Goal: Task Accomplishment & Management: Manage account settings

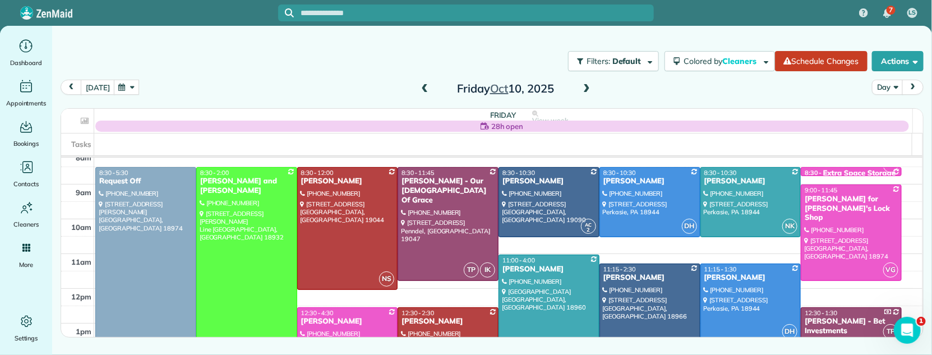
scroll to position [45, 0]
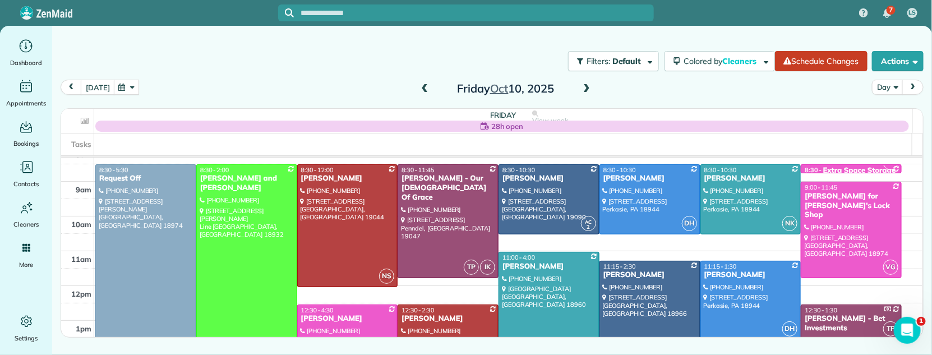
click at [245, 176] on div "Joe and Meredith Burgents" at bounding box center [247, 183] width 94 height 19
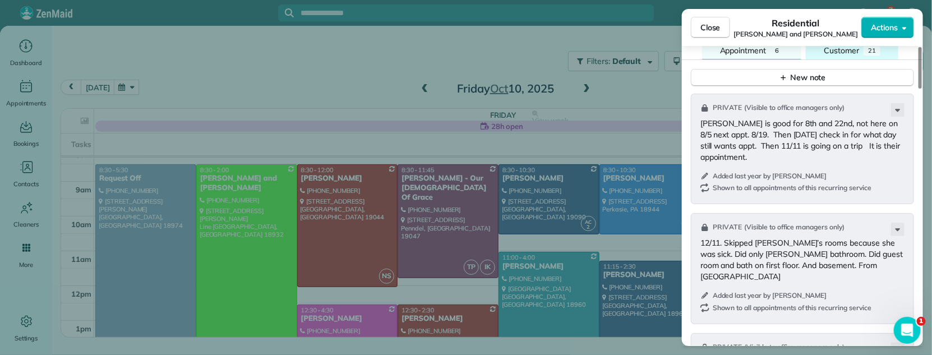
scroll to position [1840, 0]
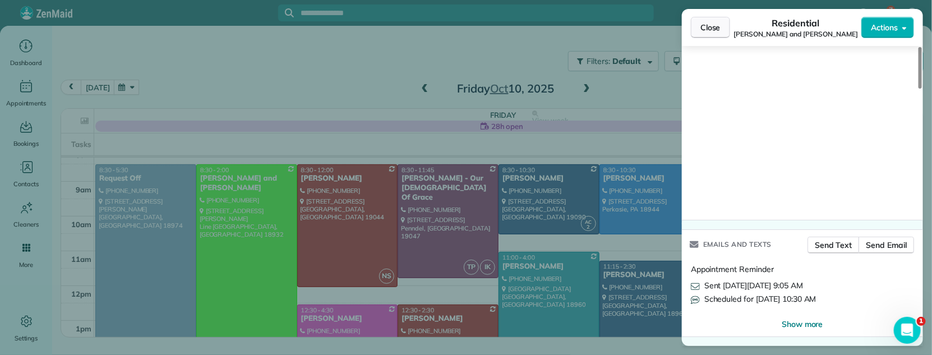
click at [701, 31] on span "Close" at bounding box center [710, 27] width 20 height 11
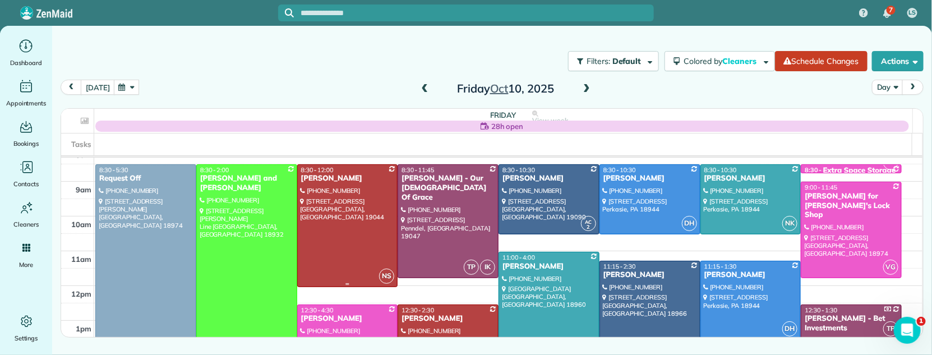
click at [330, 181] on div "[PERSON_NAME]" at bounding box center [347, 179] width 94 height 10
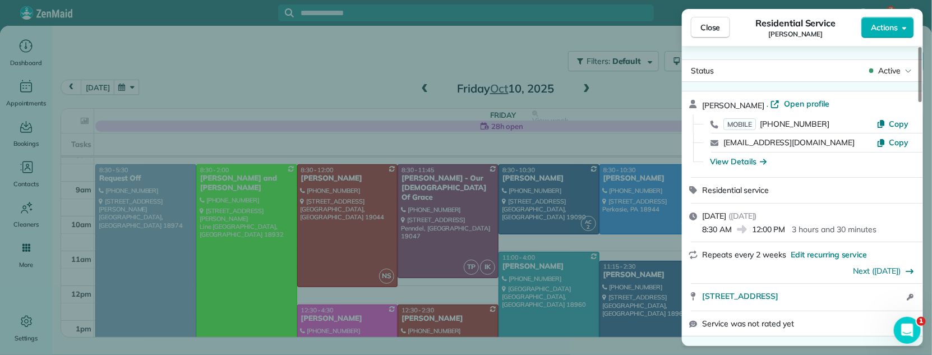
scroll to position [1333, 0]
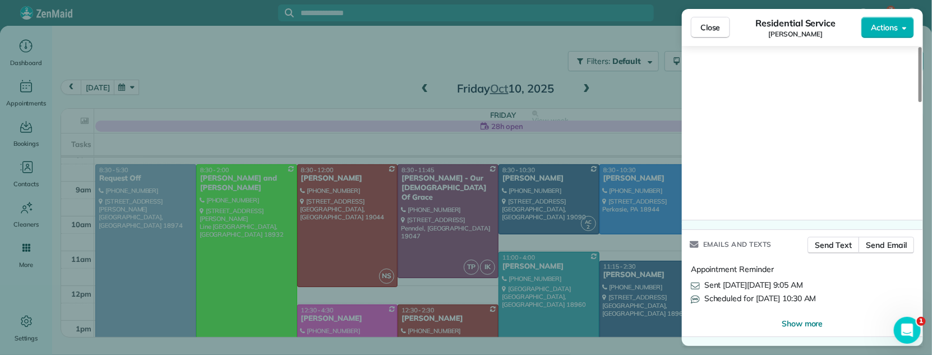
click at [721, 26] on button "Close" at bounding box center [710, 27] width 39 height 21
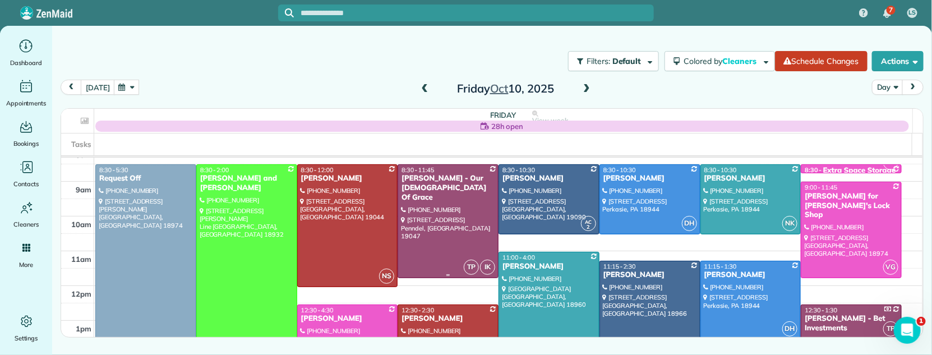
drag, startPoint x: 427, startPoint y: 180, endPoint x: 441, endPoint y: 184, distance: 14.2
click at [427, 181] on div "[PERSON_NAME] - Our [DEMOGRAPHIC_DATA] Of Grace" at bounding box center [448, 188] width 94 height 29
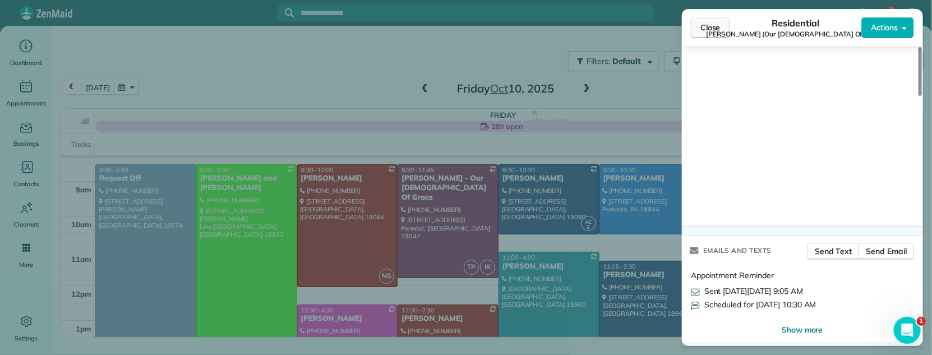
click at [712, 26] on span "Close" at bounding box center [710, 27] width 20 height 11
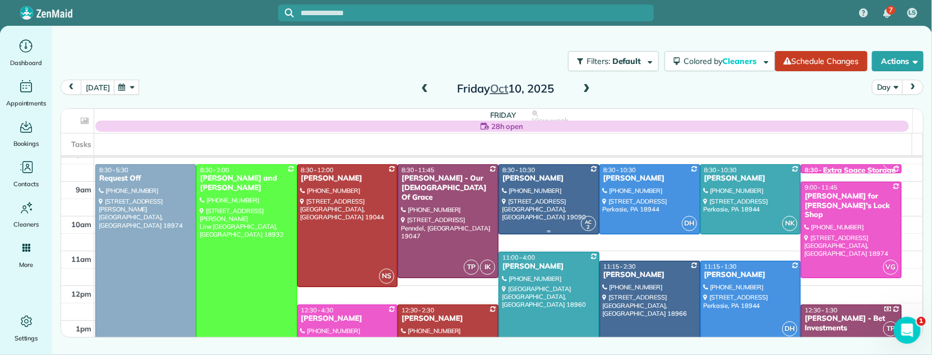
click at [520, 179] on div "[PERSON_NAME]" at bounding box center [549, 179] width 94 height 10
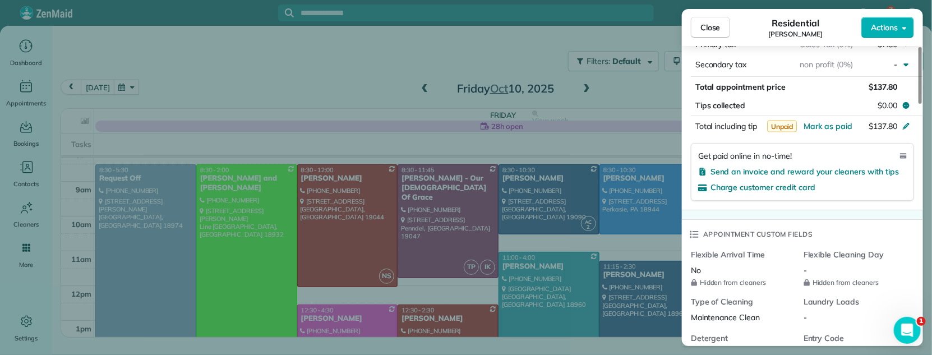
scroll to position [1278, 0]
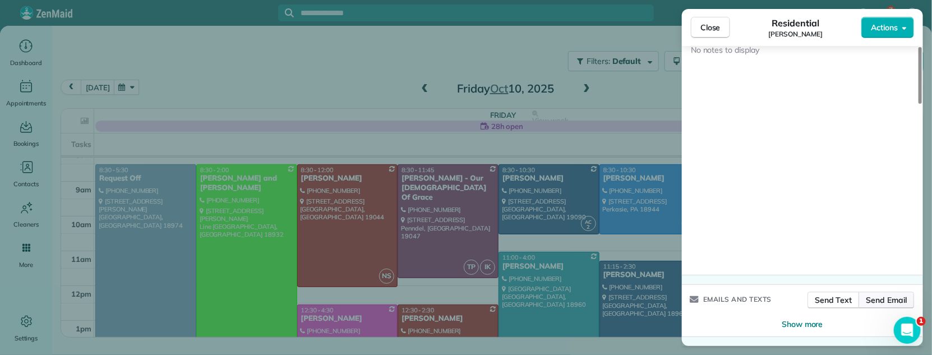
click at [891, 299] on span "Send Email" at bounding box center [886, 299] width 41 height 11
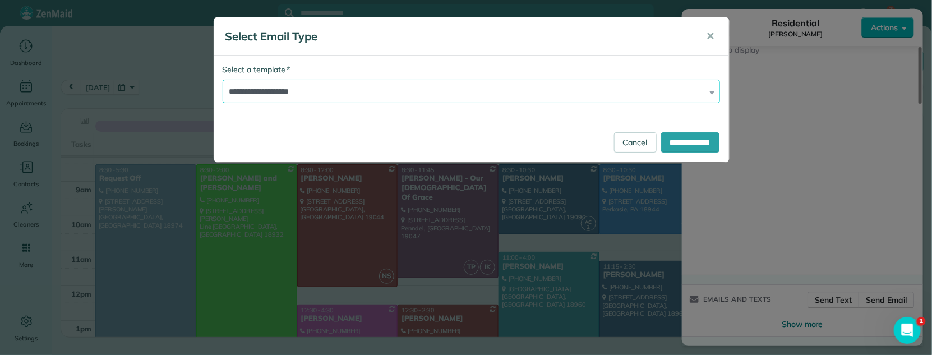
click at [339, 93] on select "**********" at bounding box center [472, 92] width 498 height 24
select select "*****"
click at [223, 80] on select "**********" at bounding box center [472, 92] width 498 height 24
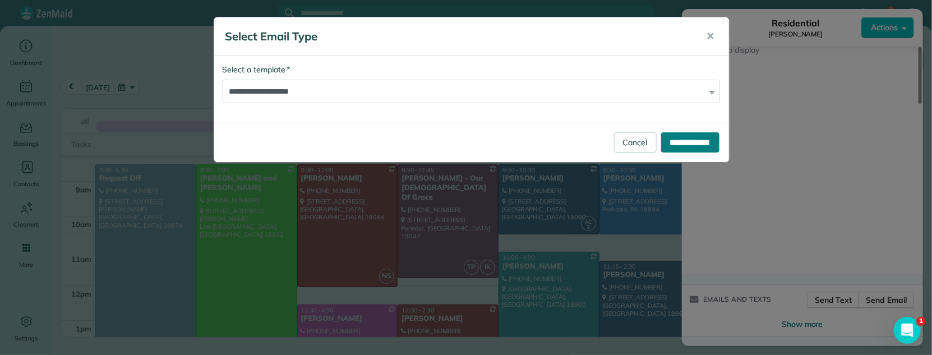
click at [679, 143] on input "**********" at bounding box center [690, 142] width 58 height 20
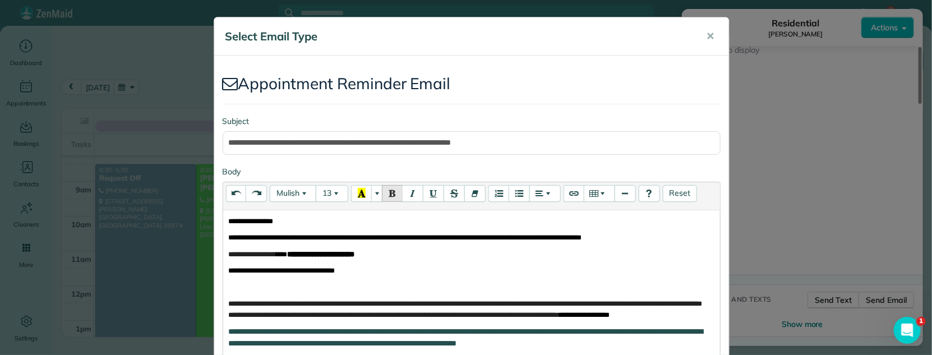
scroll to position [331, 0]
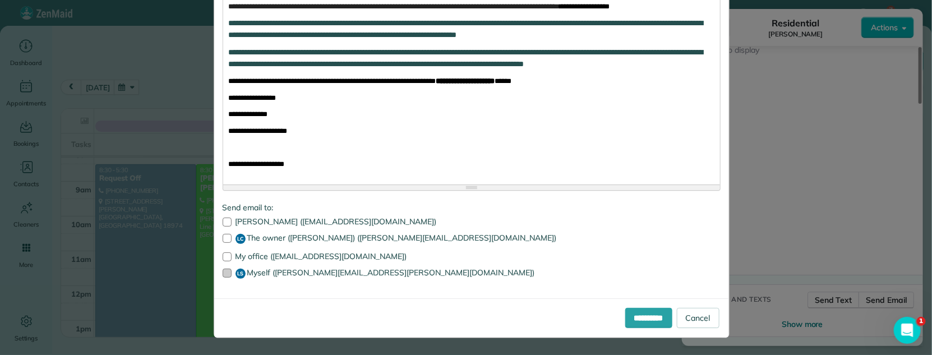
drag, startPoint x: 222, startPoint y: 256, endPoint x: 219, endPoint y: 272, distance: 16.5
click at [223, 257] on div at bounding box center [227, 256] width 9 height 9
click at [223, 275] on div at bounding box center [227, 273] width 9 height 9
click at [630, 299] on input "**********" at bounding box center [648, 318] width 47 height 20
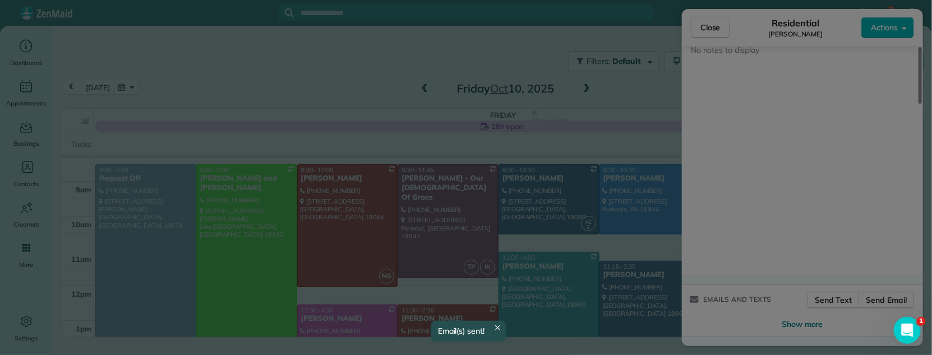
scroll to position [0, 0]
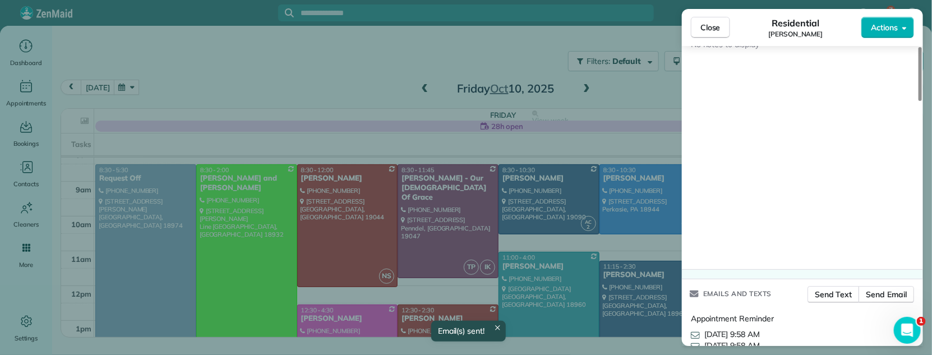
click at [707, 29] on span "Close" at bounding box center [710, 27] width 20 height 11
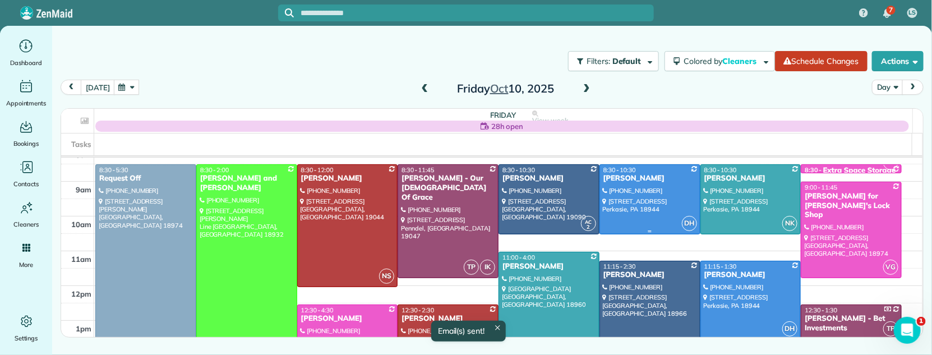
click at [623, 178] on div "[PERSON_NAME]" at bounding box center [650, 179] width 94 height 10
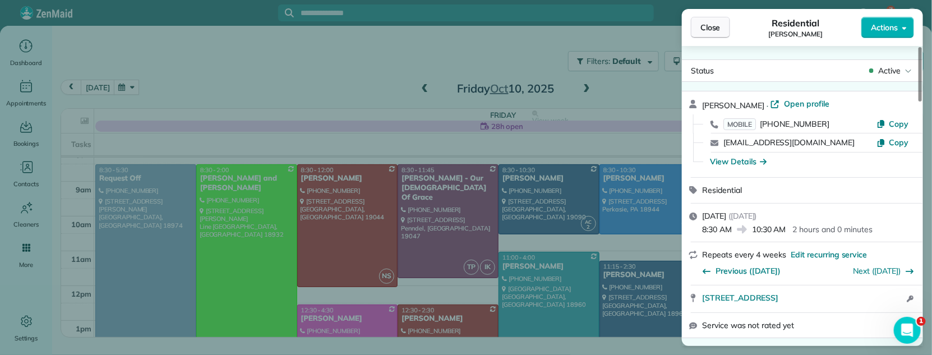
scroll to position [1346, 0]
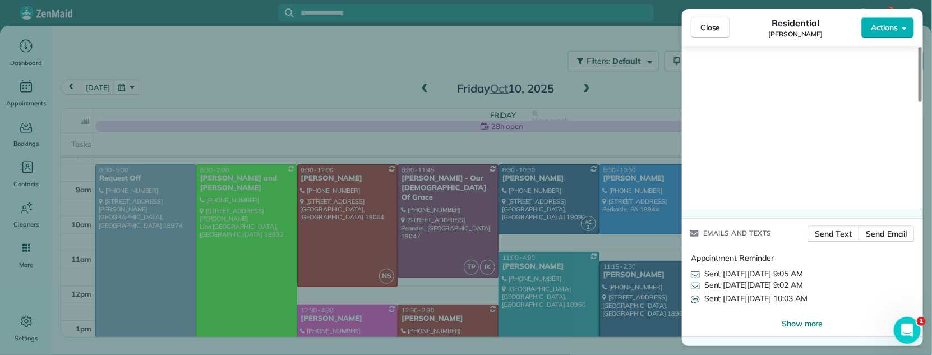
click at [707, 36] on button "Close" at bounding box center [710, 27] width 39 height 21
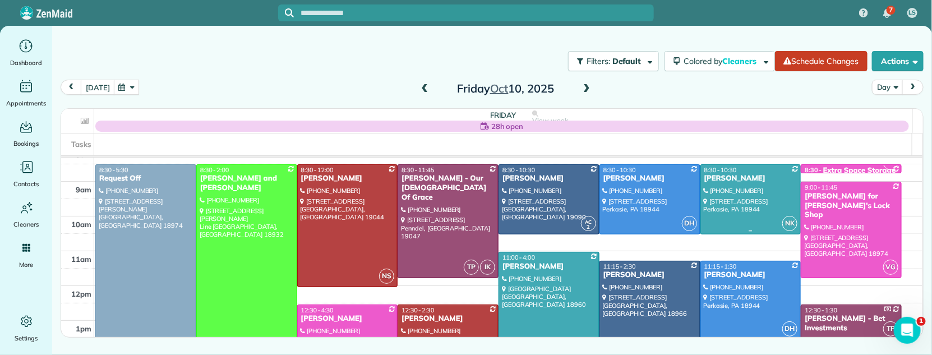
click at [718, 178] on div "[PERSON_NAME]" at bounding box center [751, 179] width 94 height 10
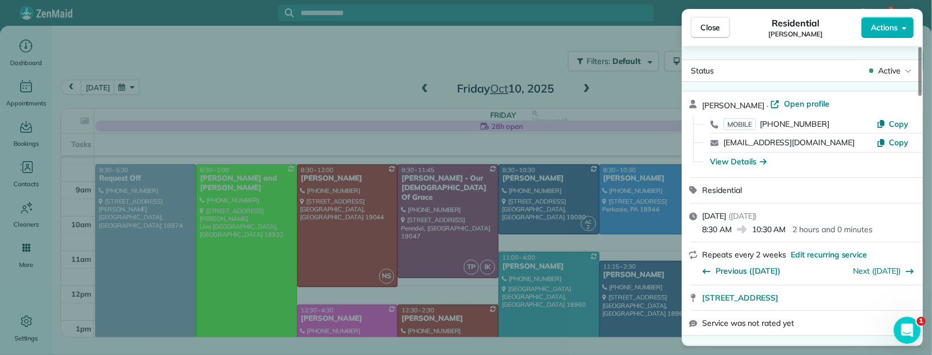
scroll to position [1539, 0]
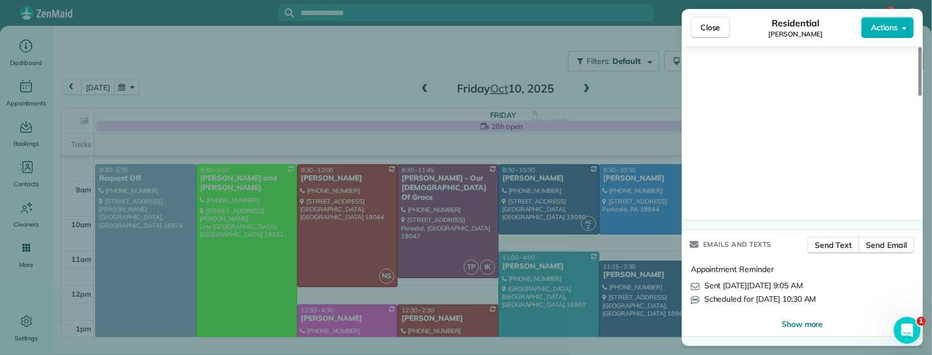
drag, startPoint x: 710, startPoint y: 31, endPoint x: 727, endPoint y: 75, distance: 46.9
click at [711, 31] on span "Close" at bounding box center [710, 27] width 20 height 11
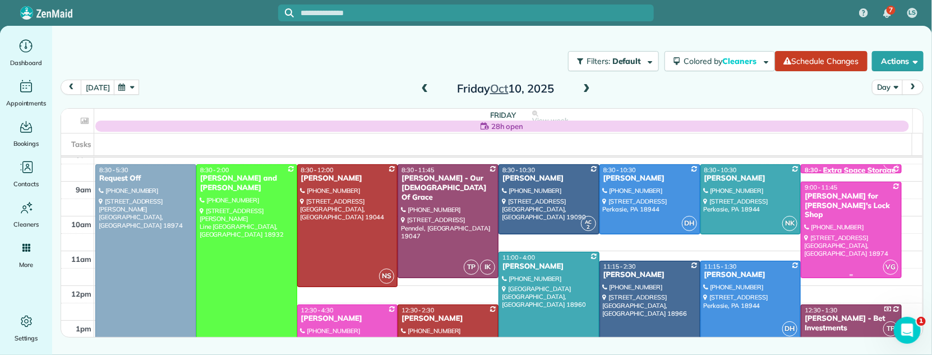
click at [819, 201] on div "[PERSON_NAME] for [PERSON_NAME]'s Lock Shop" at bounding box center [851, 206] width 94 height 29
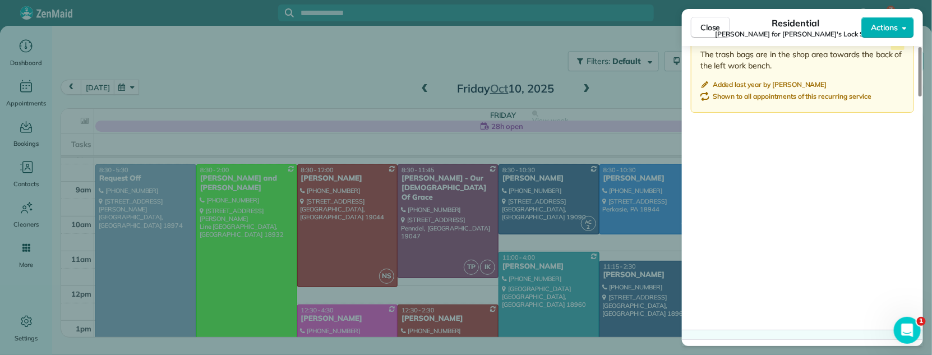
scroll to position [1502, 0]
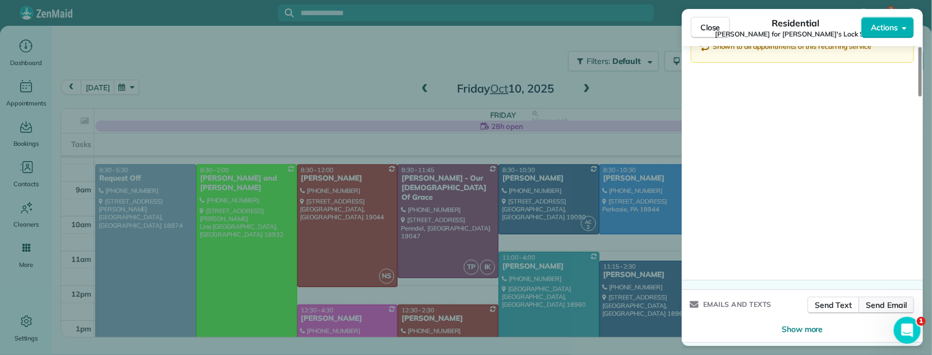
click at [898, 299] on span "Send Email" at bounding box center [886, 304] width 41 height 11
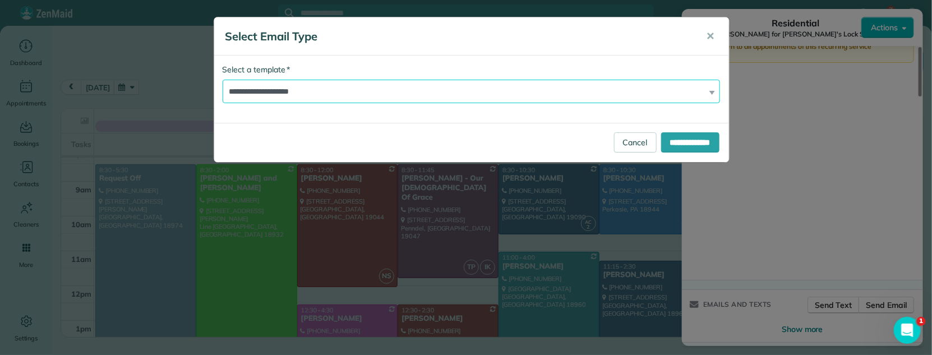
click at [362, 95] on select "**********" at bounding box center [472, 92] width 498 height 24
select select "*****"
click at [223, 80] on select "**********" at bounding box center [472, 92] width 498 height 24
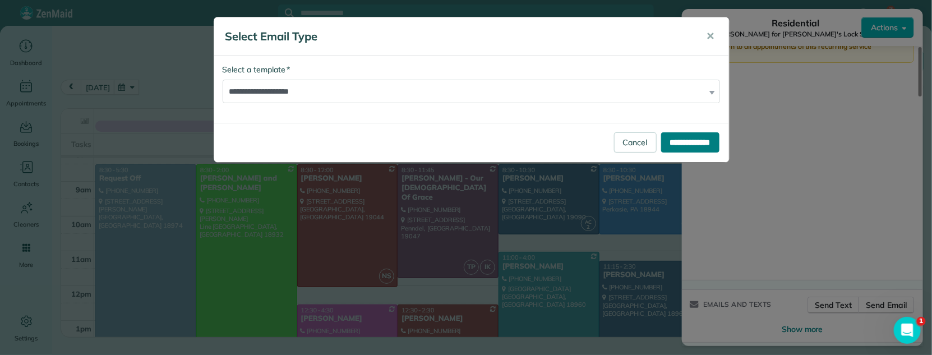
click at [685, 145] on input "**********" at bounding box center [690, 142] width 58 height 20
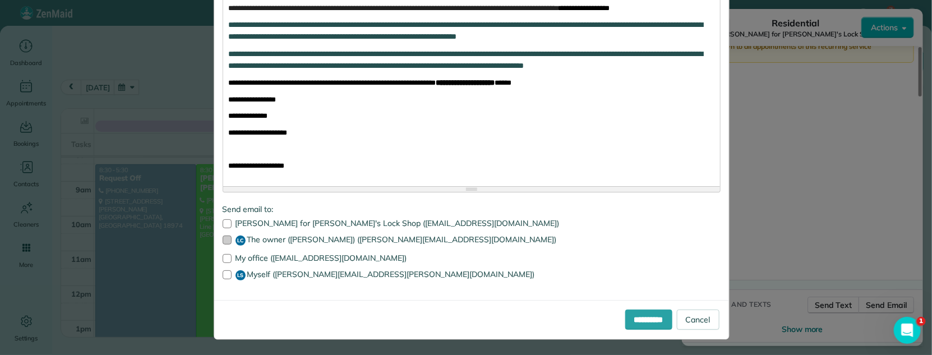
scroll to position [331, 0]
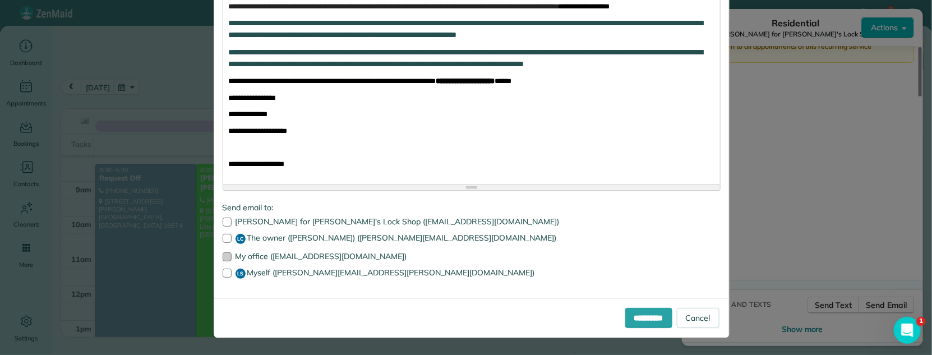
click at [223, 261] on div at bounding box center [227, 256] width 9 height 9
drag, startPoint x: 222, startPoint y: 270, endPoint x: 261, endPoint y: 280, distance: 40.0
click at [223, 270] on div at bounding box center [227, 273] width 9 height 9
click at [636, 299] on input "**********" at bounding box center [648, 318] width 47 height 20
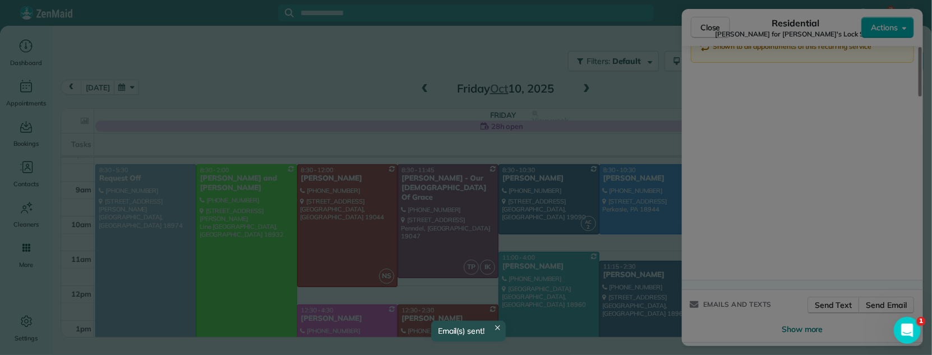
scroll to position [0, 0]
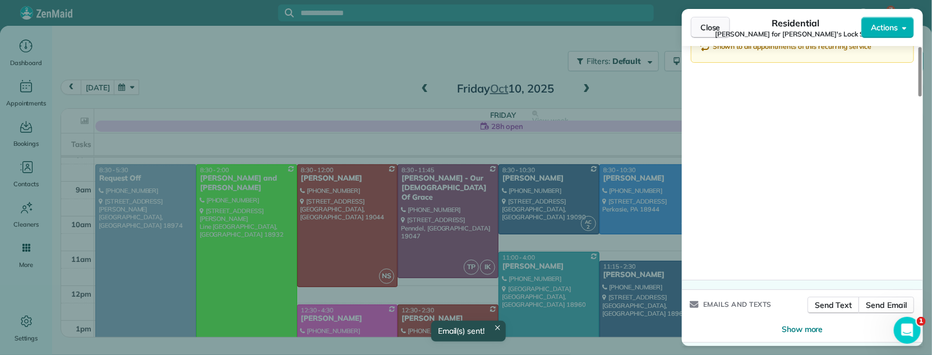
click at [707, 24] on span "Close" at bounding box center [710, 27] width 20 height 11
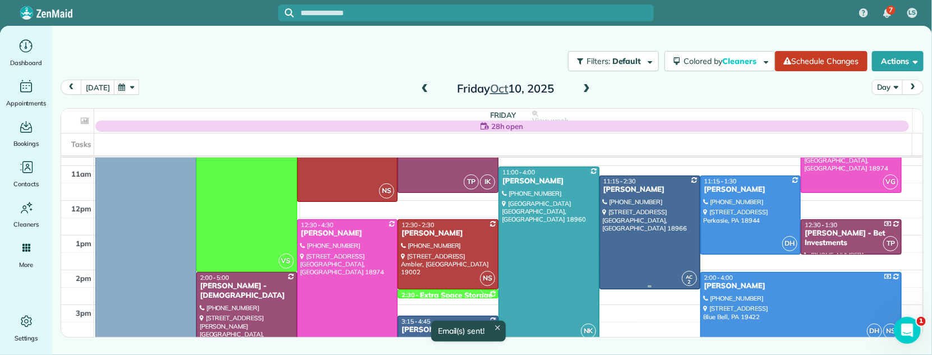
scroll to position [132, 0]
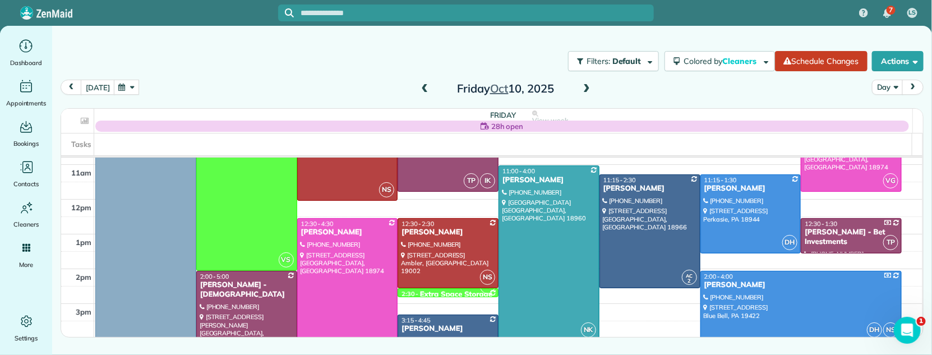
click at [219, 287] on div "[PERSON_NAME] - [DEMOGRAPHIC_DATA]" at bounding box center [247, 289] width 94 height 19
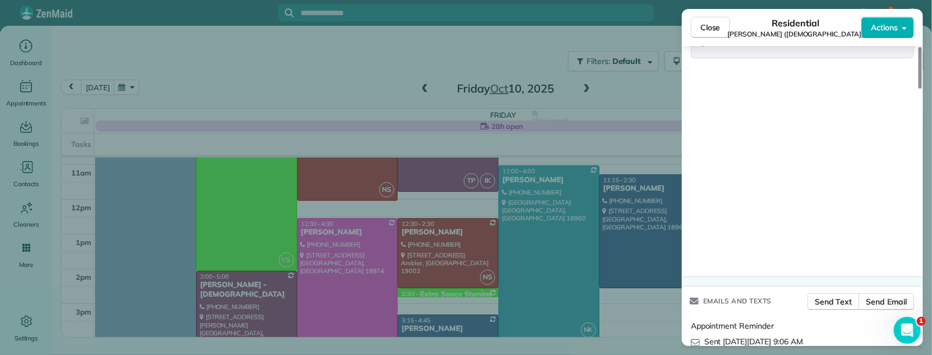
scroll to position [1869, 0]
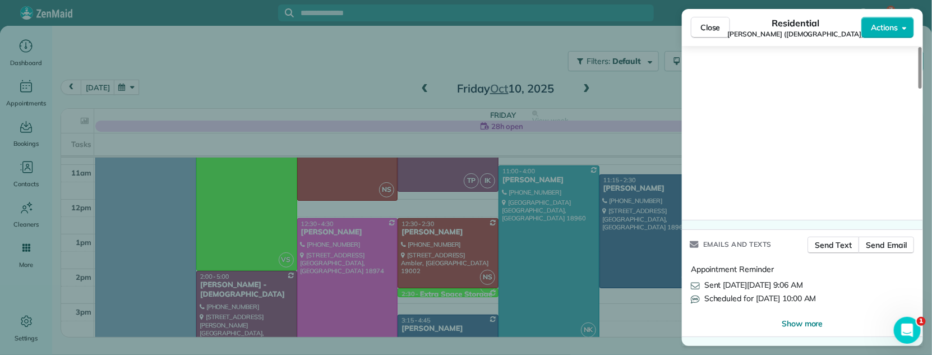
click at [717, 26] on span "Close" at bounding box center [710, 27] width 20 height 11
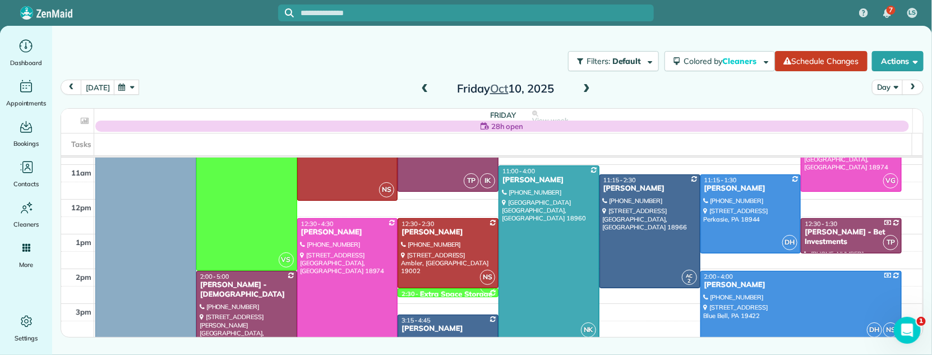
click at [326, 232] on div "[PERSON_NAME]" at bounding box center [347, 233] width 94 height 10
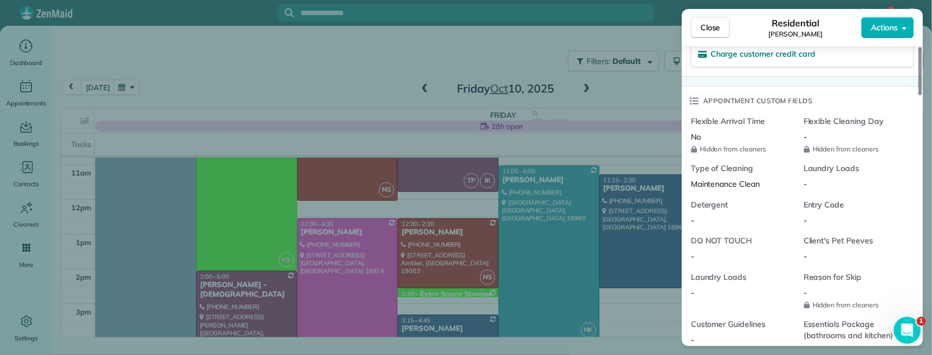
scroll to position [1544, 0]
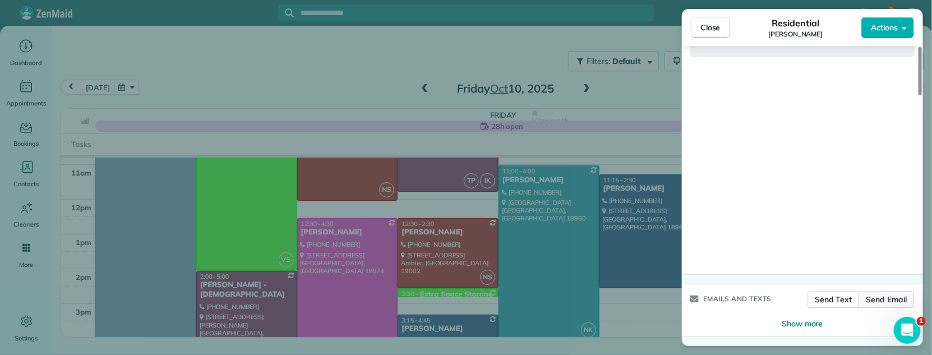
click at [889, 299] on span "Send Email" at bounding box center [886, 299] width 41 height 11
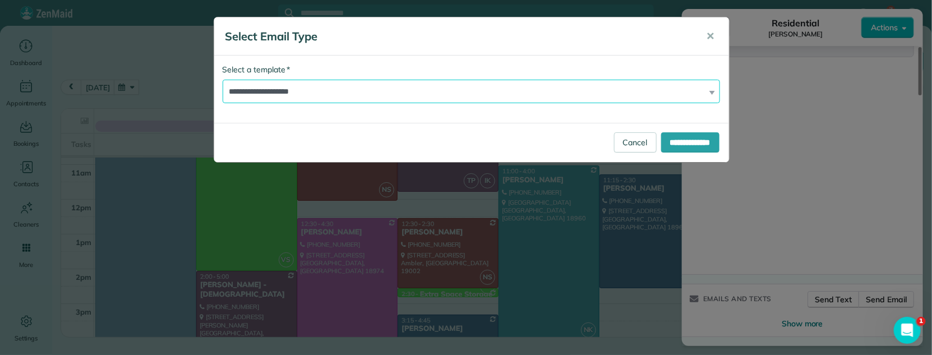
click at [313, 87] on select "**********" at bounding box center [472, 92] width 498 height 24
select select "*****"
click at [223, 80] on select "**********" at bounding box center [472, 92] width 498 height 24
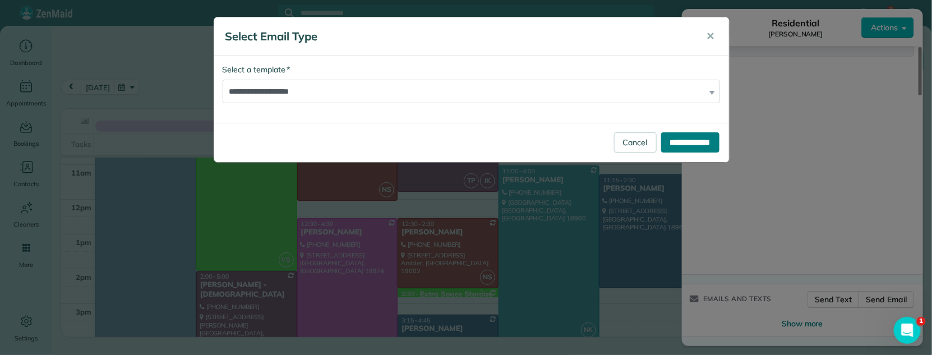
click at [681, 138] on input "**********" at bounding box center [690, 142] width 58 height 20
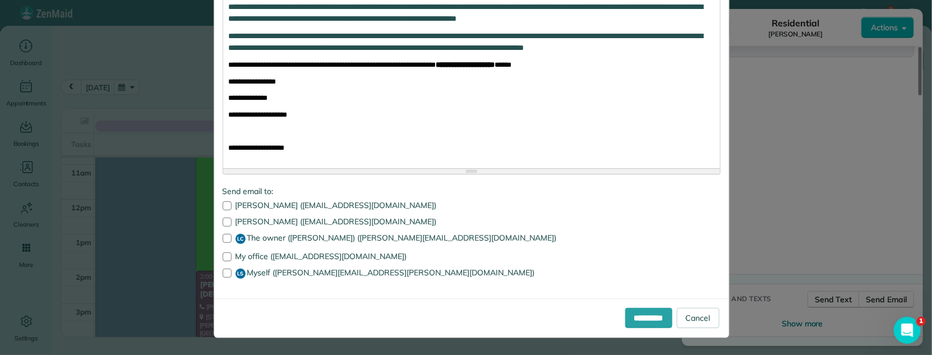
scroll to position [348, 0]
drag, startPoint x: 220, startPoint y: 261, endPoint x: 224, endPoint y: 271, distance: 11.4
click at [223, 262] on div "Jenea Lomas (gtandjenea@gmail.com) Jenea Lomas (gtandjenea@aol.com) LC The owne…" at bounding box center [472, 239] width 498 height 77
click at [224, 271] on div at bounding box center [227, 273] width 9 height 9
drag, startPoint x: 223, startPoint y: 261, endPoint x: 392, endPoint y: 284, distance: 171.4
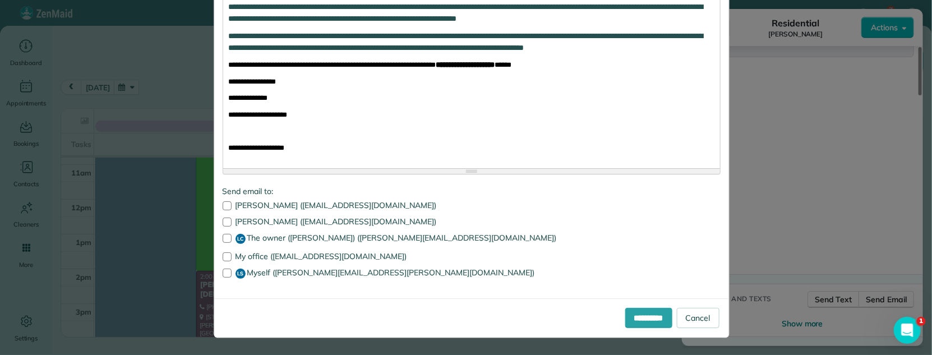
click at [223, 261] on div at bounding box center [227, 256] width 9 height 9
click at [648, 299] on input "**********" at bounding box center [648, 318] width 47 height 20
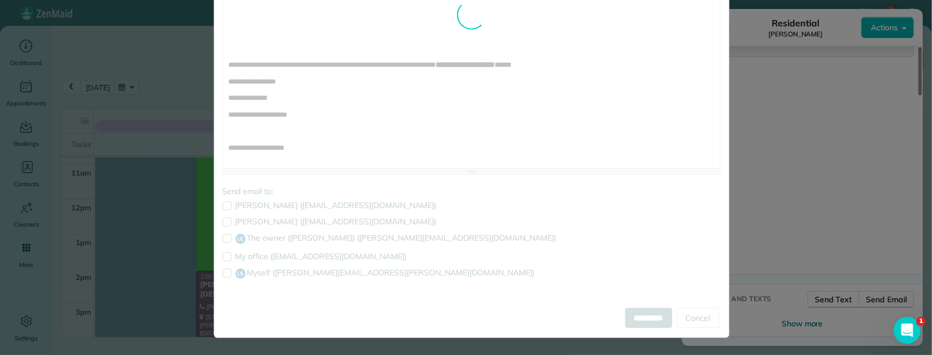
scroll to position [0, 0]
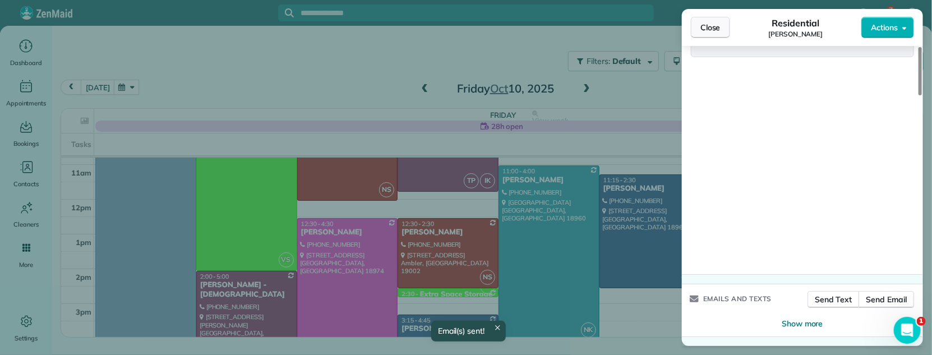
click at [705, 32] on span "Close" at bounding box center [710, 27] width 20 height 11
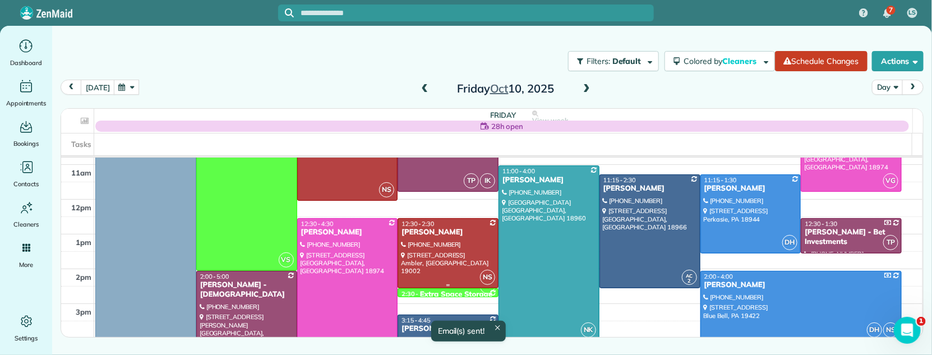
click at [421, 232] on div "[PERSON_NAME]" at bounding box center [448, 233] width 94 height 10
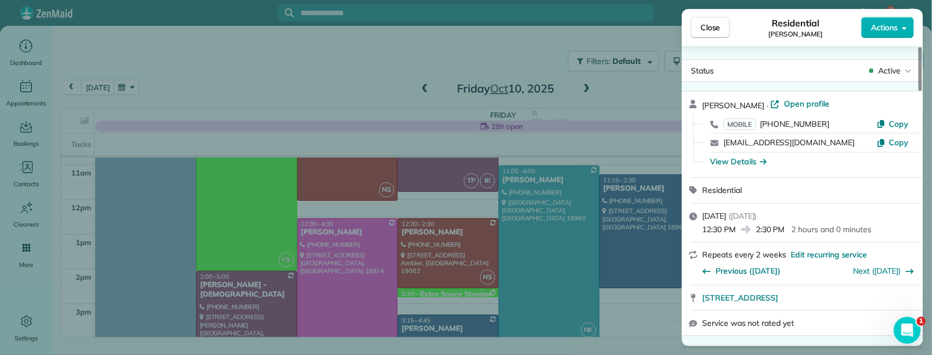
scroll to position [1753, 0]
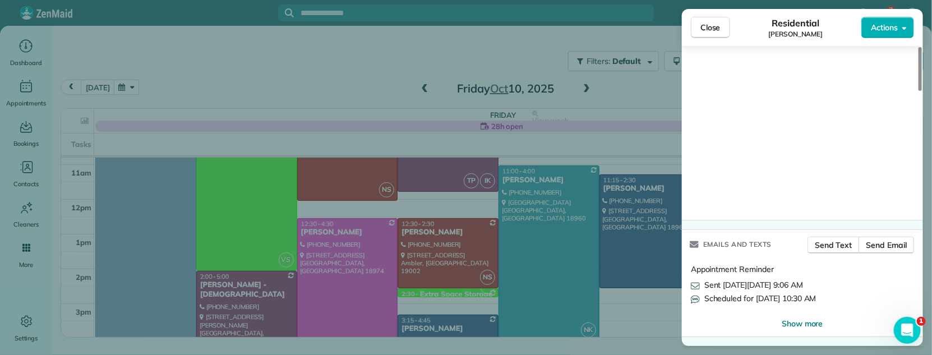
click at [712, 28] on span "Close" at bounding box center [710, 27] width 20 height 11
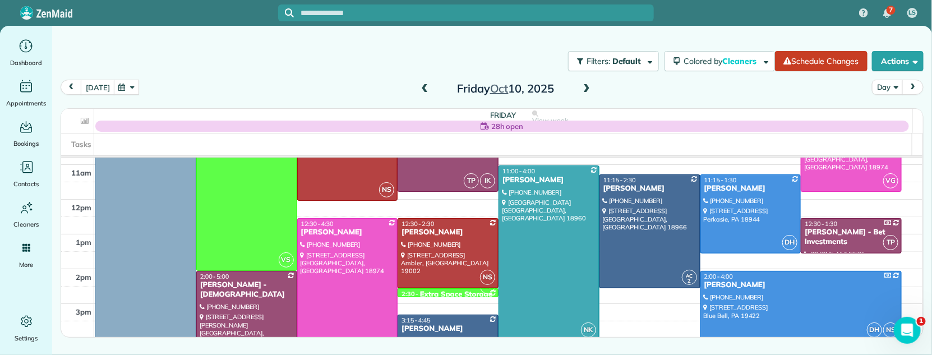
click at [424, 299] on div "[PERSON_NAME]" at bounding box center [448, 329] width 94 height 10
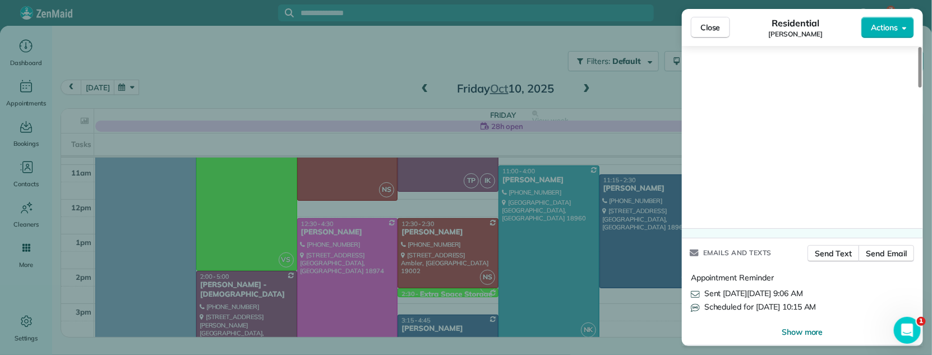
scroll to position [1912, 0]
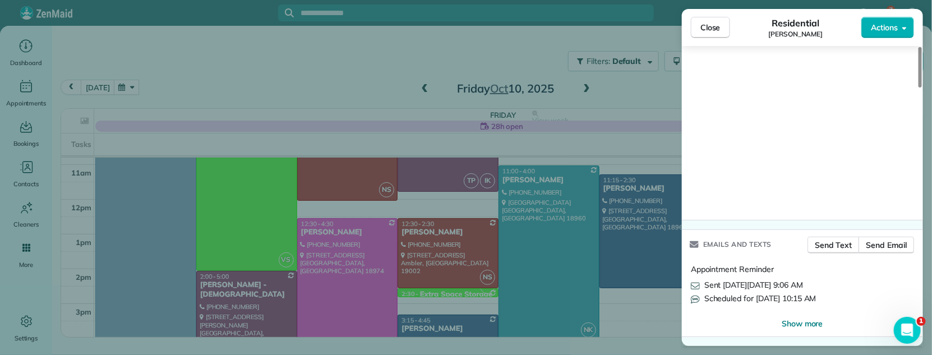
drag, startPoint x: 711, startPoint y: 22, endPoint x: 703, endPoint y: 42, distance: 21.9
click at [711, 22] on span "Close" at bounding box center [710, 27] width 20 height 11
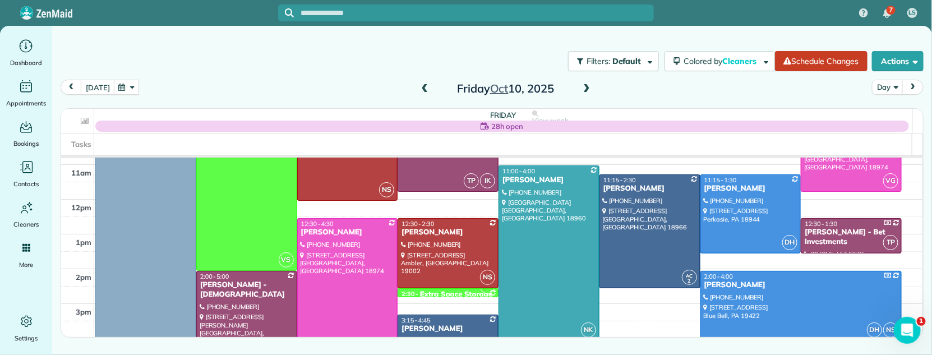
click at [520, 184] on div "[PERSON_NAME]" at bounding box center [549, 180] width 94 height 10
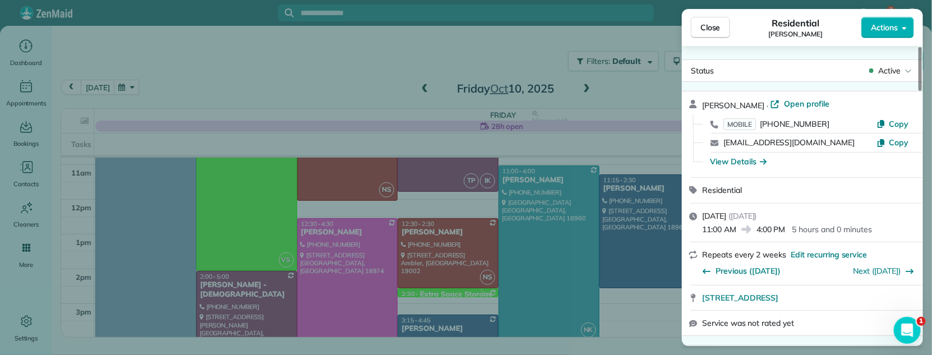
scroll to position [1661, 0]
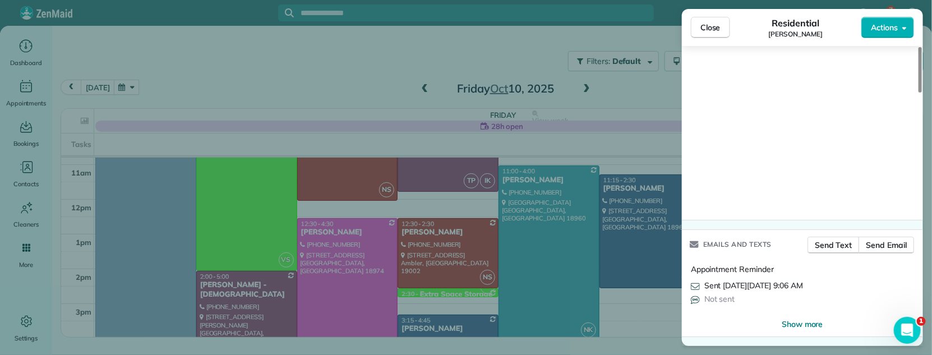
click at [704, 24] on span "Close" at bounding box center [710, 27] width 20 height 11
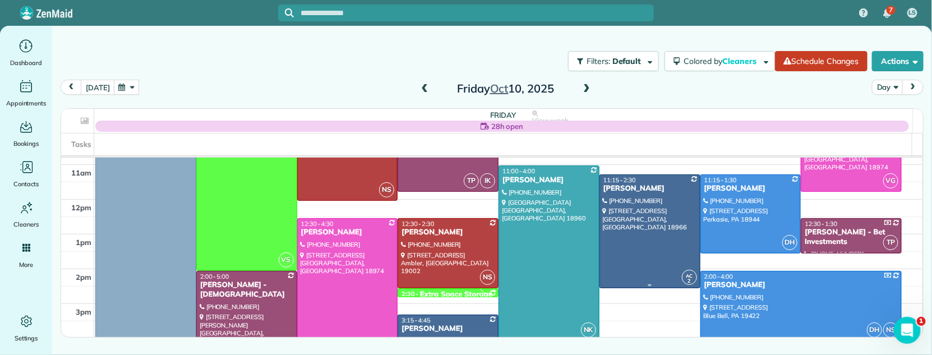
click at [635, 189] on div "[PERSON_NAME]" at bounding box center [650, 189] width 94 height 10
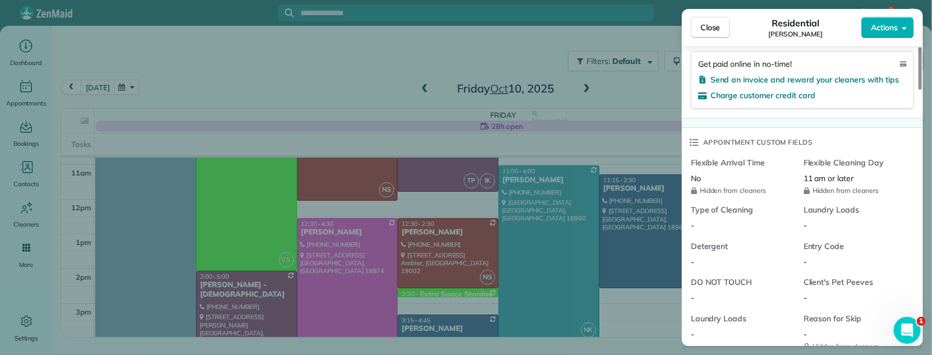
scroll to position [1807, 0]
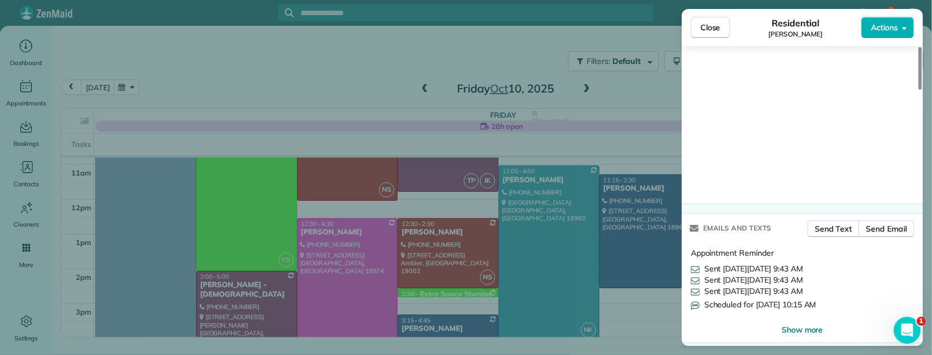
click at [715, 25] on span "Close" at bounding box center [710, 27] width 20 height 11
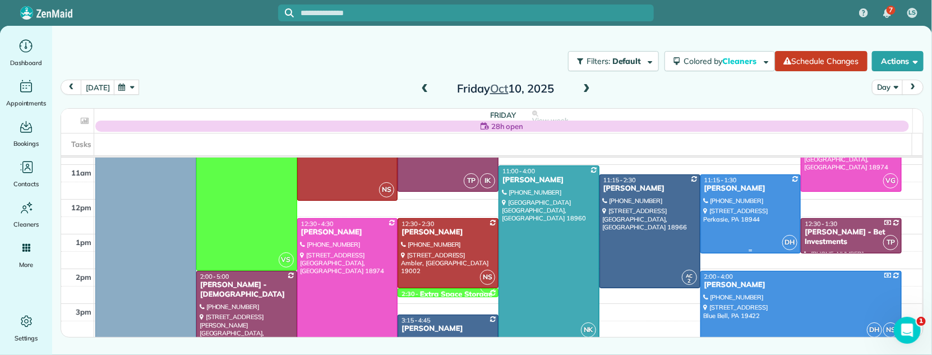
click at [725, 189] on div "[PERSON_NAME]" at bounding box center [751, 189] width 94 height 10
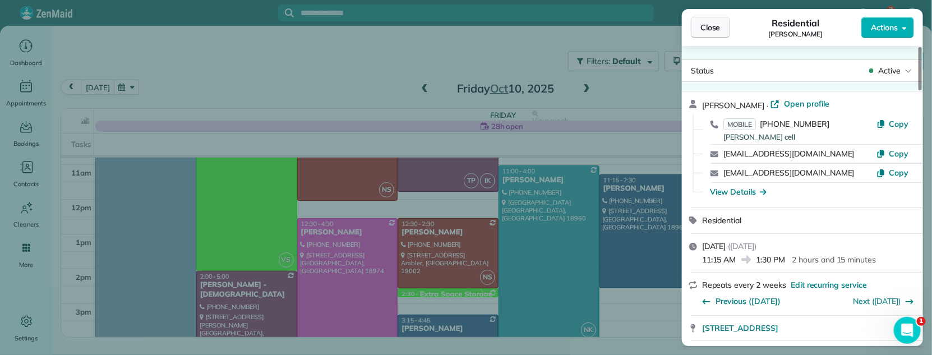
scroll to position [1773, 0]
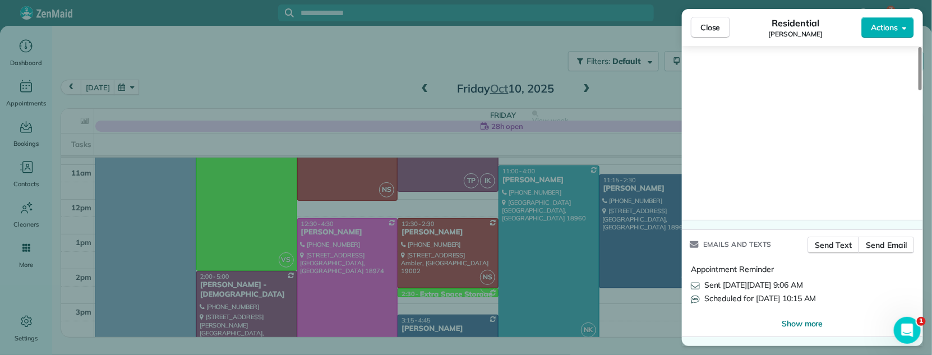
click at [707, 30] on span "Close" at bounding box center [710, 27] width 20 height 11
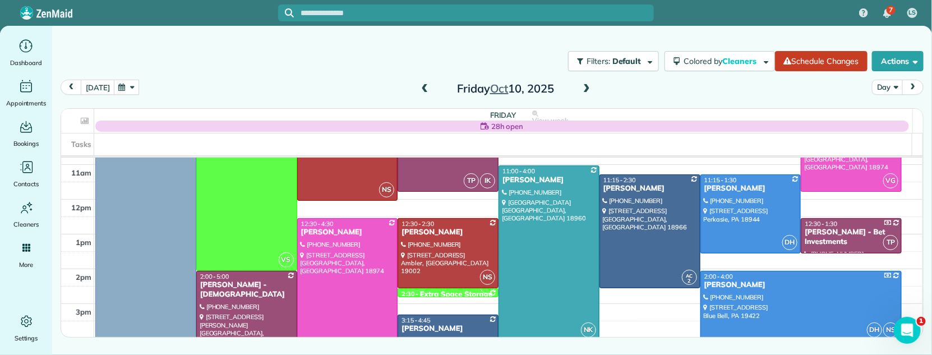
click at [725, 281] on div "[PERSON_NAME]" at bounding box center [801, 285] width 195 height 10
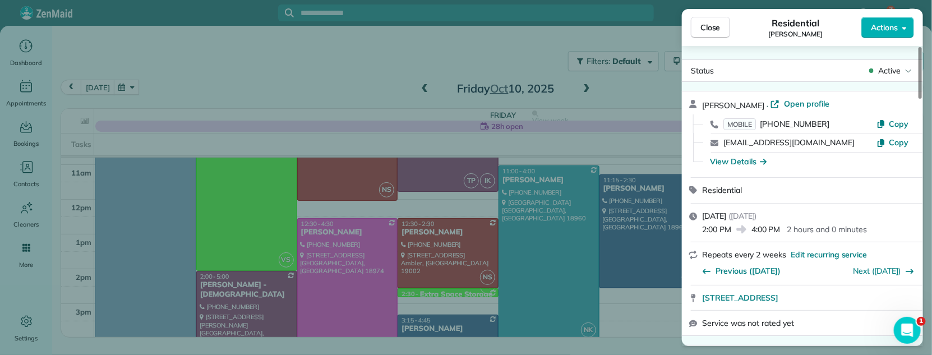
scroll to position [1427, 0]
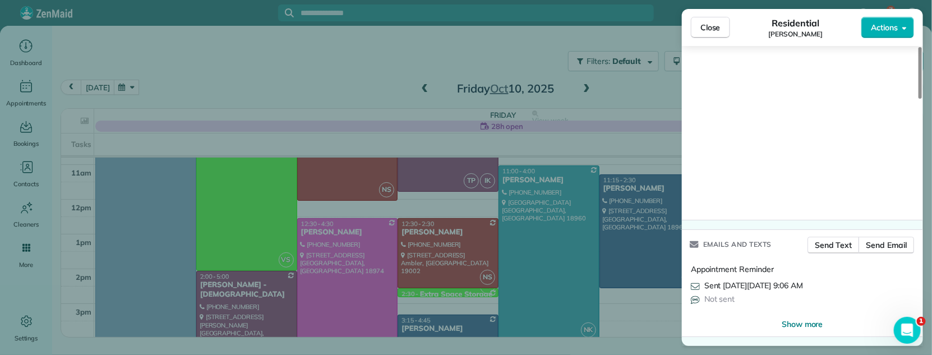
click at [706, 22] on span "Close" at bounding box center [710, 27] width 20 height 11
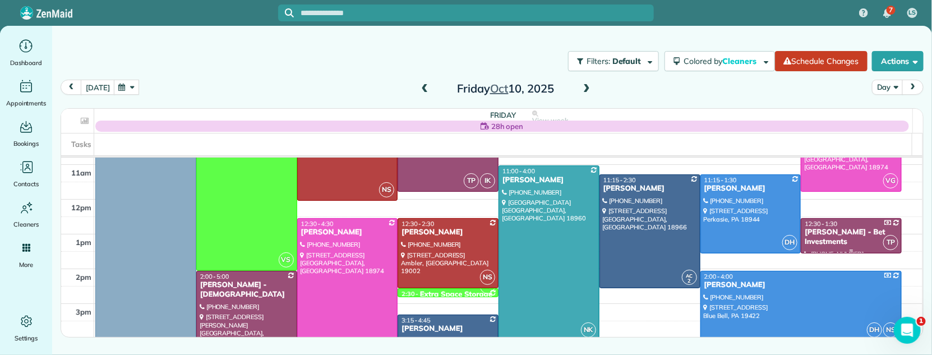
click at [811, 234] on div "[PERSON_NAME] - Bet Investments" at bounding box center [851, 237] width 94 height 19
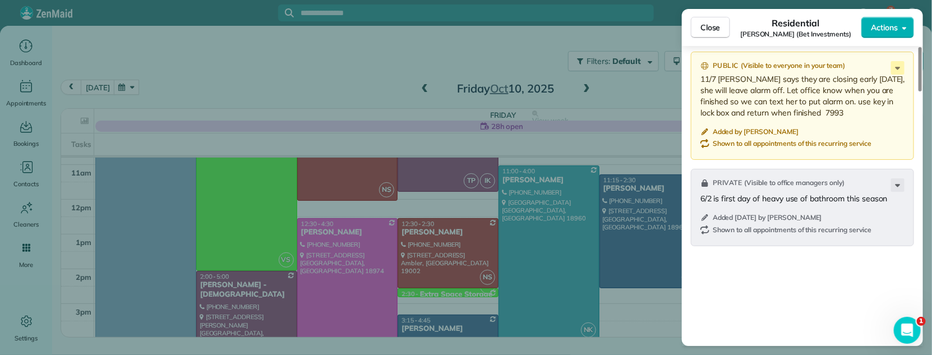
scroll to position [1709, 0]
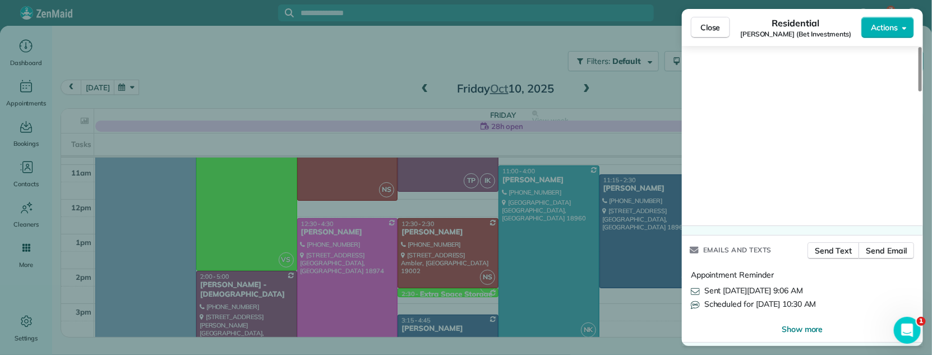
drag, startPoint x: 694, startPoint y: 27, endPoint x: 698, endPoint y: 48, distance: 21.1
click at [694, 27] on button "Close" at bounding box center [710, 27] width 39 height 21
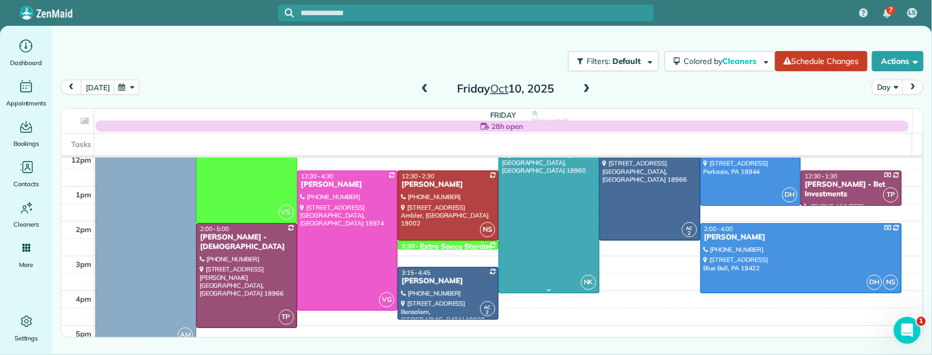
scroll to position [173, 0]
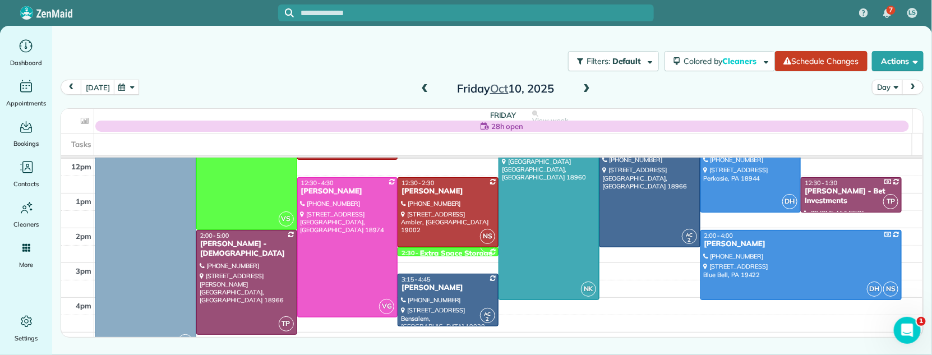
click at [419, 90] on span at bounding box center [425, 89] width 12 height 10
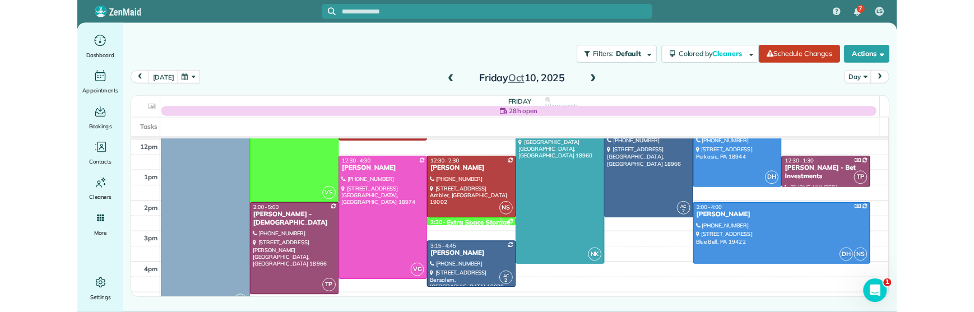
scroll to position [0, 0]
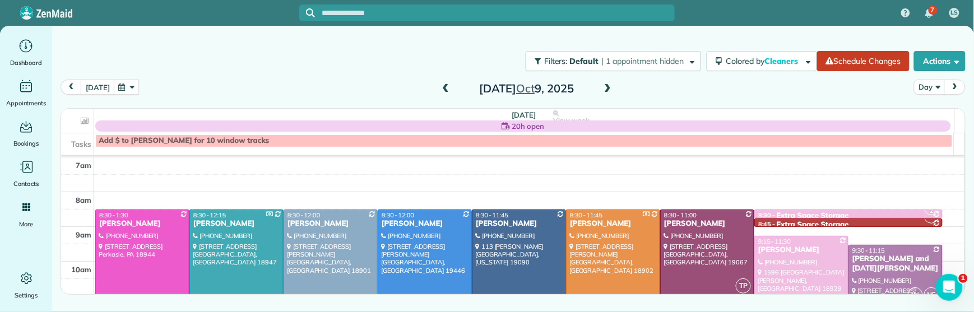
click at [442, 85] on span at bounding box center [446, 89] width 12 height 10
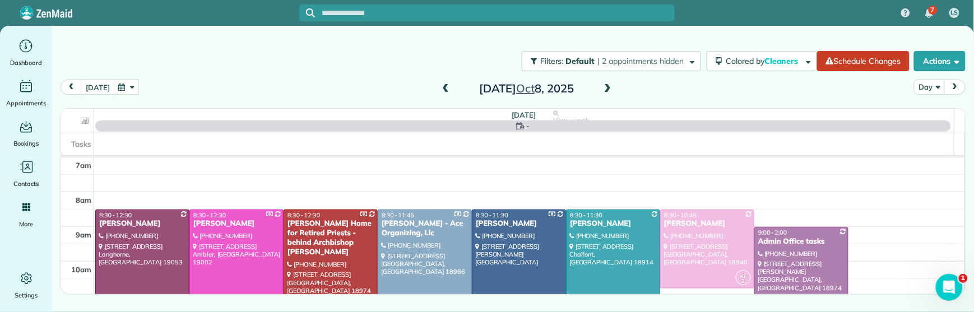
click at [442, 85] on span at bounding box center [446, 89] width 12 height 10
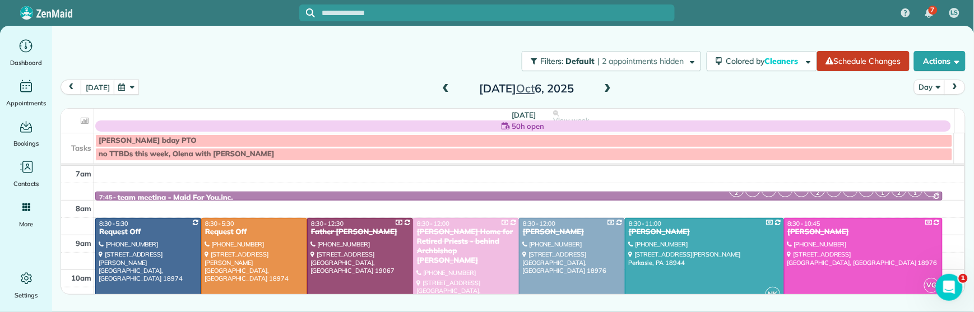
click at [442, 85] on span at bounding box center [446, 89] width 12 height 10
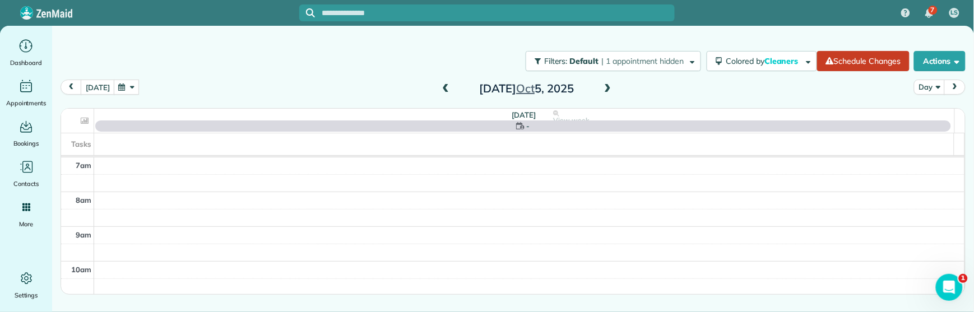
click at [442, 85] on span at bounding box center [446, 89] width 12 height 10
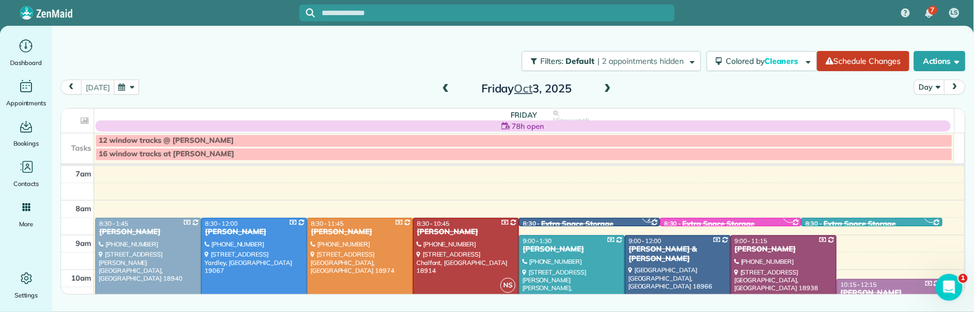
click at [607, 87] on span at bounding box center [608, 89] width 12 height 10
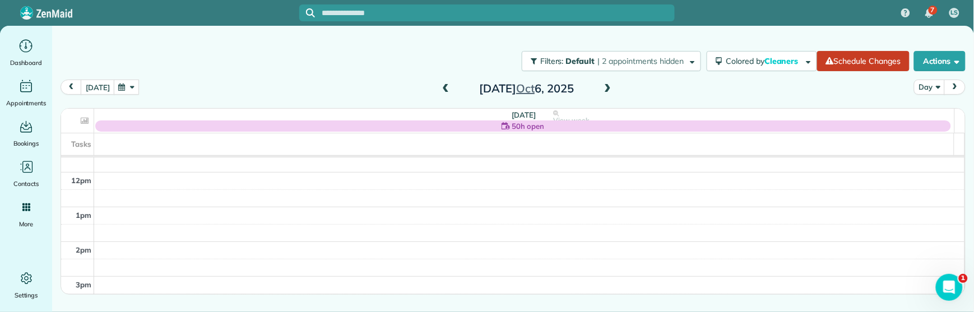
scroll to position [154, 0]
click at [612, 90] on span at bounding box center [608, 89] width 12 height 10
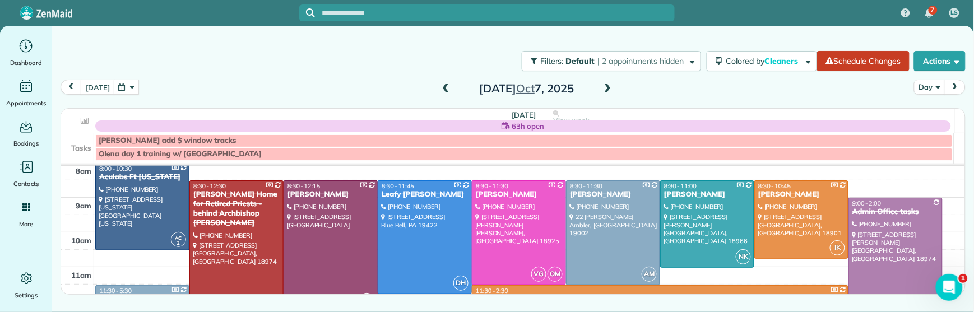
scroll to position [21, 0]
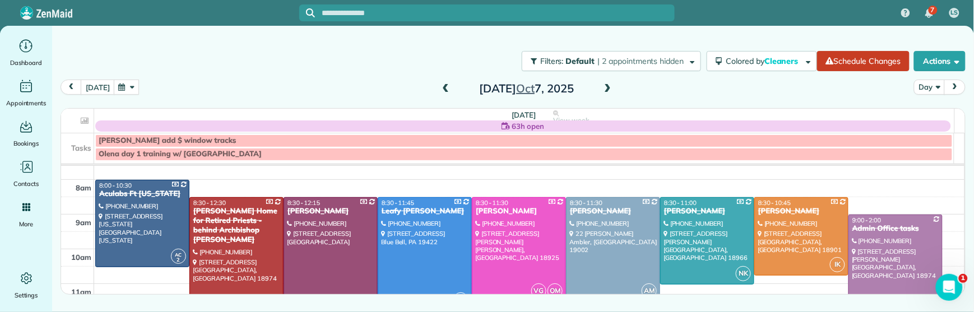
click at [449, 87] on span at bounding box center [446, 89] width 12 height 10
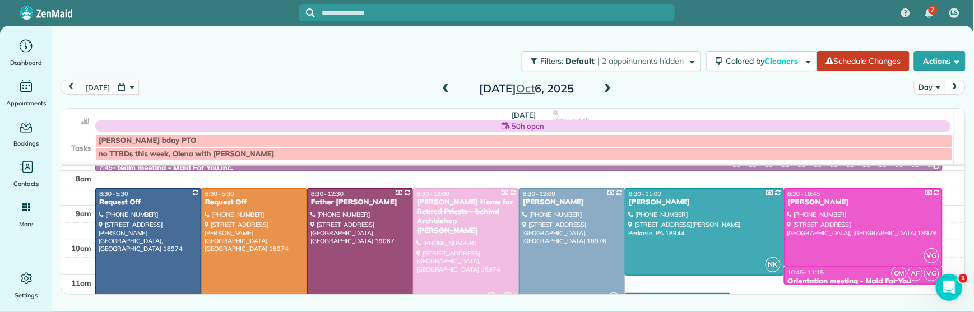
scroll to position [29, 0]
click at [447, 86] on span at bounding box center [446, 89] width 12 height 10
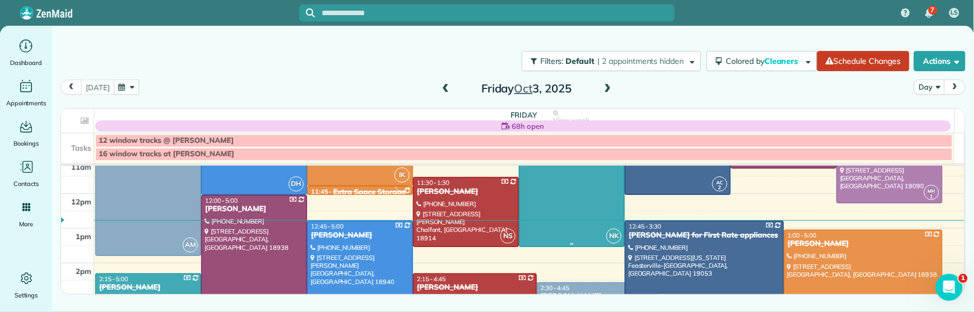
scroll to position [130, 0]
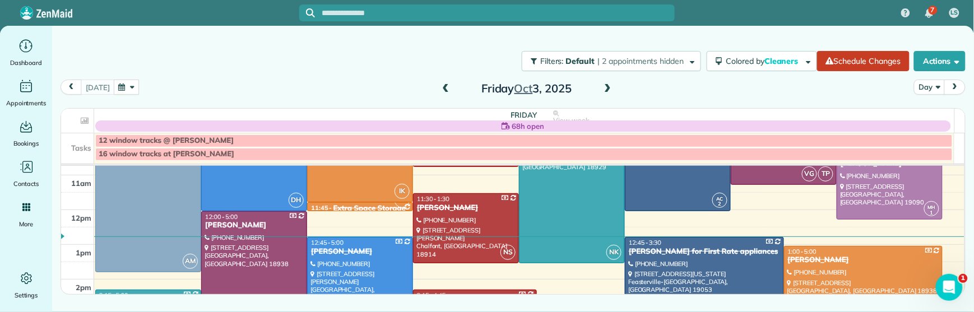
click at [446, 87] on span at bounding box center [446, 89] width 12 height 10
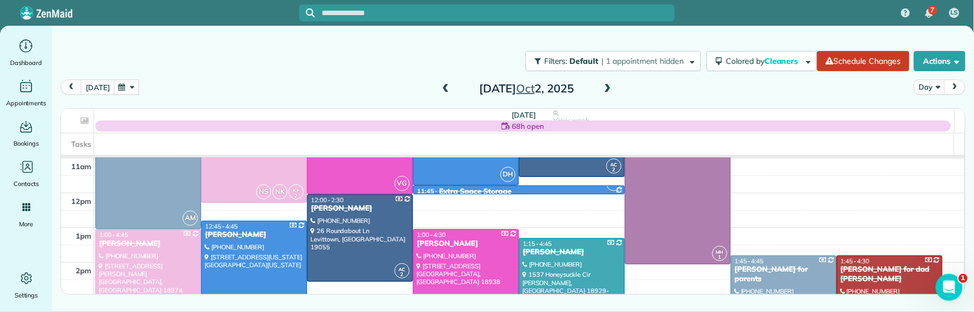
scroll to position [115, 0]
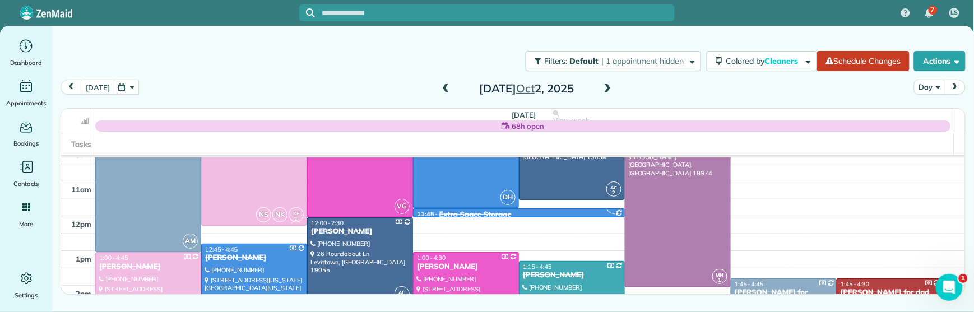
click at [445, 85] on span at bounding box center [446, 89] width 12 height 10
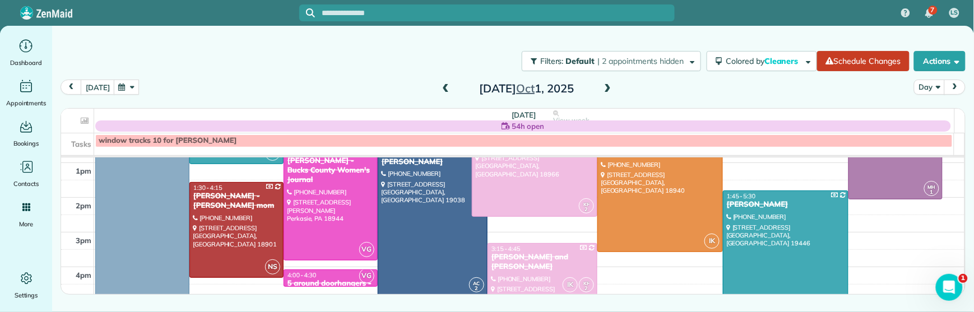
scroll to position [194, 0]
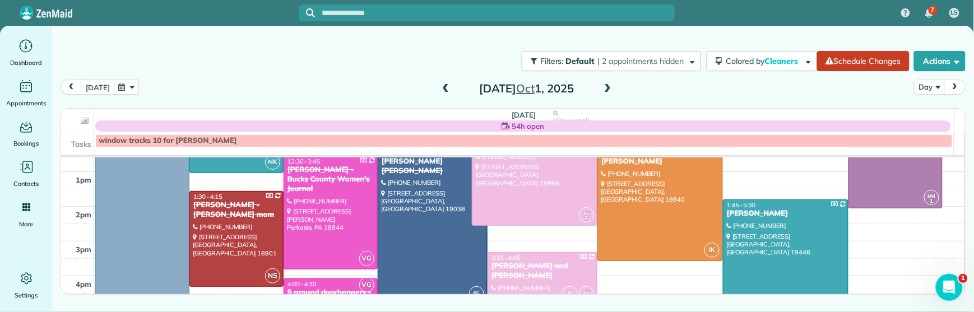
click at [443, 92] on span at bounding box center [446, 89] width 12 height 10
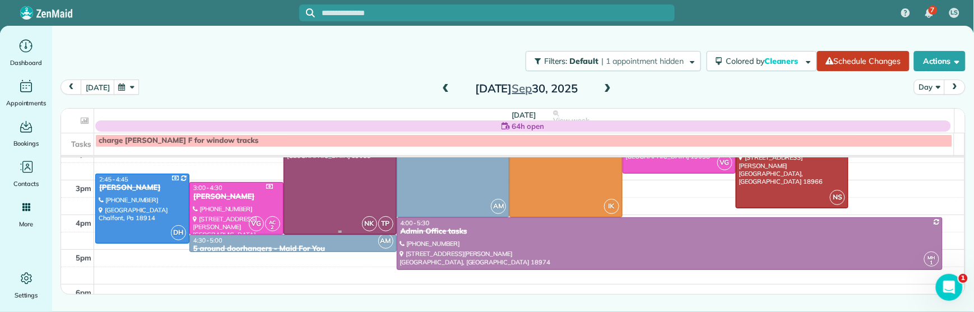
scroll to position [287, 0]
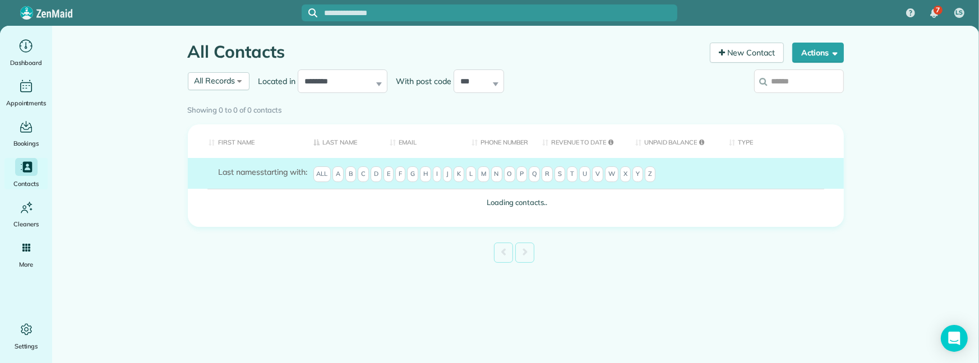
drag, startPoint x: 788, startPoint y: 79, endPoint x: 797, endPoint y: 78, distance: 9.0
click at [790, 79] on input "search" at bounding box center [799, 82] width 90 height 24
type input "*****"
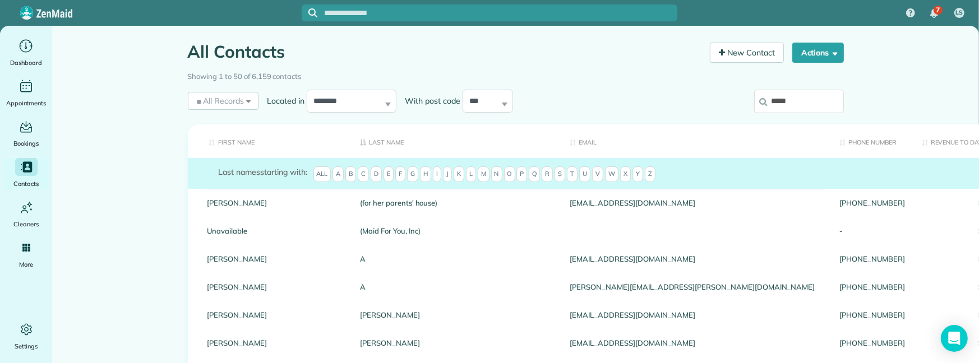
click at [802, 84] on div "Showing 1 to 50 of 6,159 contacts" at bounding box center [515, 77] width 673 height 20
drag, startPoint x: 804, startPoint y: 98, endPoint x: 893, endPoint y: 153, distance: 104.2
click at [804, 99] on input "*****" at bounding box center [799, 102] width 90 height 24
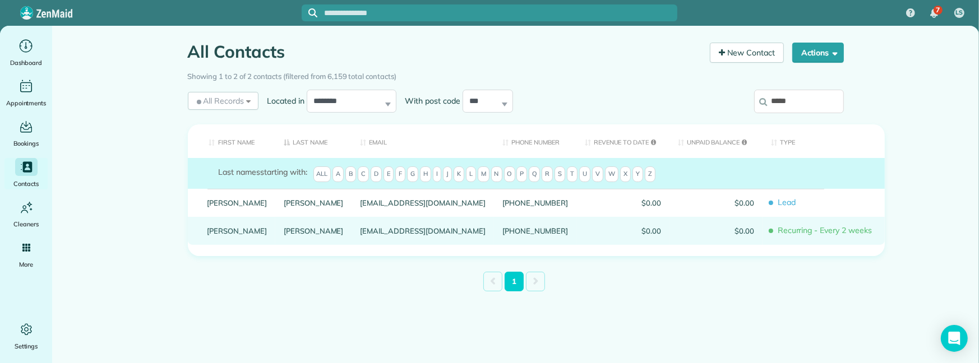
click at [284, 235] on link "Opperman" at bounding box center [314, 231] width 60 height 8
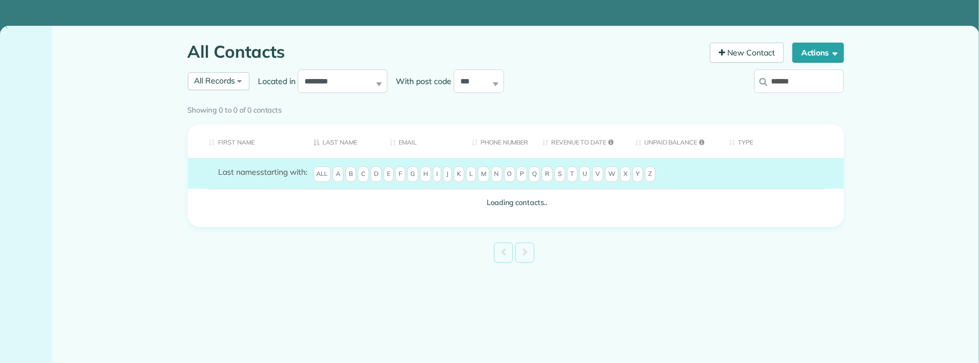
type input "******"
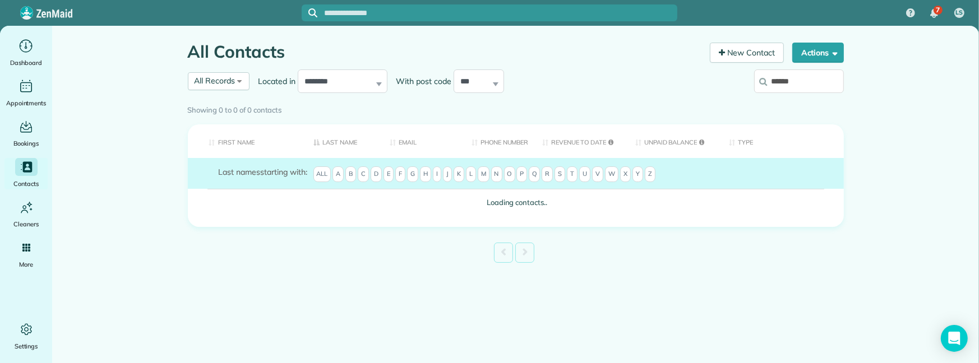
click at [818, 100] on div "Showing 0 to 0 of 0 contacts" at bounding box center [516, 108] width 656 height 16
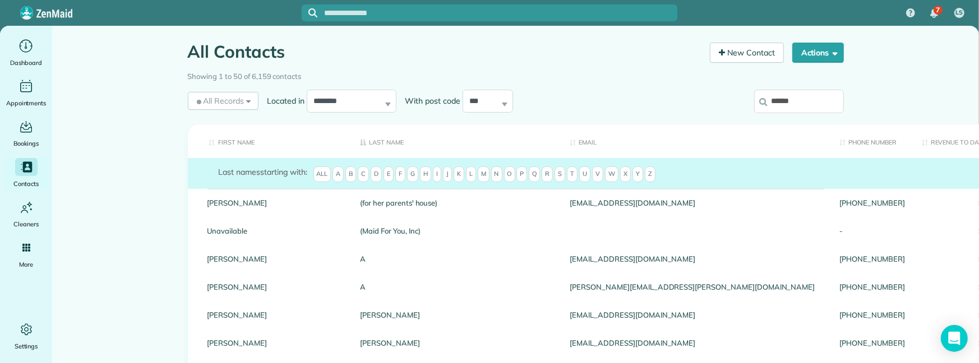
drag, startPoint x: 801, startPoint y: 105, endPoint x: 820, endPoint y: 115, distance: 21.6
click at [801, 105] on input "******" at bounding box center [799, 102] width 90 height 24
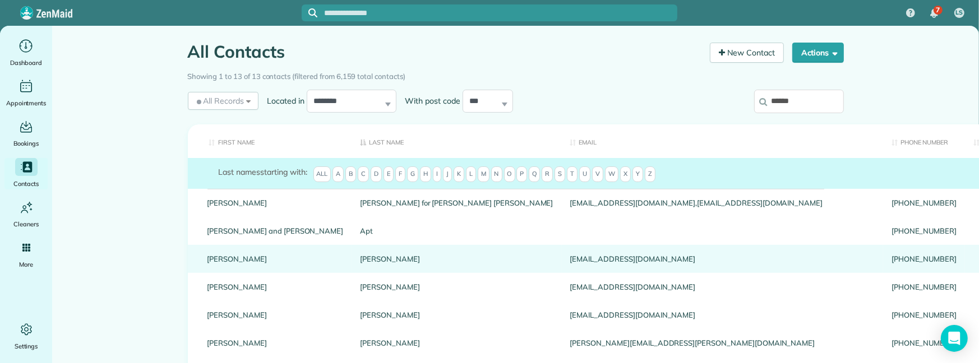
click at [223, 258] on link "Andrea" at bounding box center [275, 259] width 136 height 8
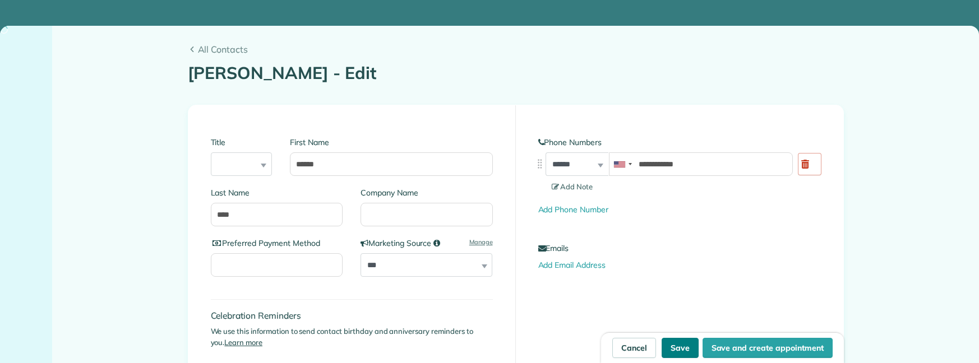
click at [666, 352] on button "Save" at bounding box center [680, 348] width 37 height 20
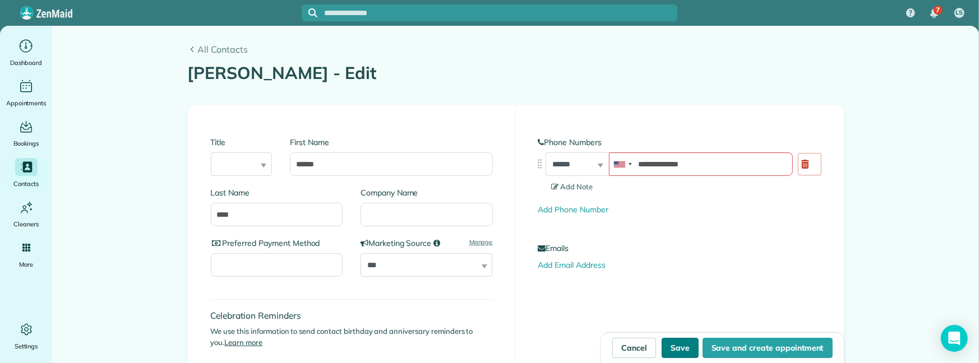
click at [677, 353] on button "Save" at bounding box center [680, 348] width 37 height 20
type input "**********"
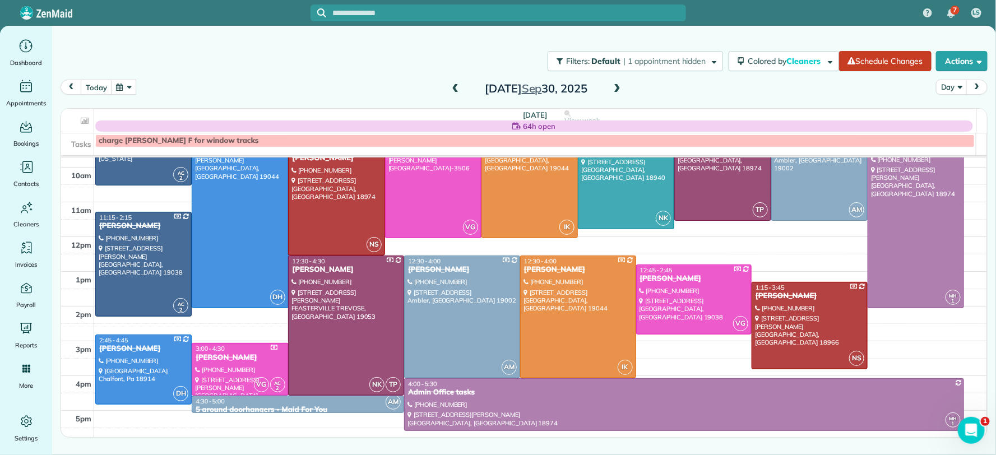
scroll to position [86, 0]
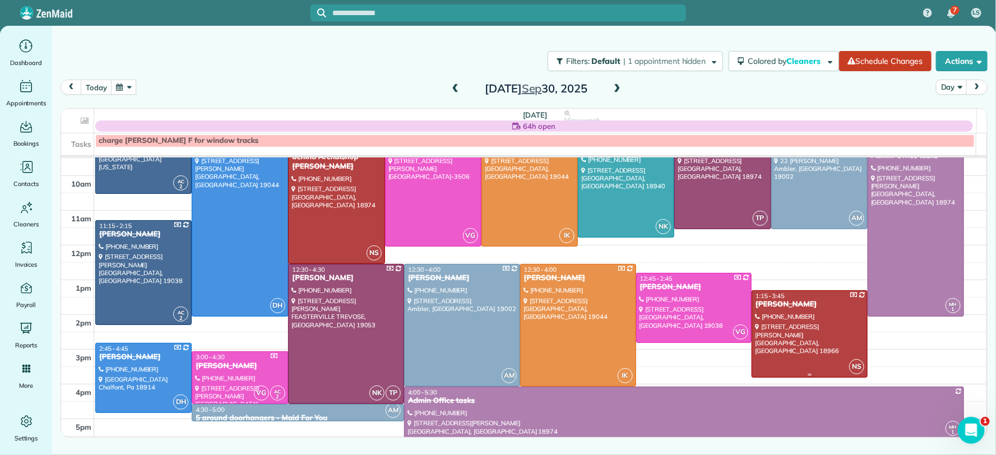
click at [835, 311] on div at bounding box center [809, 334] width 115 height 86
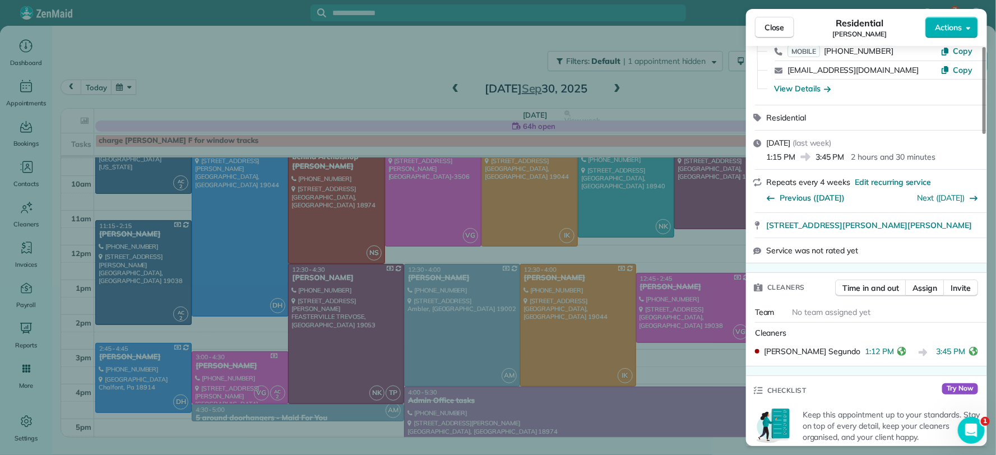
scroll to position [203, 0]
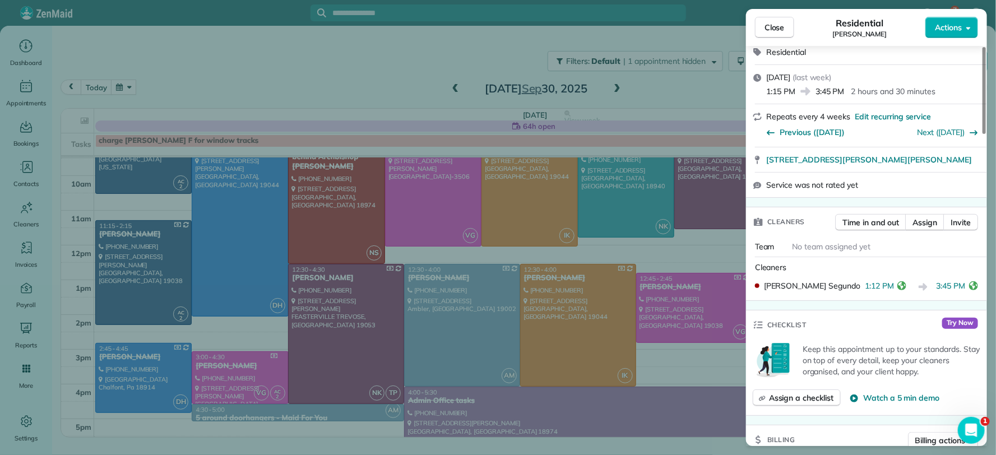
drag, startPoint x: 783, startPoint y: 30, endPoint x: 769, endPoint y: 78, distance: 50.4
click at [783, 30] on span "Close" at bounding box center [775, 27] width 20 height 11
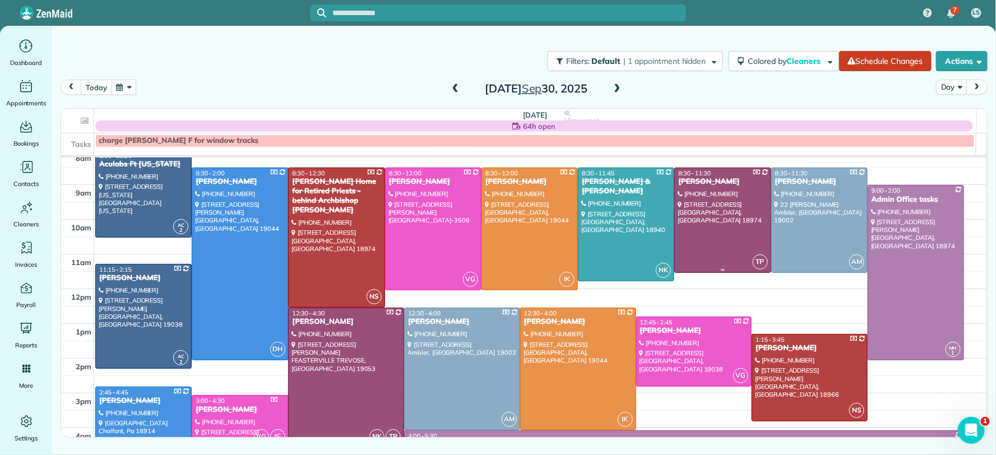
scroll to position [35, 0]
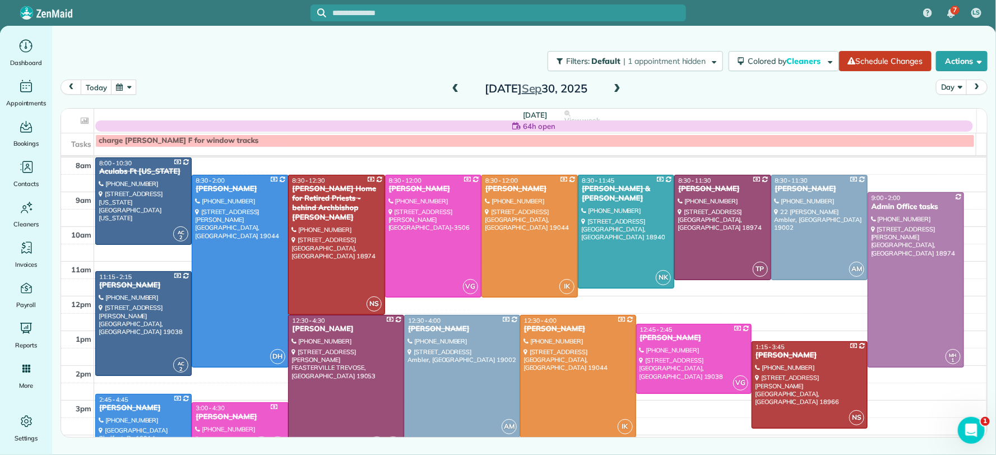
click at [613, 86] on span at bounding box center [617, 89] width 12 height 10
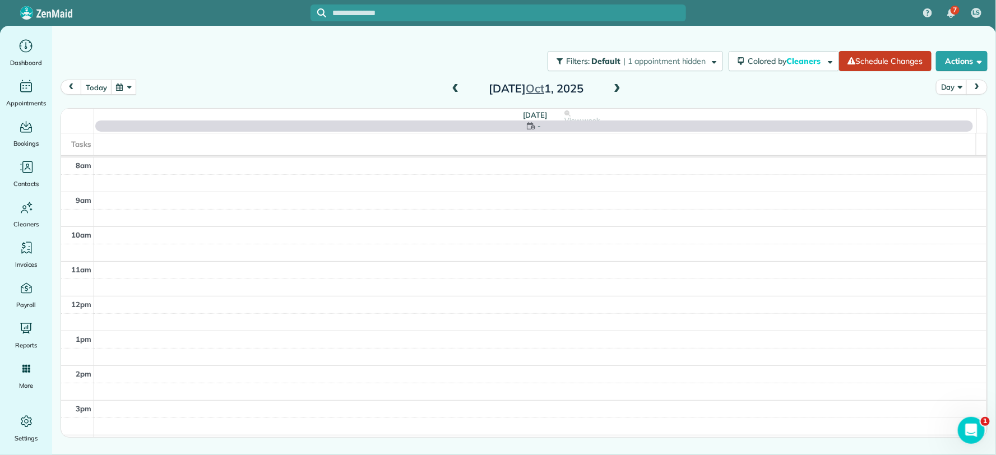
scroll to position [0, 0]
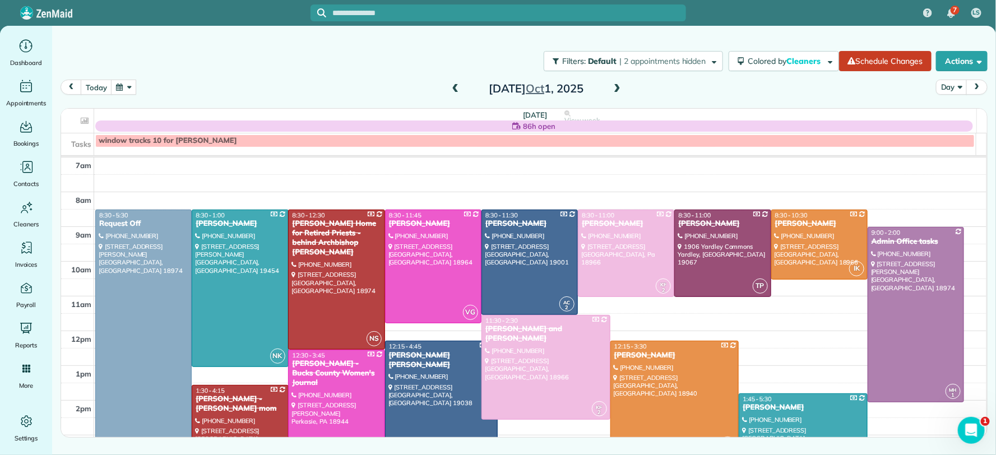
click at [616, 87] on span at bounding box center [617, 89] width 12 height 10
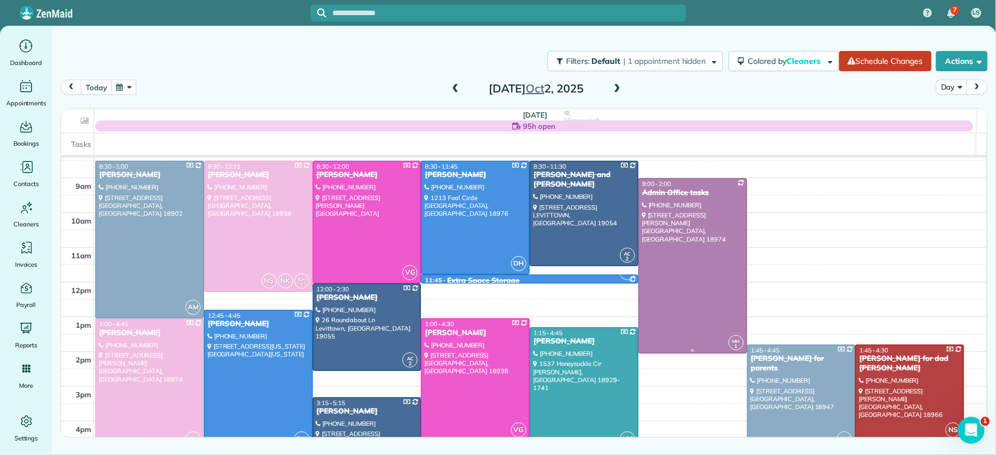
scroll to position [50, 0]
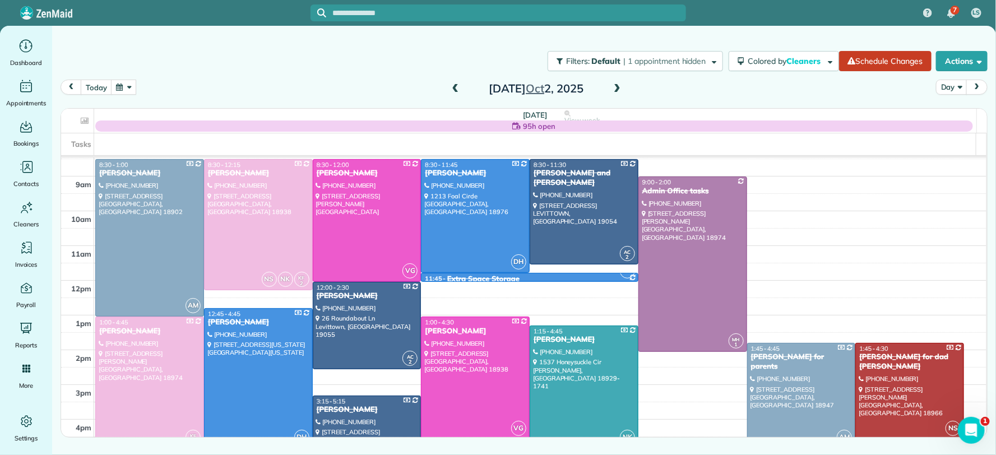
click at [624, 88] on div "[DATE]" at bounding box center [536, 89] width 179 height 18
click at [618, 87] on span at bounding box center [617, 89] width 12 height 10
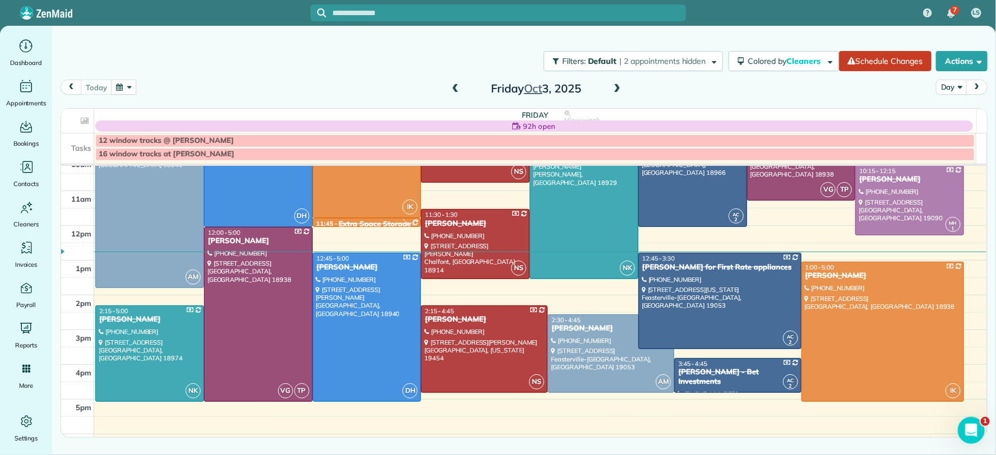
scroll to position [0, 0]
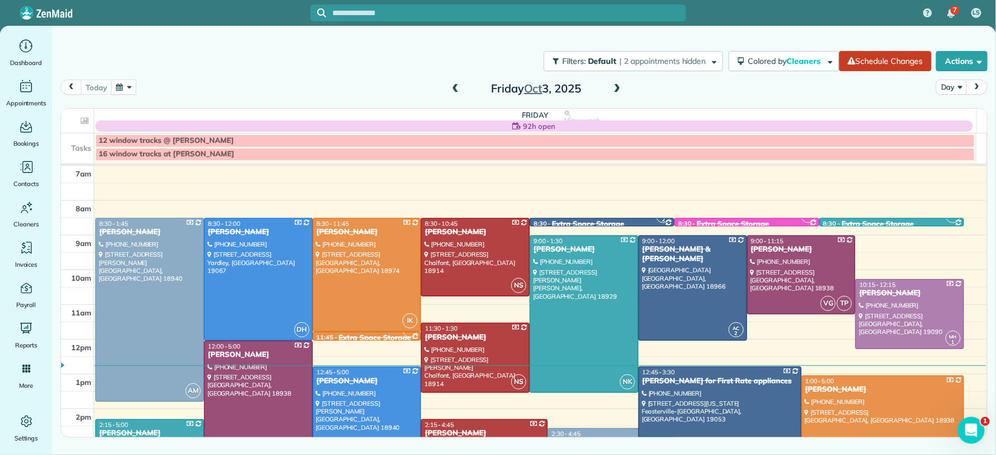
click at [617, 90] on span at bounding box center [617, 89] width 12 height 10
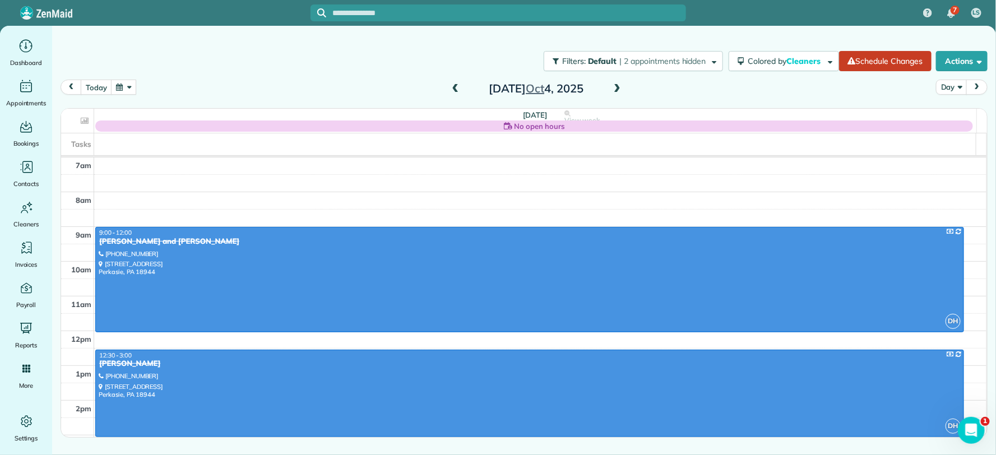
click at [617, 90] on span at bounding box center [617, 89] width 12 height 10
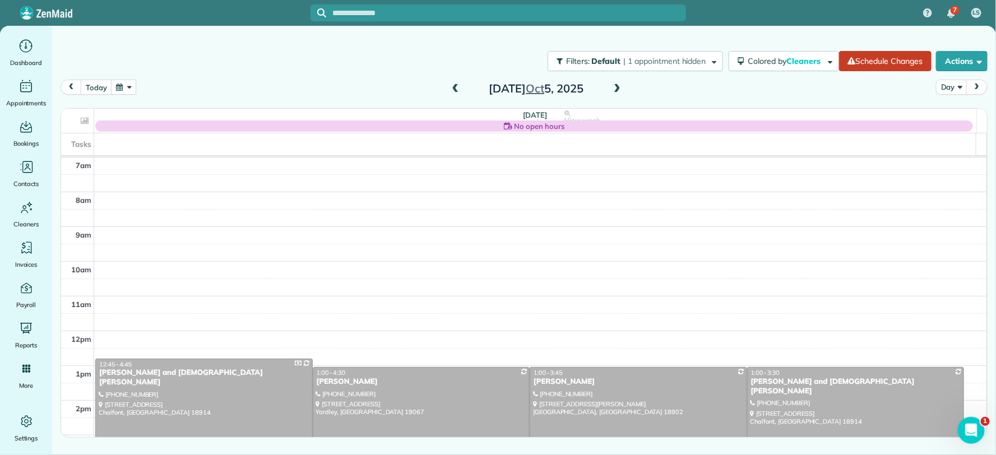
click at [617, 90] on span at bounding box center [617, 89] width 12 height 10
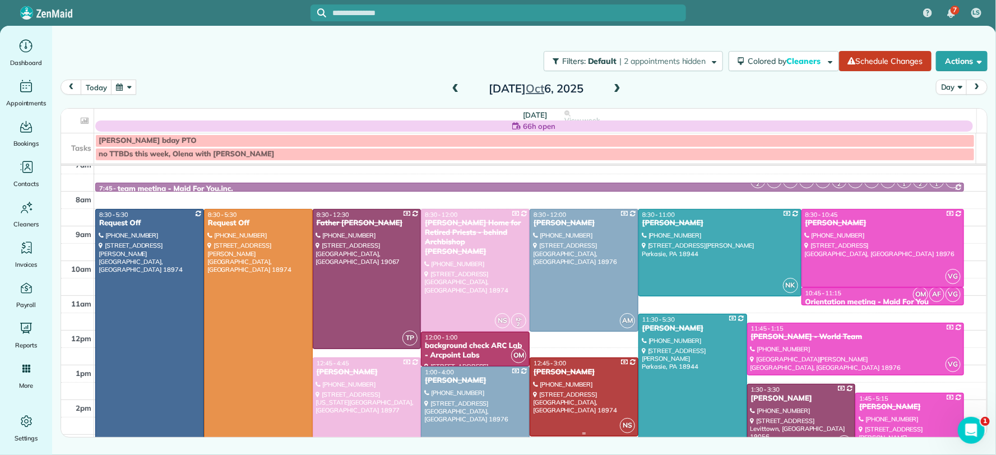
scroll to position [6, 0]
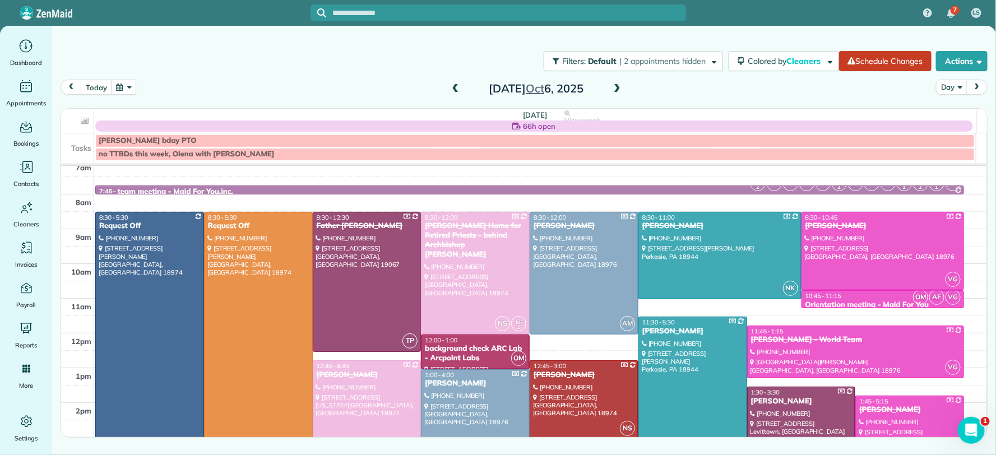
click at [621, 85] on span at bounding box center [617, 89] width 12 height 10
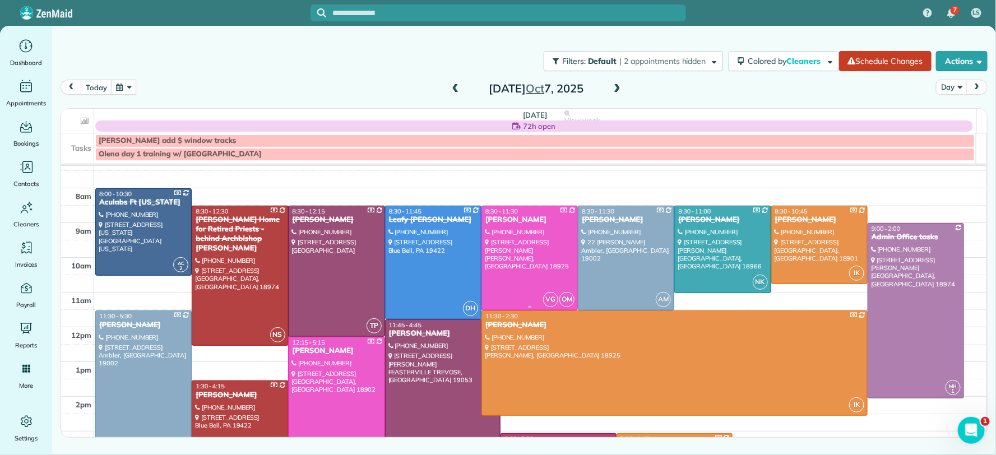
scroll to position [13, 0]
click at [614, 89] on span at bounding box center [617, 89] width 12 height 10
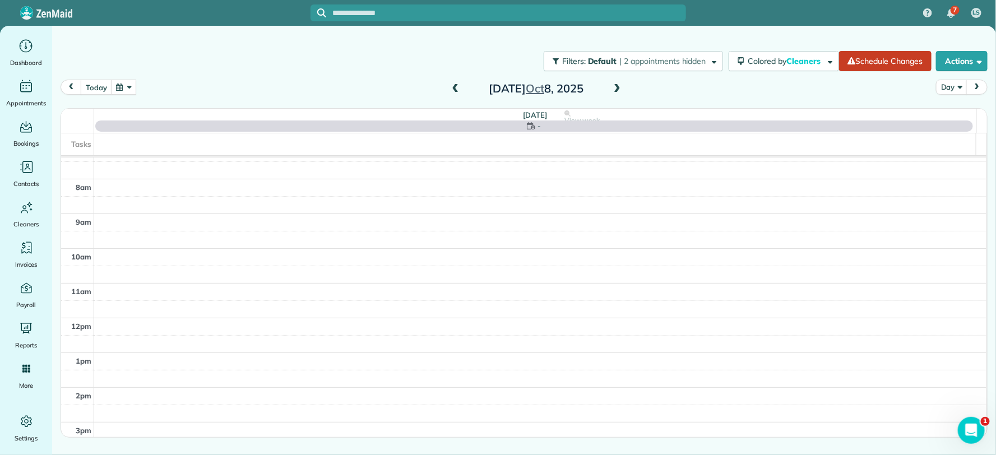
click at [614, 89] on span at bounding box center [617, 89] width 12 height 10
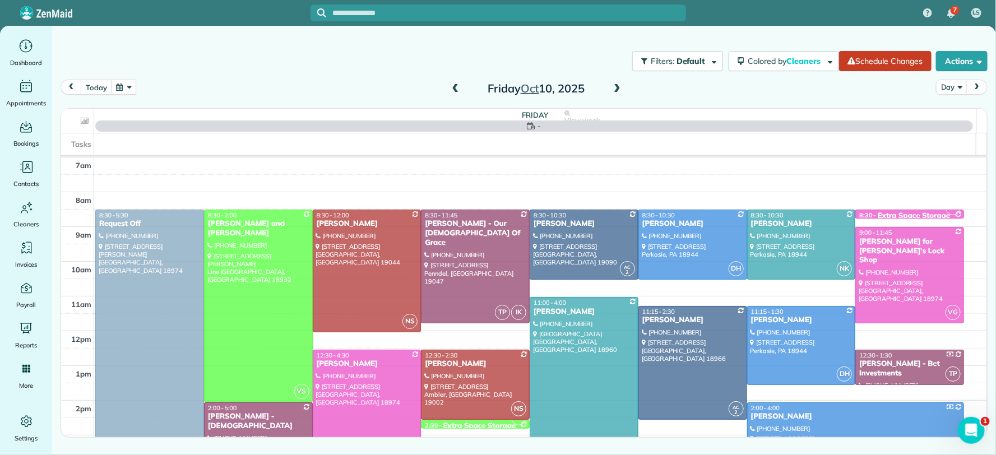
click at [615, 90] on span at bounding box center [617, 89] width 12 height 10
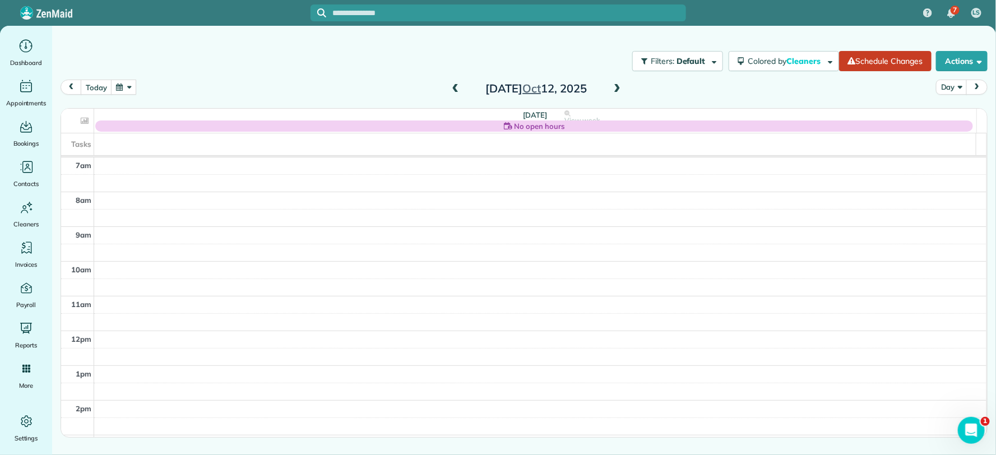
click at [618, 92] on span at bounding box center [617, 89] width 12 height 10
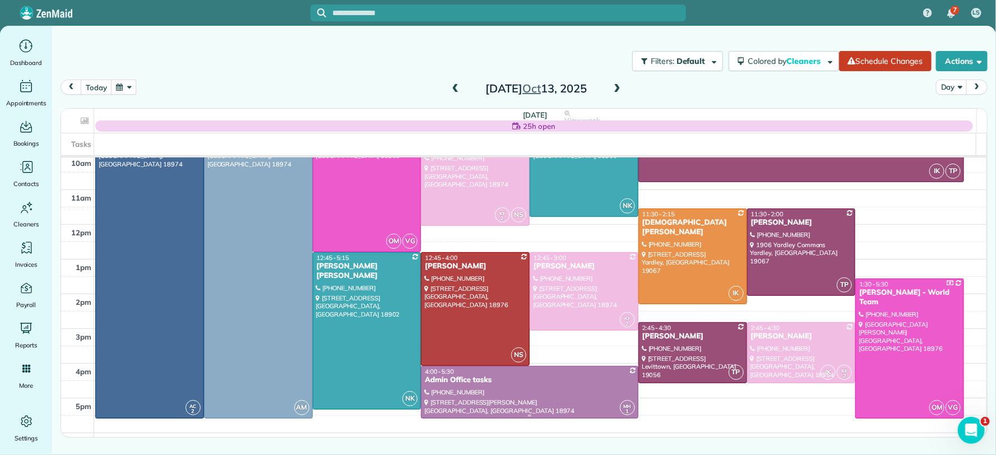
scroll to position [104, 0]
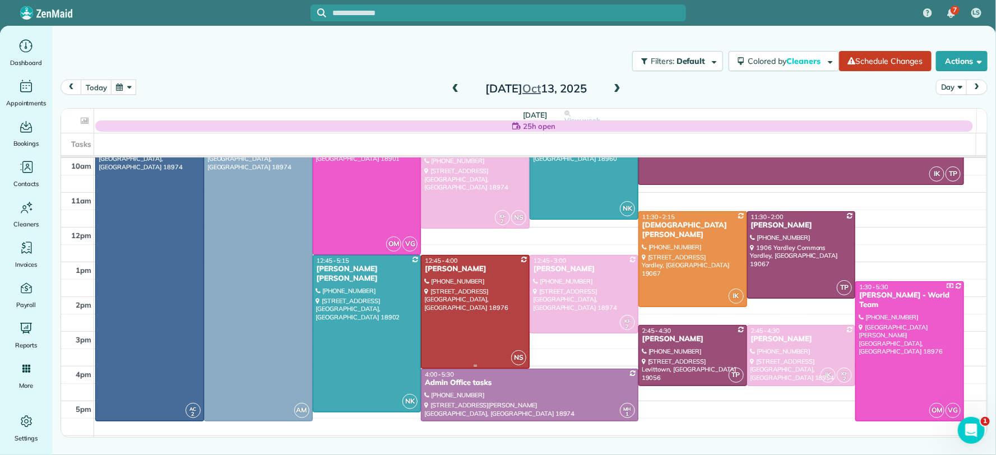
click at [436, 266] on div "[PERSON_NAME]" at bounding box center [475, 270] width 102 height 10
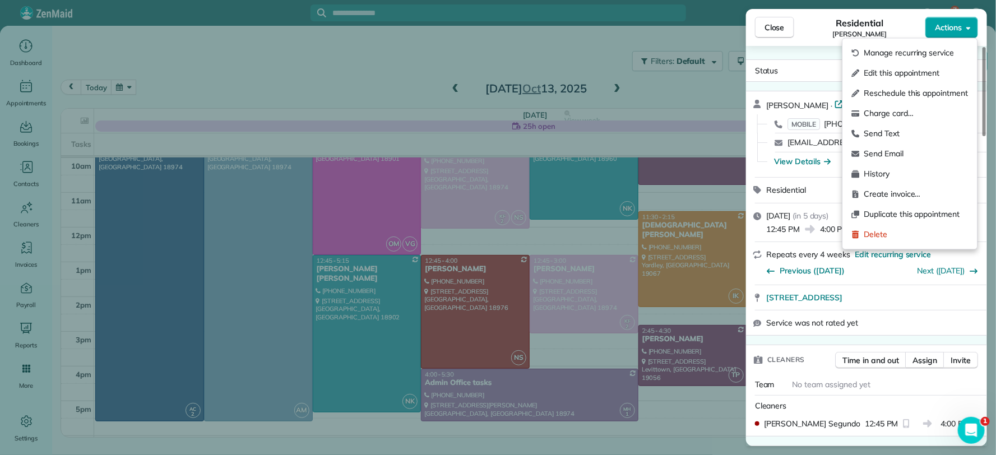
click at [956, 28] on span "Actions" at bounding box center [948, 27] width 27 height 11
click at [901, 73] on span "Edit this appointment" at bounding box center [916, 73] width 104 height 11
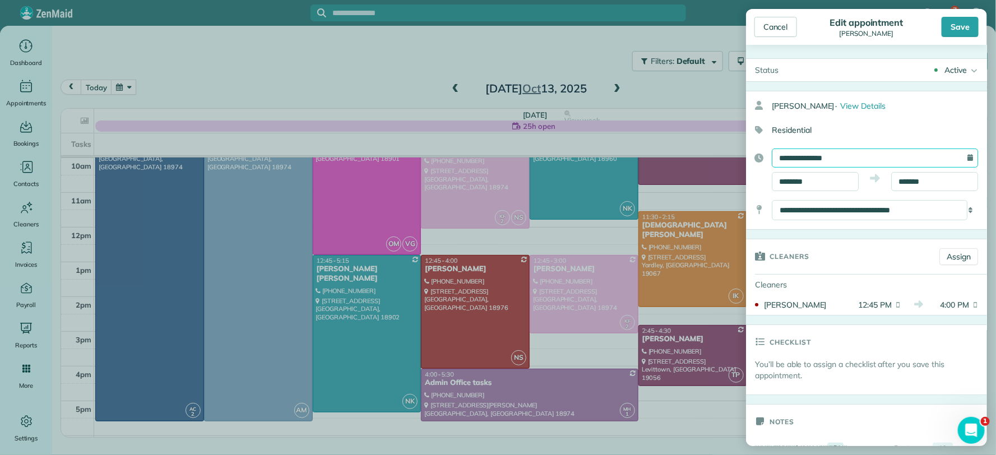
click at [825, 161] on input "**********" at bounding box center [875, 158] width 206 height 19
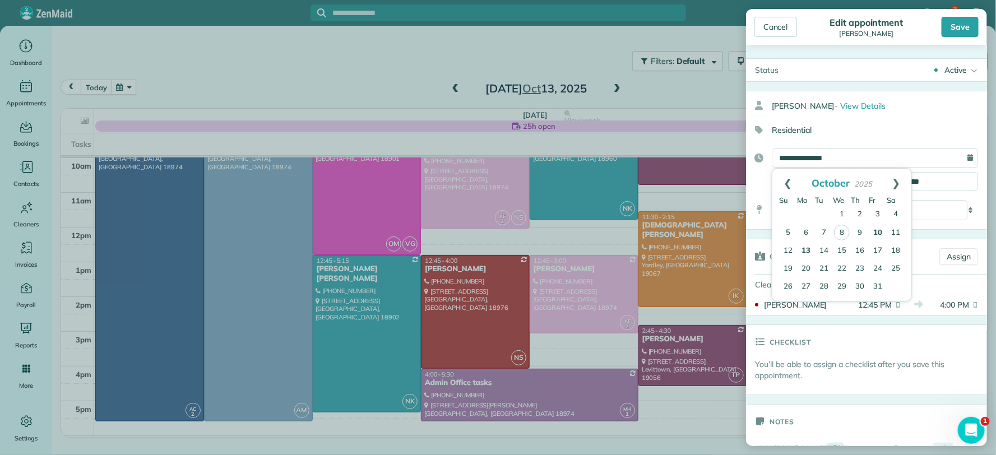
click at [876, 232] on link "10" at bounding box center [878, 233] width 18 height 18
type input "**********"
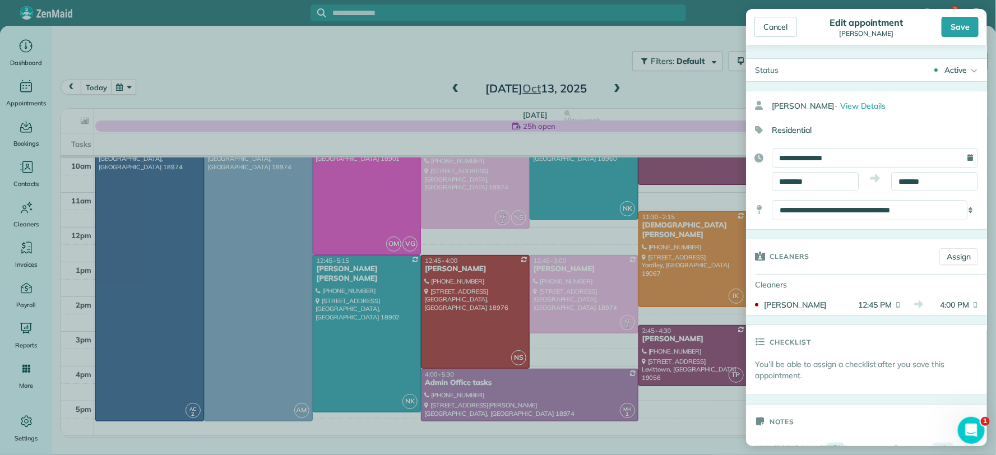
click at [959, 32] on div "Save" at bounding box center [960, 27] width 37 height 20
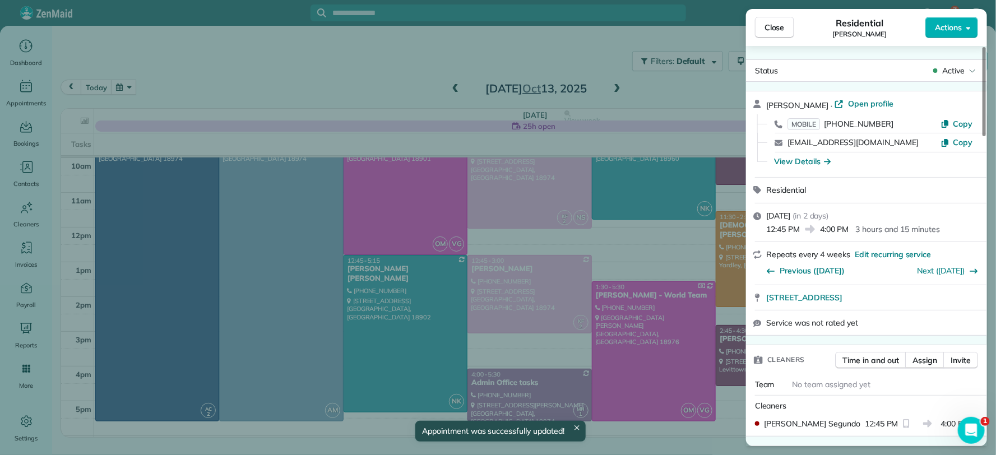
drag, startPoint x: 779, startPoint y: 29, endPoint x: 735, endPoint y: 47, distance: 47.3
click at [779, 30] on span "Close" at bounding box center [775, 27] width 20 height 11
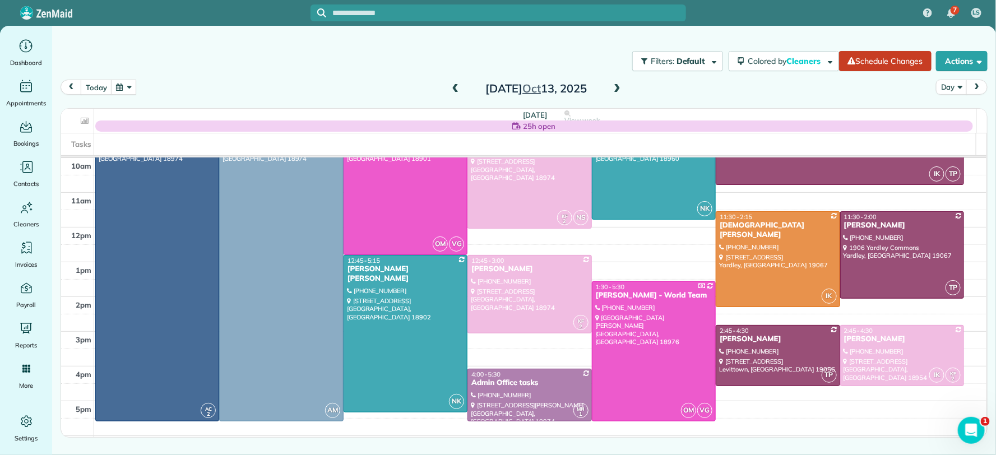
click at [459, 86] on span at bounding box center [456, 89] width 12 height 10
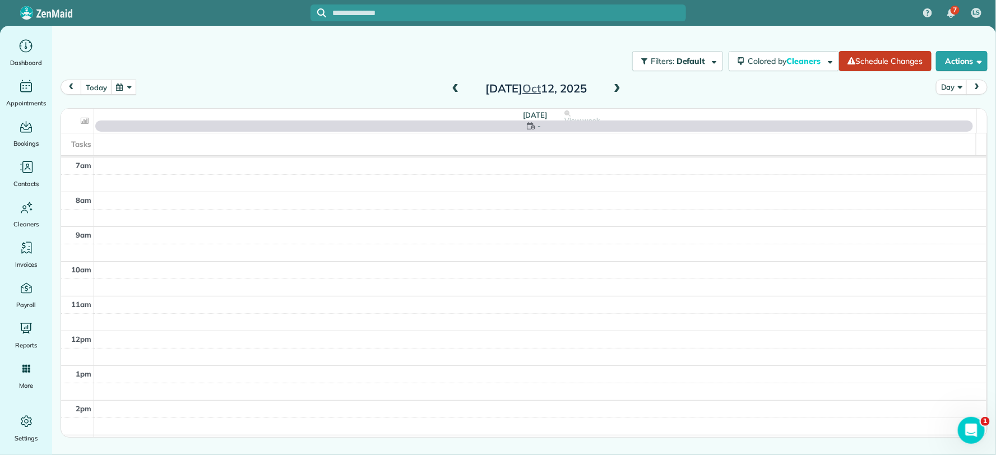
click at [459, 86] on span at bounding box center [456, 89] width 12 height 10
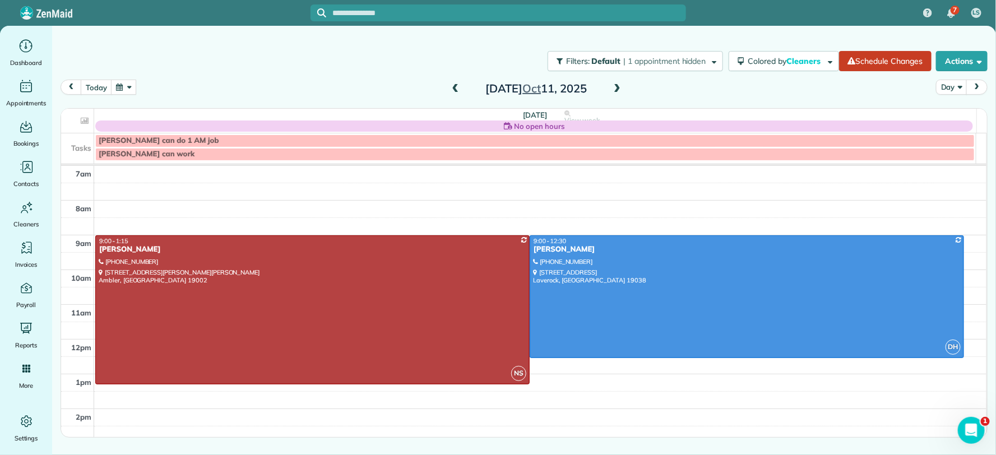
click at [453, 84] on span at bounding box center [456, 89] width 12 height 10
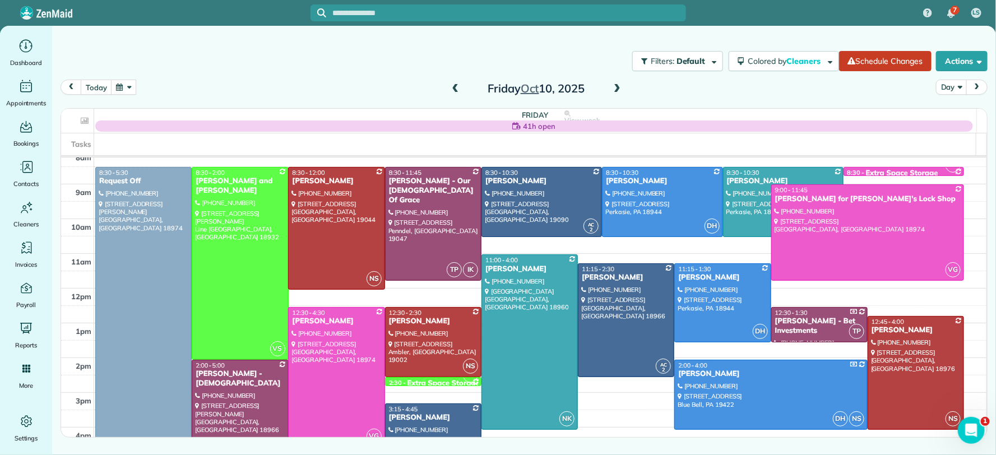
scroll to position [43, 0]
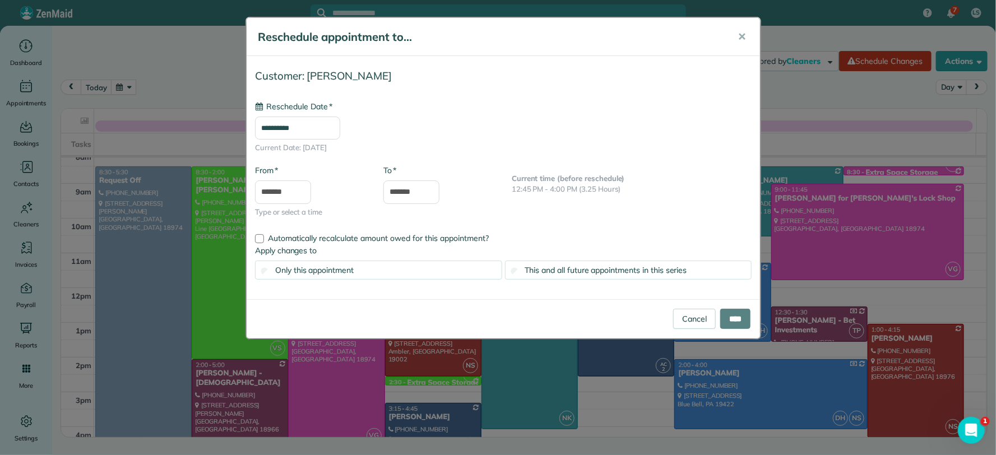
type input "**********"
click at [723, 323] on input "****" at bounding box center [735, 319] width 30 height 20
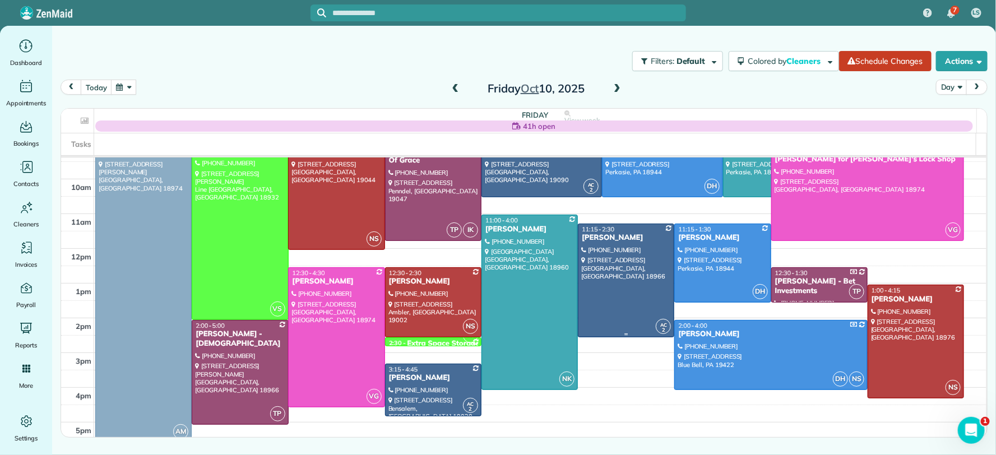
scroll to position [76, 0]
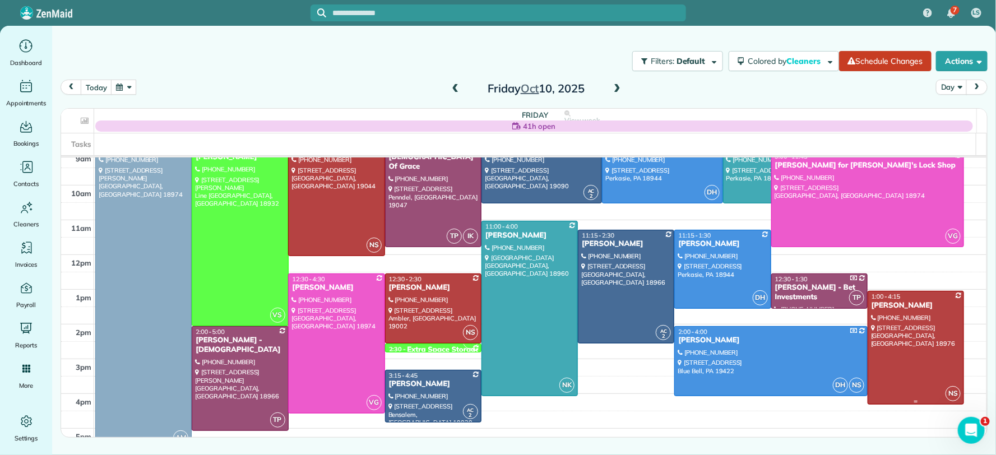
click at [880, 304] on div "[PERSON_NAME]" at bounding box center [916, 306] width 90 height 10
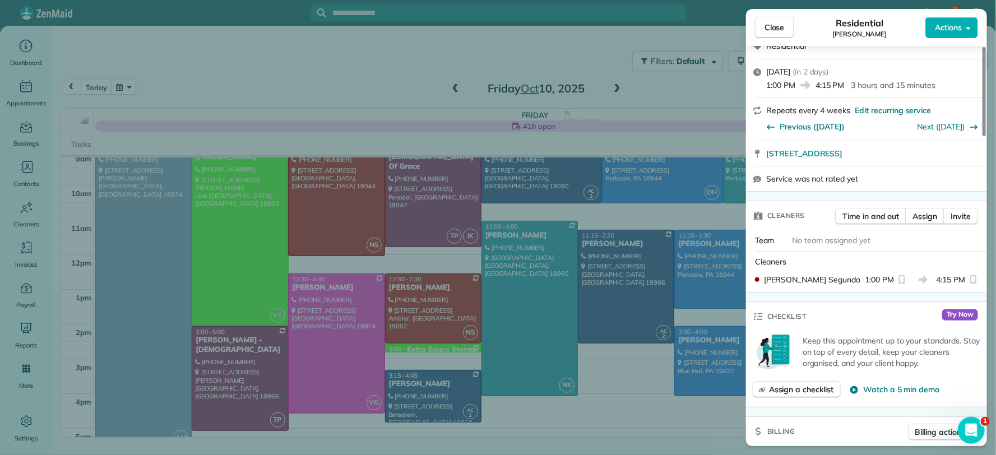
scroll to position [245, 0]
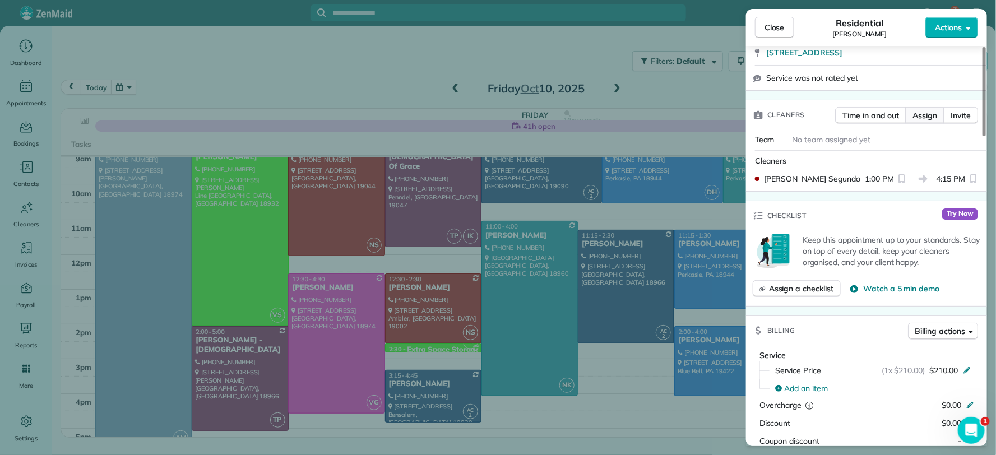
click at [927, 119] on span "Assign" at bounding box center [925, 115] width 25 height 11
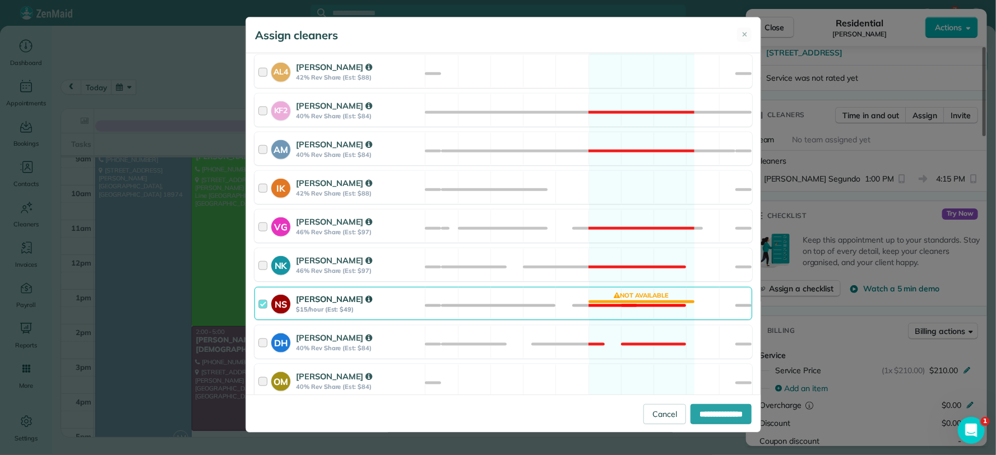
scroll to position [512, 0]
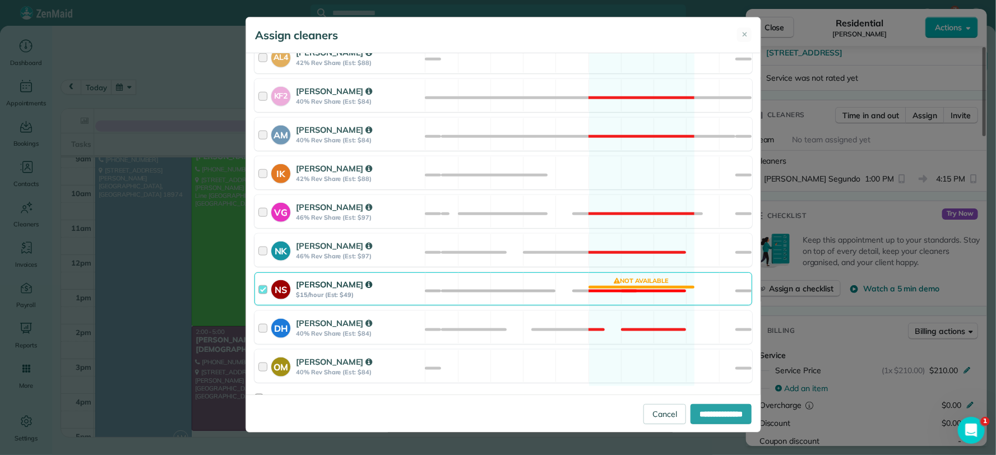
click at [263, 294] on div at bounding box center [264, 289] width 13 height 21
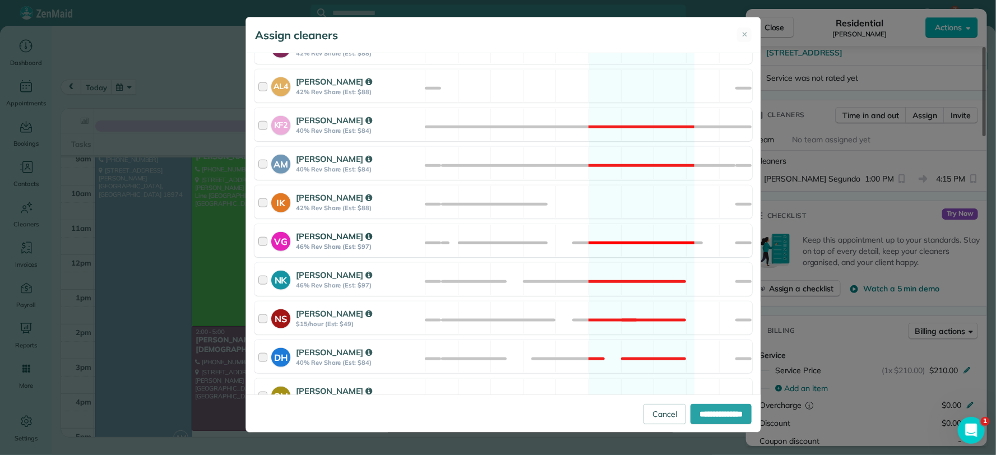
scroll to position [477, 0]
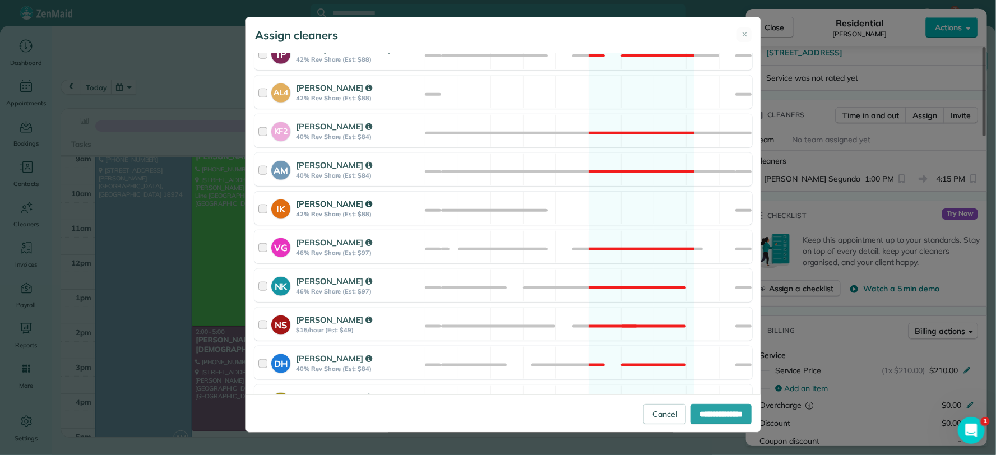
click at [266, 213] on div at bounding box center [264, 208] width 13 height 21
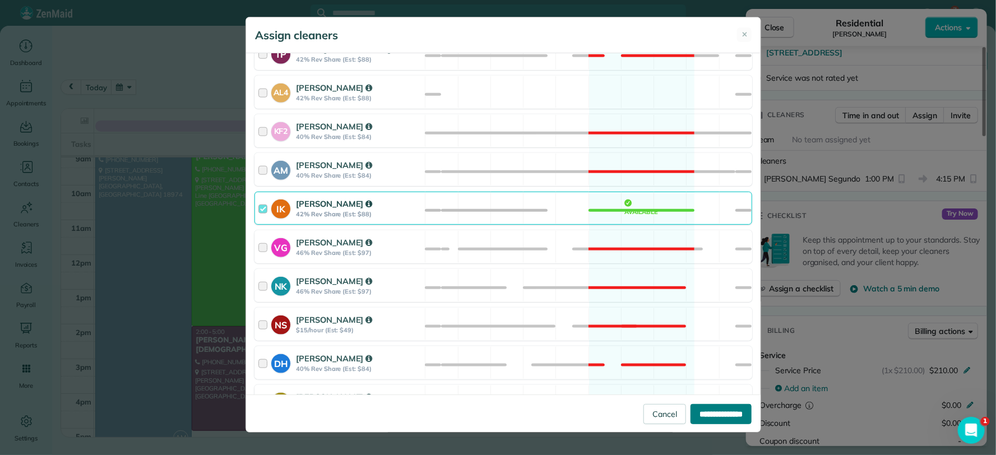
click at [716, 413] on input "**********" at bounding box center [721, 414] width 61 height 20
type input "**********"
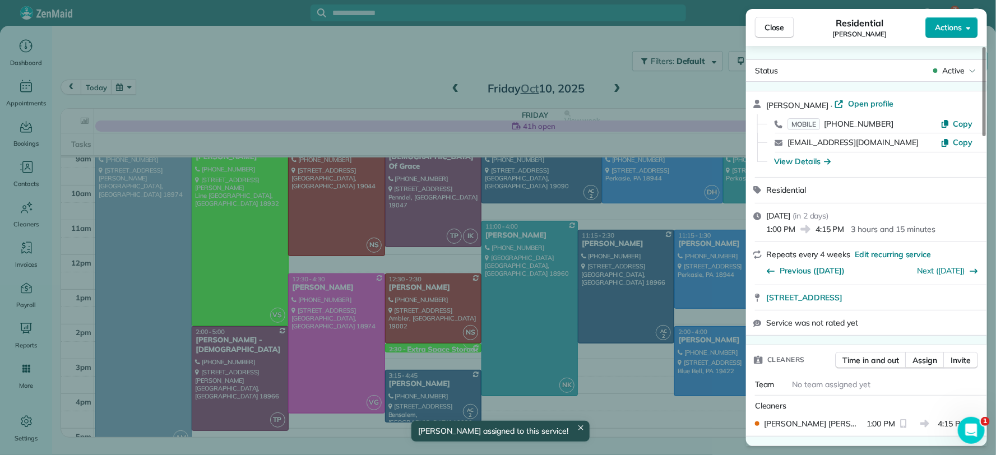
click at [953, 27] on span "Actions" at bounding box center [948, 27] width 27 height 11
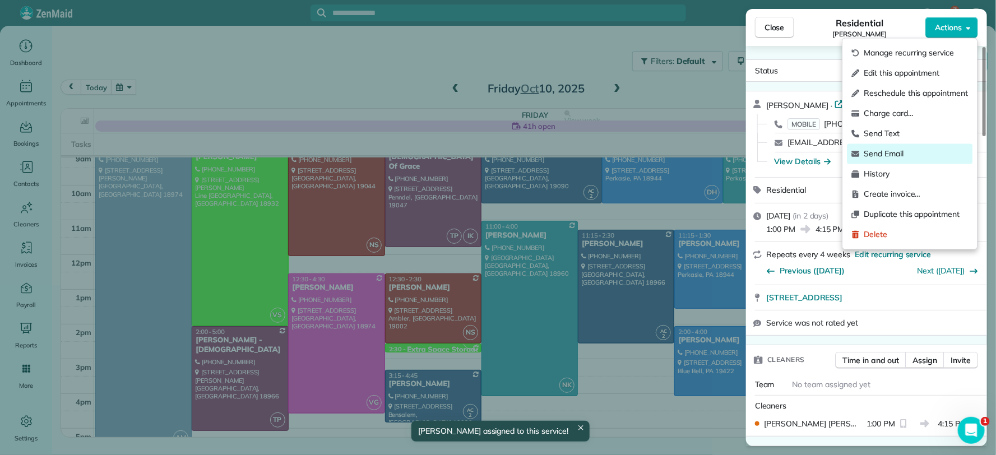
click at [889, 151] on span "Send Email" at bounding box center [916, 154] width 104 height 11
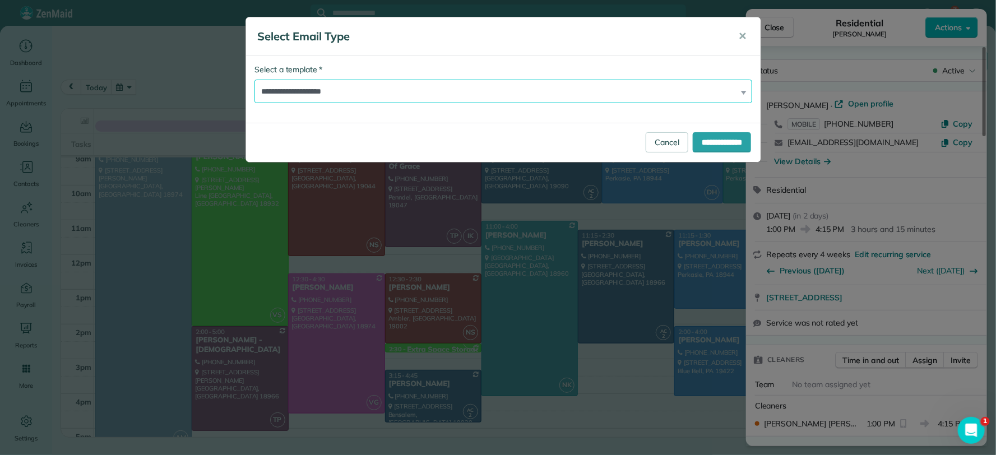
click at [739, 90] on select "**********" at bounding box center [504, 92] width 498 height 24
select select "*****"
click at [255, 80] on select "**********" at bounding box center [504, 92] width 498 height 24
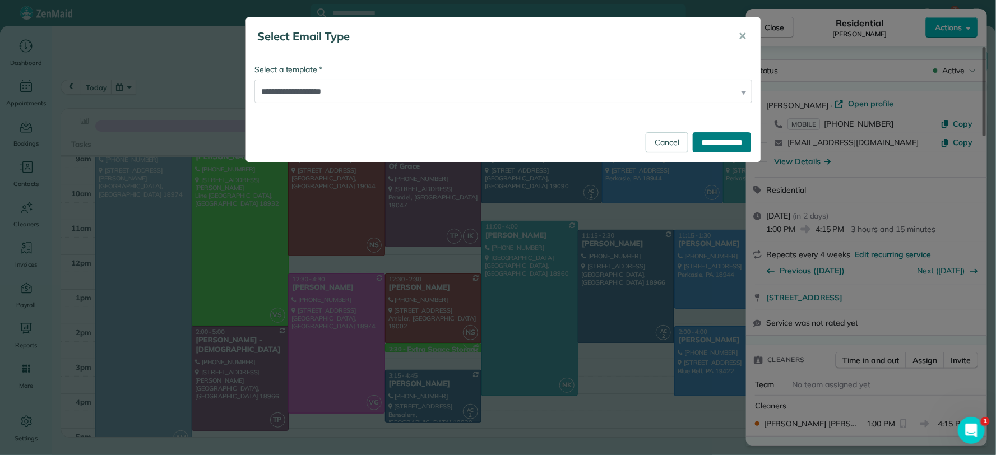
click at [723, 140] on input "**********" at bounding box center [722, 142] width 58 height 20
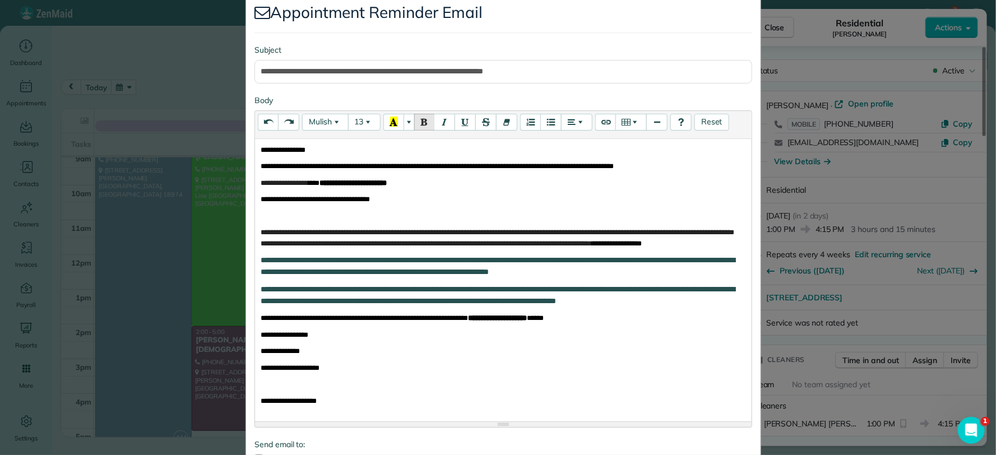
scroll to position [231, 0]
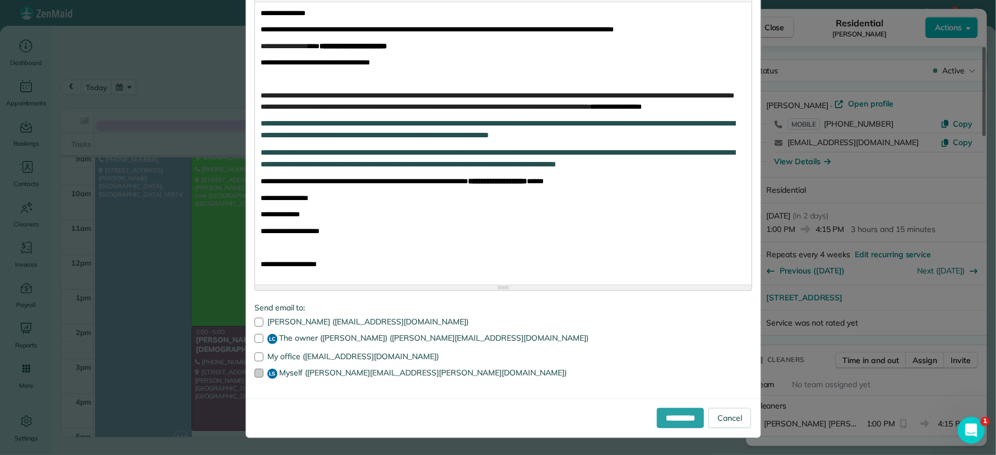
drag, startPoint x: 255, startPoint y: 357, endPoint x: 252, endPoint y: 372, distance: 15.4
click at [255, 357] on div at bounding box center [259, 357] width 9 height 9
click at [255, 374] on div at bounding box center [259, 373] width 9 height 9
click at [672, 422] on input "**********" at bounding box center [680, 418] width 47 height 20
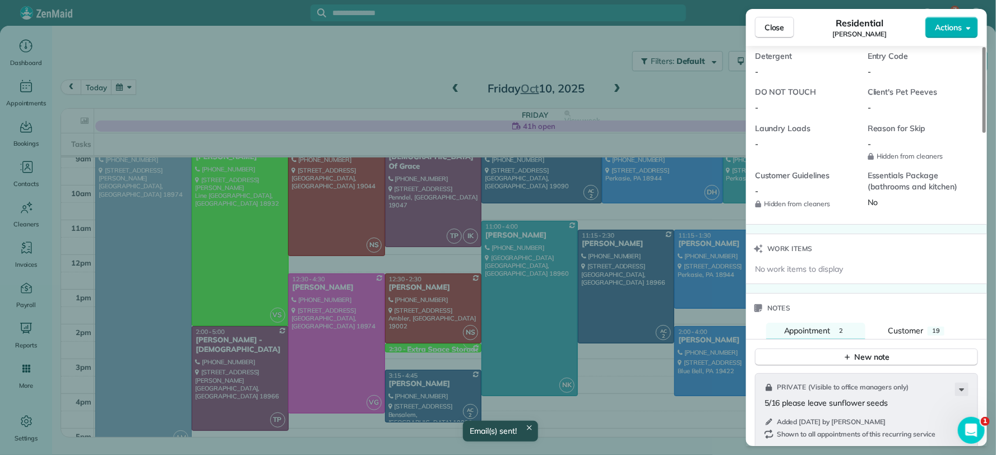
scroll to position [1062, 0]
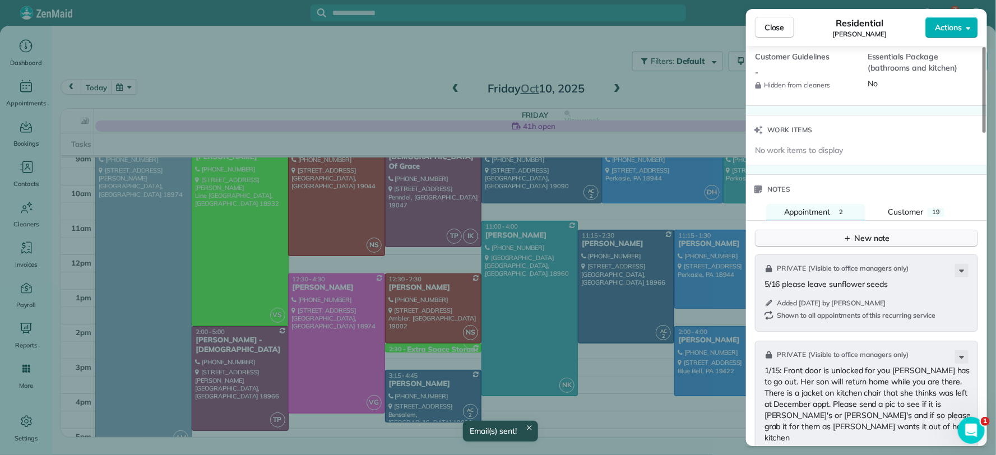
click at [850, 242] on icon "button" at bounding box center [847, 238] width 9 height 9
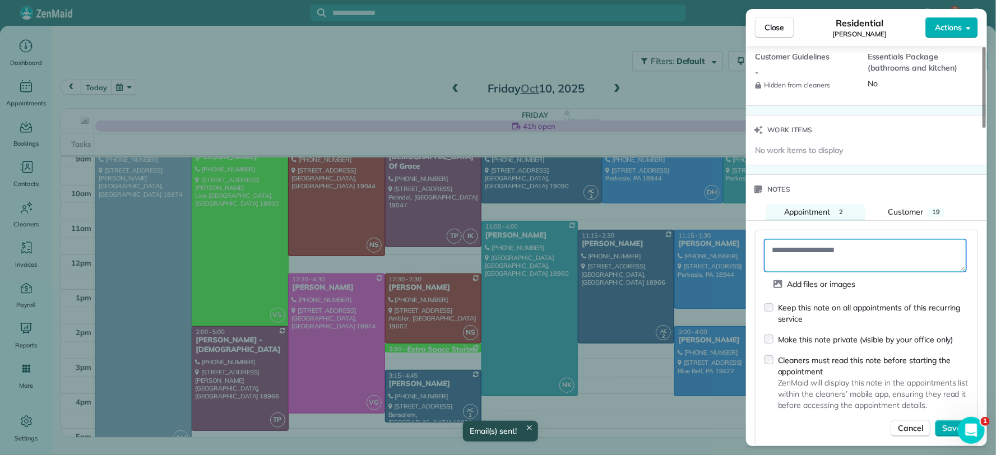
click at [837, 253] on textarea at bounding box center [866, 255] width 202 height 33
drag, startPoint x: 810, startPoint y: 259, endPoint x: 810, endPoint y: 270, distance: 10.7
click at [810, 259] on textarea "**********" at bounding box center [866, 255] width 202 height 33
type textarea "**********"
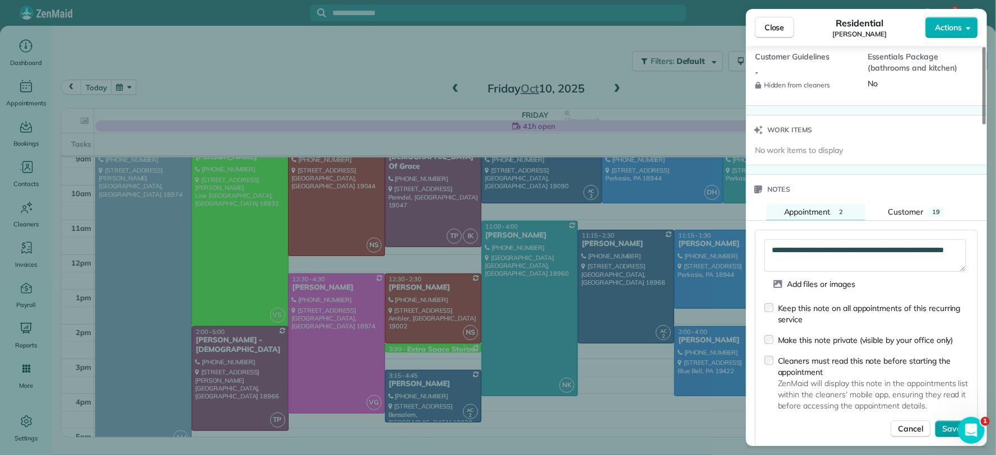
click at [950, 433] on span "Save" at bounding box center [951, 428] width 19 height 11
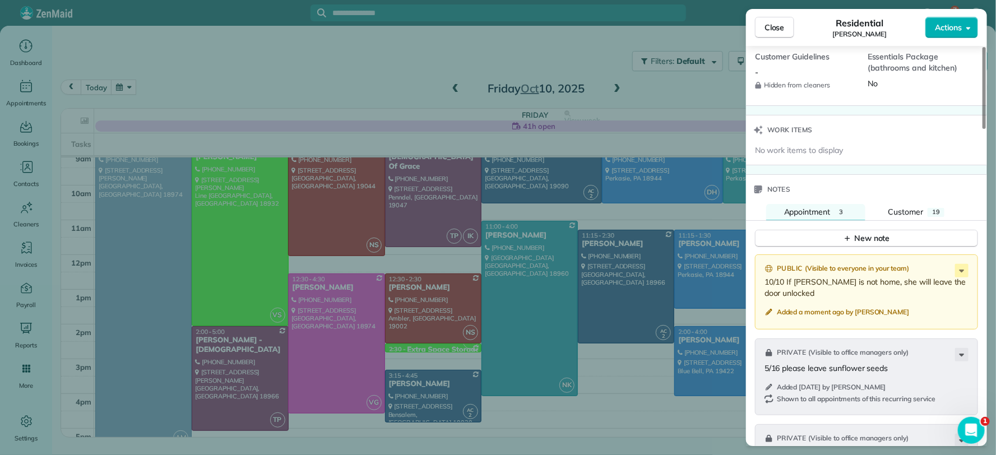
click at [778, 31] on span "Close" at bounding box center [775, 27] width 20 height 11
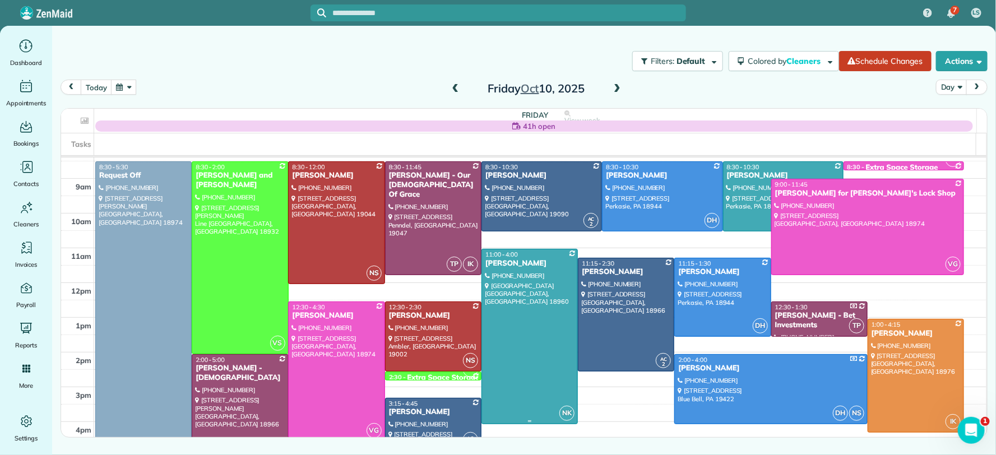
scroll to position [51, 0]
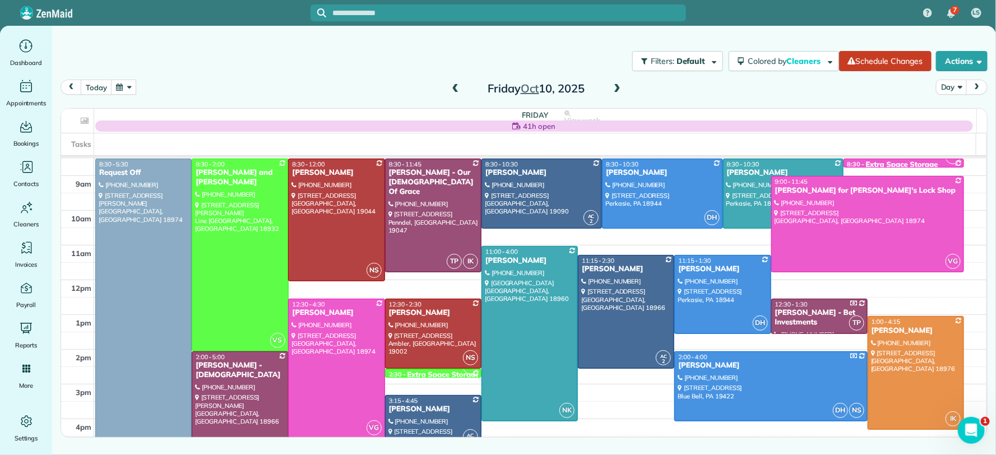
click at [132, 89] on button "button" at bounding box center [124, 87] width 26 height 15
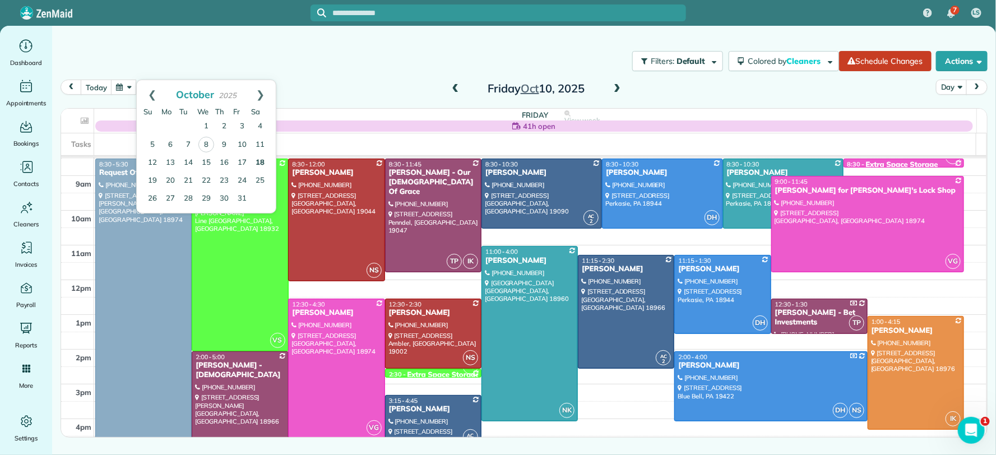
click at [263, 160] on link "18" at bounding box center [260, 163] width 18 height 18
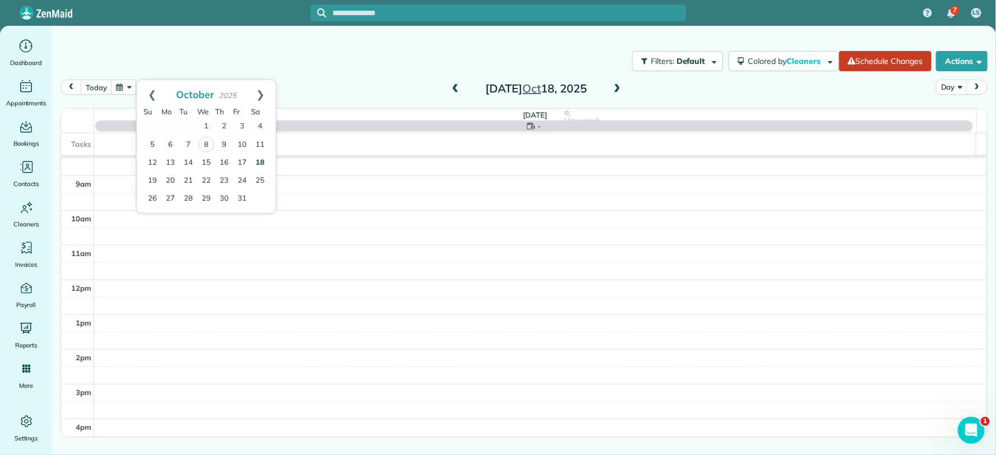
scroll to position [0, 0]
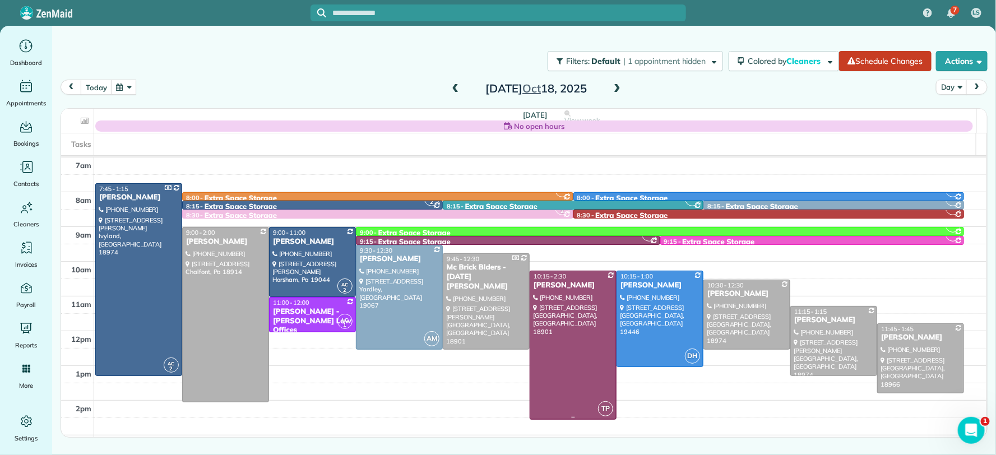
click at [562, 285] on div "[PERSON_NAME]" at bounding box center [573, 286] width 80 height 10
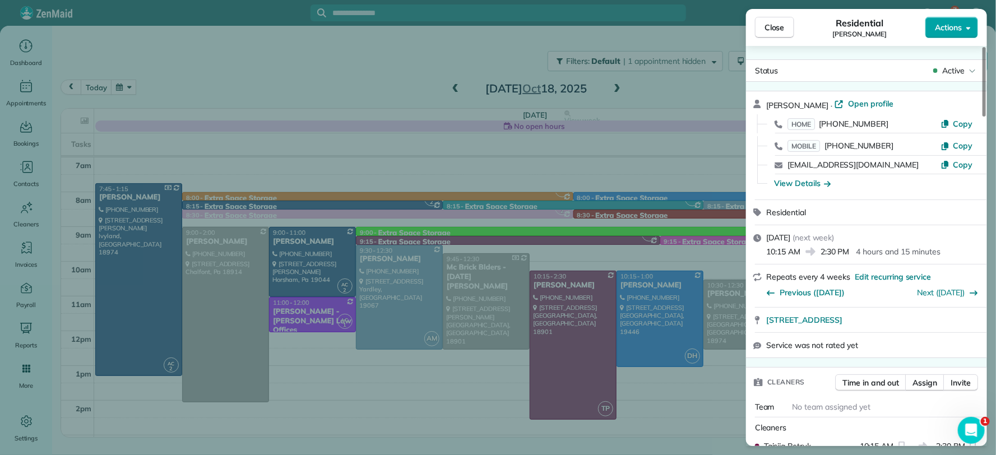
click at [958, 29] on span "Actions" at bounding box center [948, 27] width 27 height 11
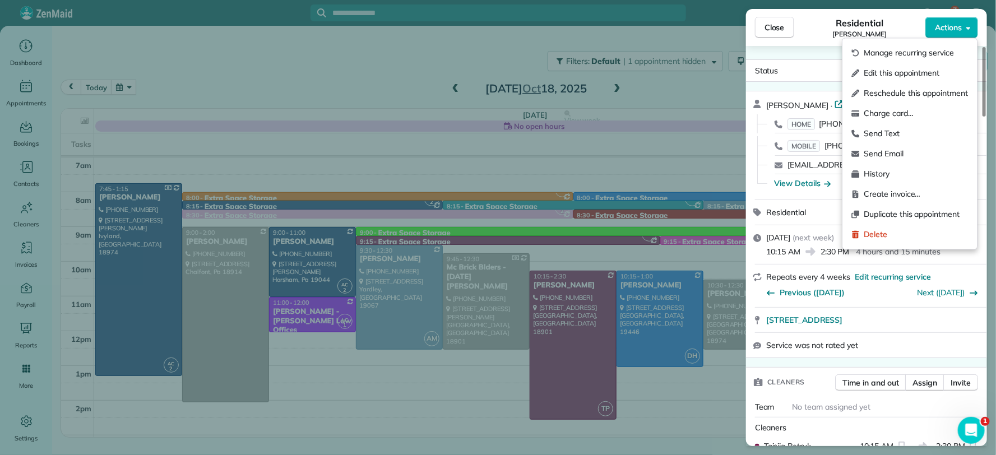
click at [924, 73] on span "Edit this appointment" at bounding box center [916, 73] width 104 height 11
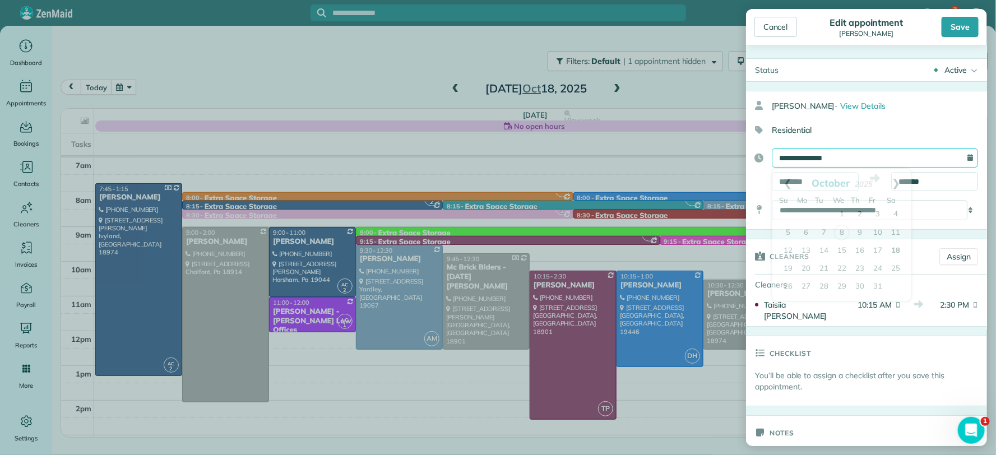
click at [861, 152] on input "**********" at bounding box center [875, 158] width 206 height 19
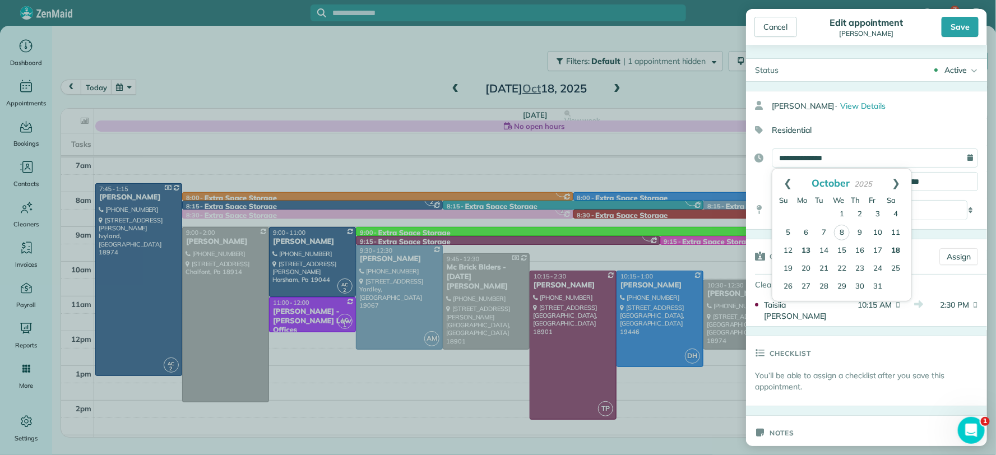
click at [810, 251] on link "13" at bounding box center [806, 251] width 18 height 18
type input "**********"
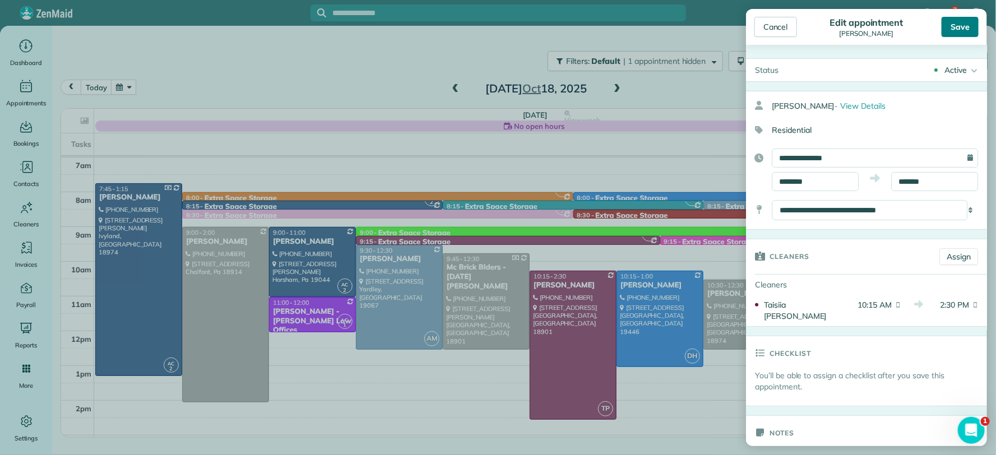
click at [967, 22] on div "Save" at bounding box center [960, 27] width 37 height 20
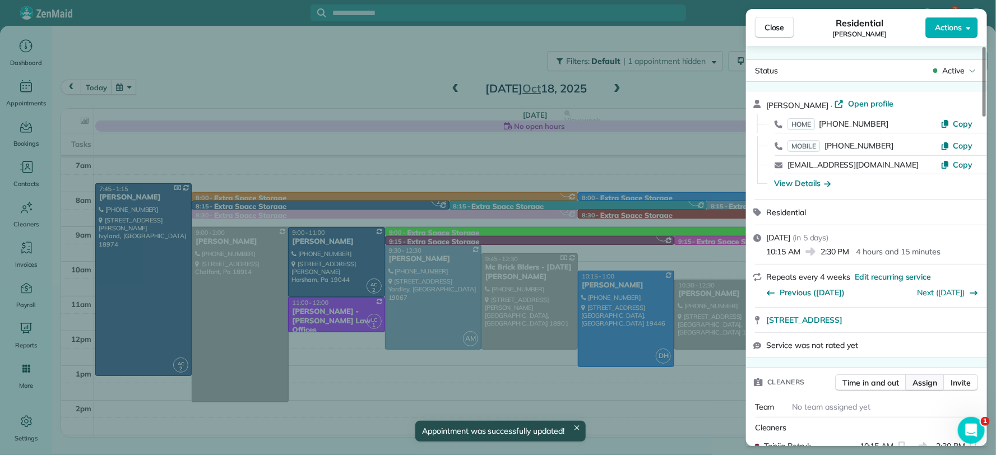
scroll to position [124, 0]
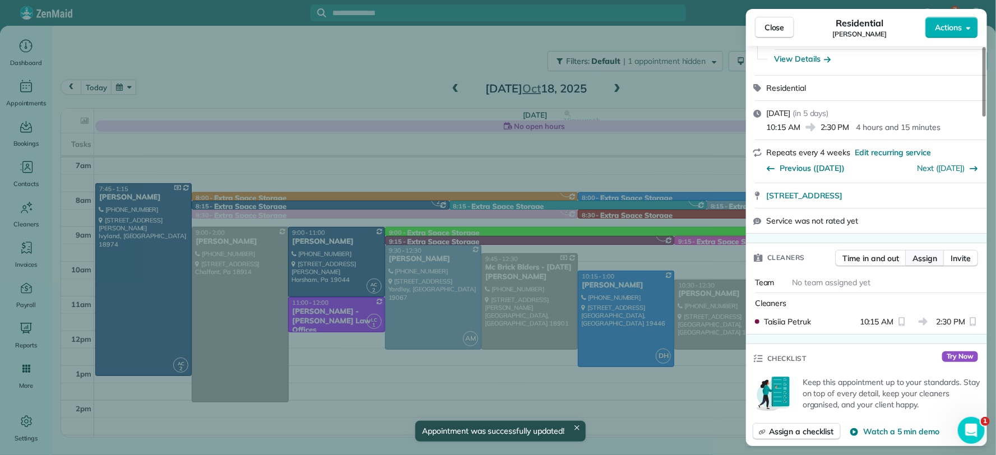
click at [928, 257] on span "Assign" at bounding box center [925, 258] width 25 height 11
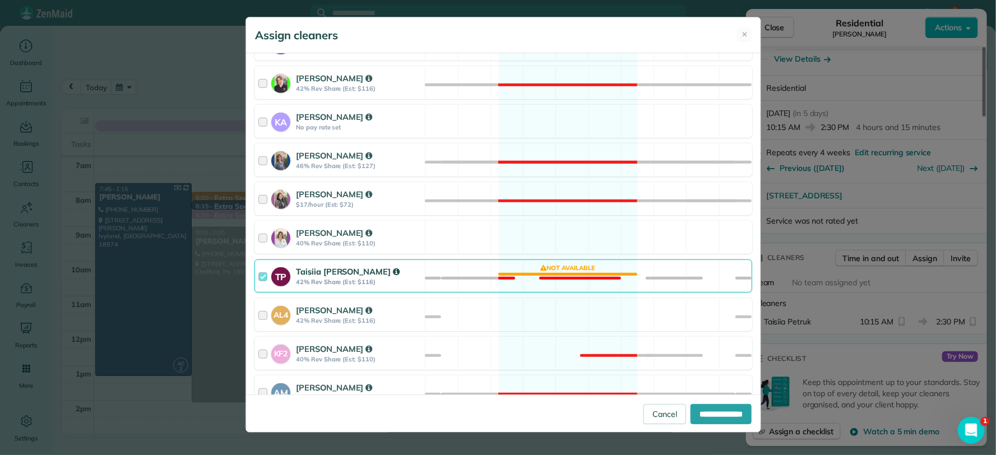
scroll to position [317, 0]
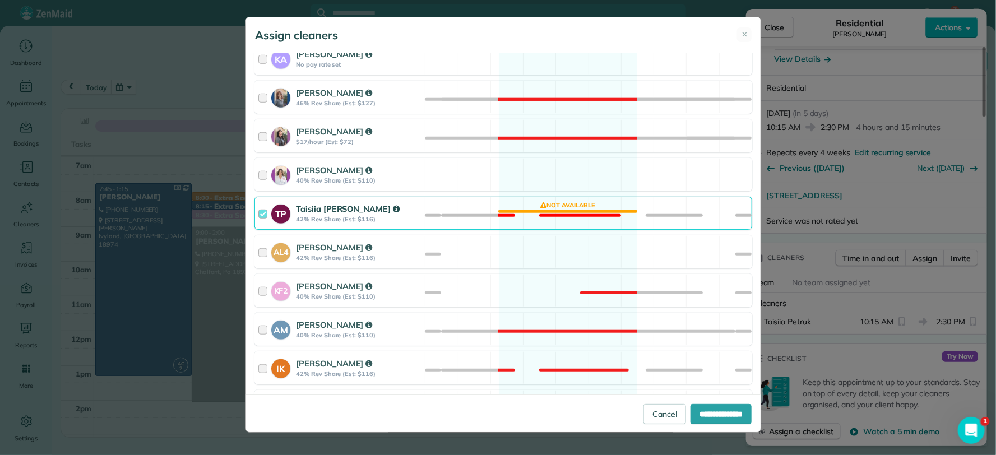
click at [264, 218] on div at bounding box center [264, 213] width 13 height 21
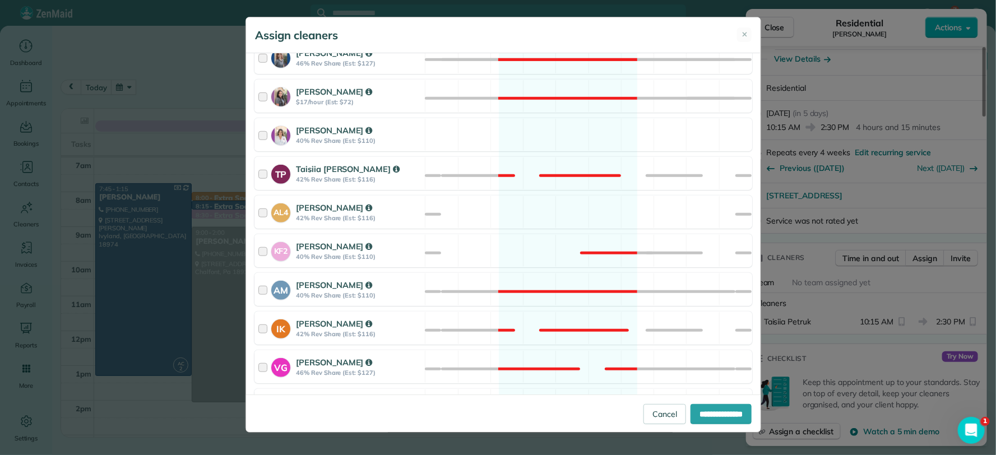
scroll to position [421, 0]
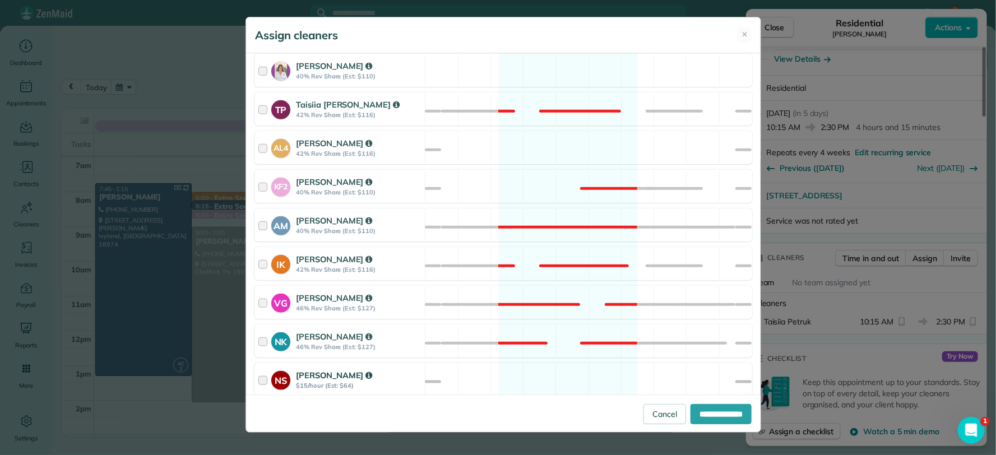
drag, startPoint x: 263, startPoint y: 382, endPoint x: 272, endPoint y: 384, distance: 9.8
click at [263, 382] on div at bounding box center [264, 379] width 13 height 21
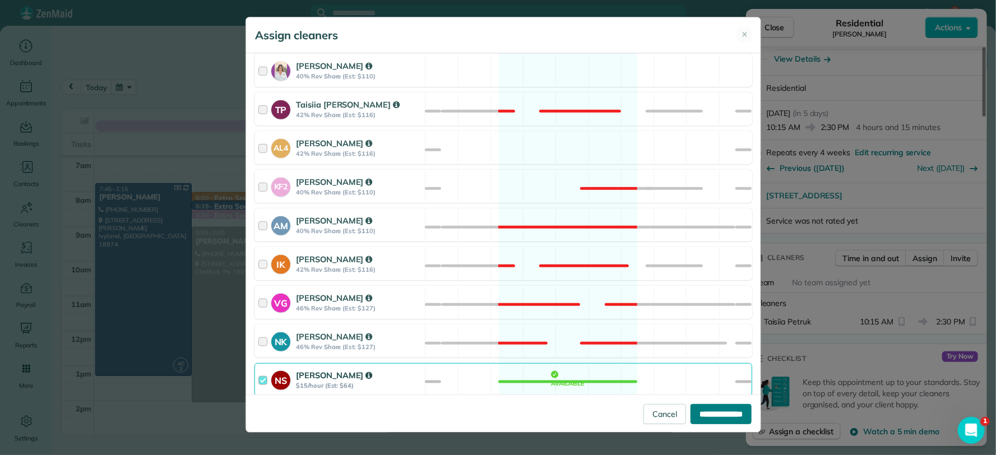
click at [707, 412] on input "**********" at bounding box center [721, 414] width 61 height 20
type input "**********"
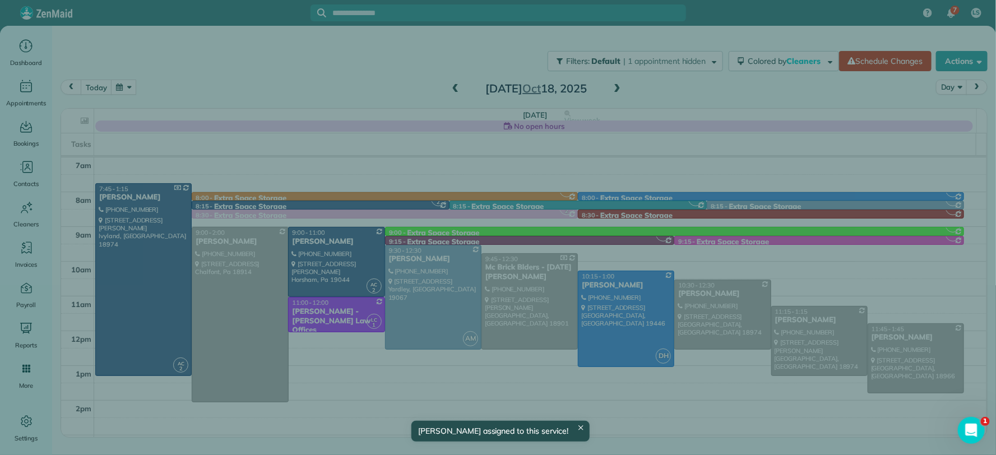
click at [774, 25] on span "Close" at bounding box center [775, 27] width 20 height 11
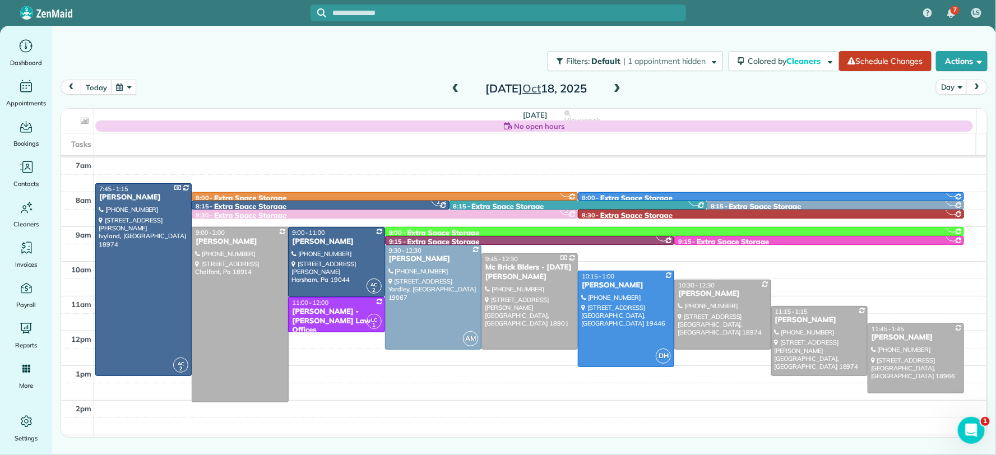
click at [131, 89] on button "button" at bounding box center [124, 87] width 26 height 15
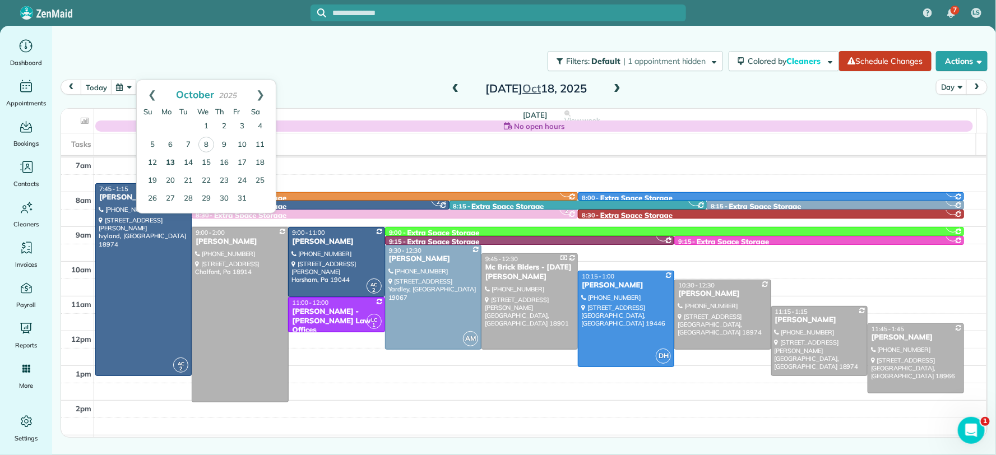
click at [171, 163] on link "13" at bounding box center [170, 163] width 18 height 18
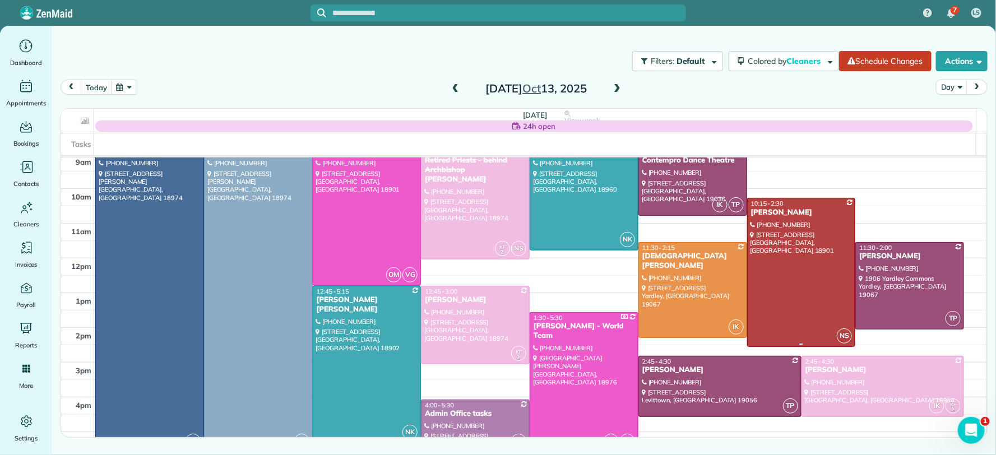
scroll to position [66, 0]
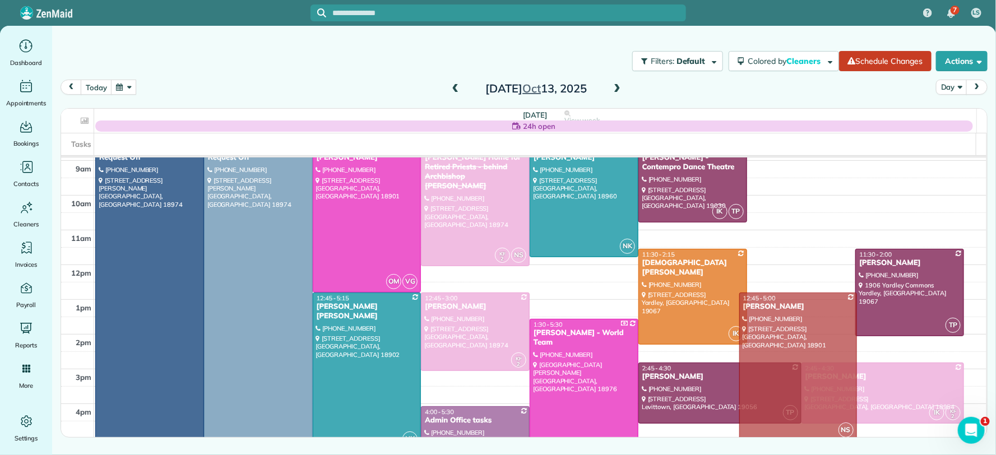
drag, startPoint x: 778, startPoint y: 304, endPoint x: 804, endPoint y: 394, distance: 93.6
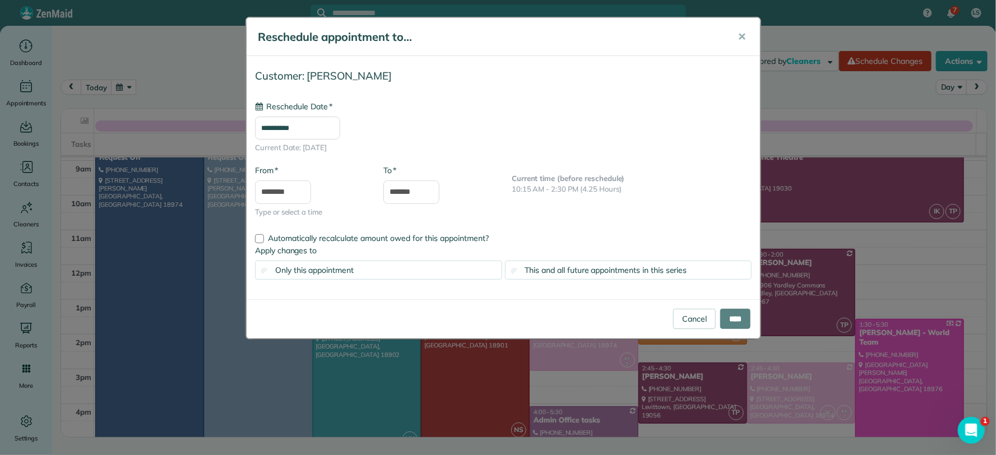
type input "**********"
click at [737, 326] on input "****" at bounding box center [735, 319] width 30 height 20
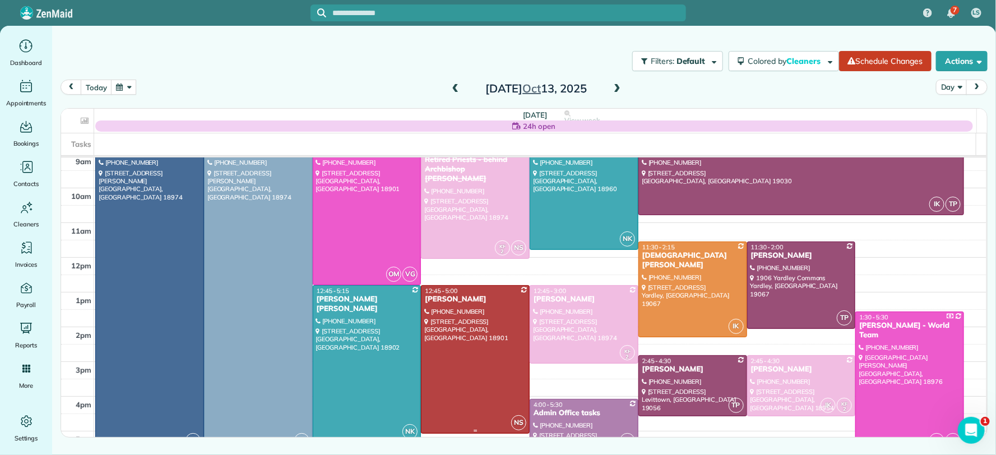
scroll to position [81, 0]
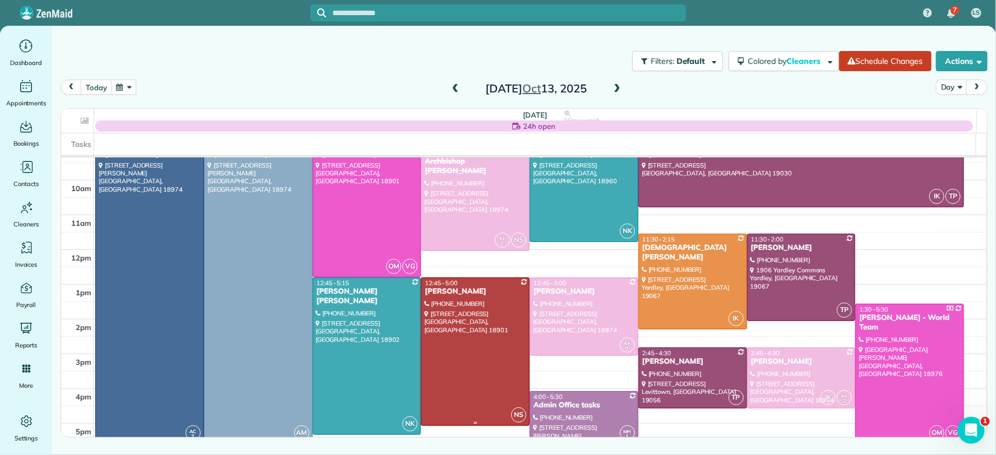
click at [451, 293] on div "[PERSON_NAME]" at bounding box center [475, 292] width 102 height 10
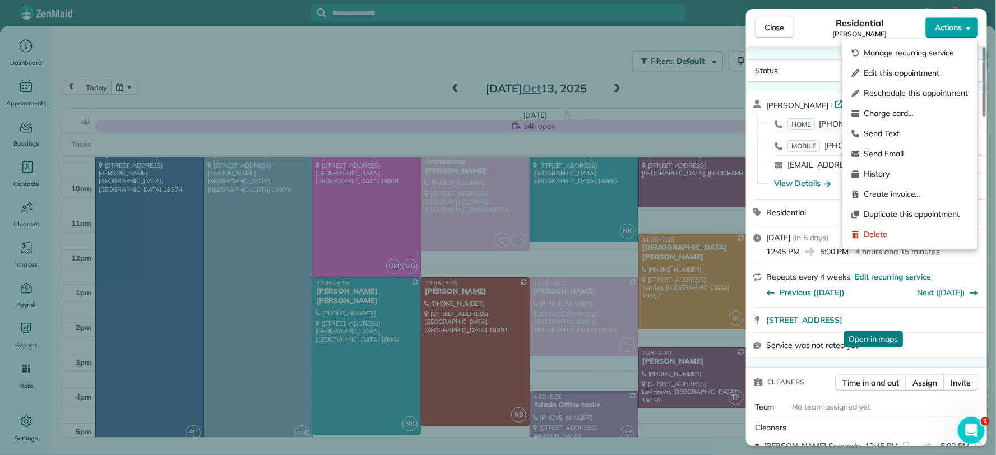
click at [955, 24] on span "Actions" at bounding box center [948, 27] width 27 height 11
click at [905, 156] on span "Send Email" at bounding box center [916, 154] width 104 height 11
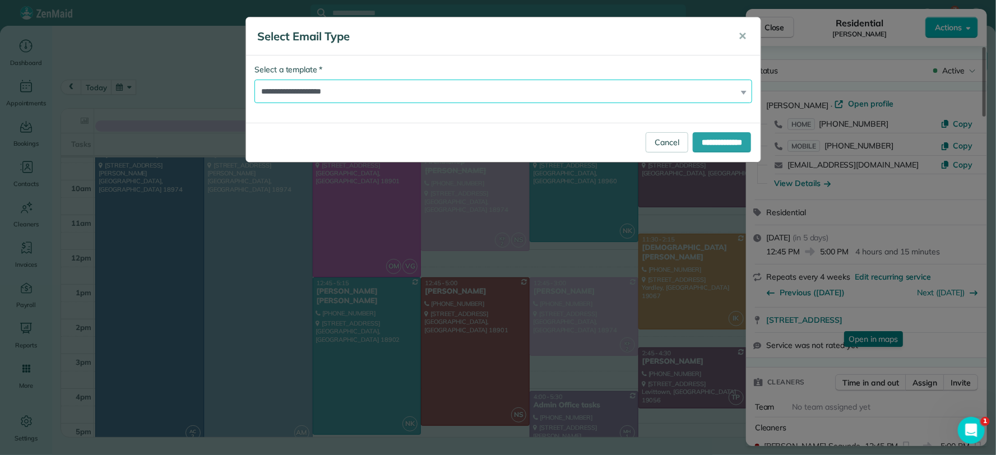
click at [449, 96] on select "**********" at bounding box center [504, 92] width 498 height 24
select select "*****"
click at [255, 80] on select "**********" at bounding box center [504, 92] width 498 height 24
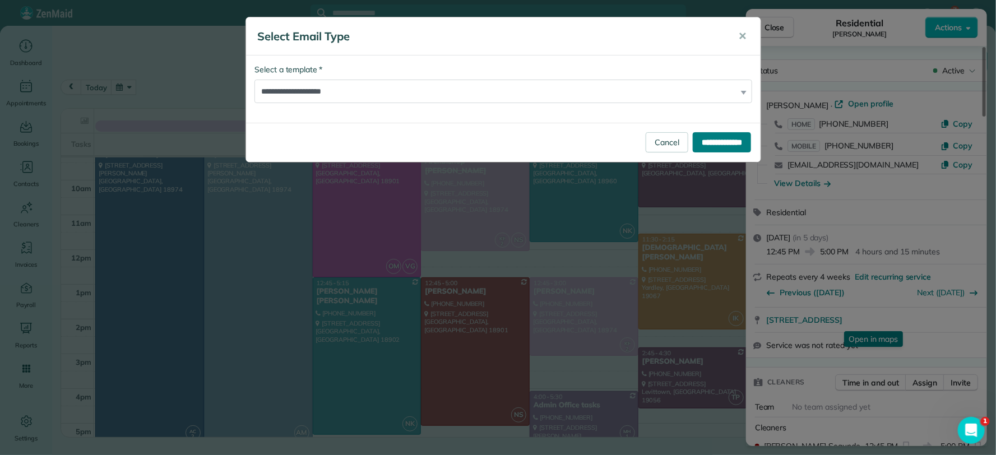
click at [718, 147] on input "**********" at bounding box center [722, 142] width 58 height 20
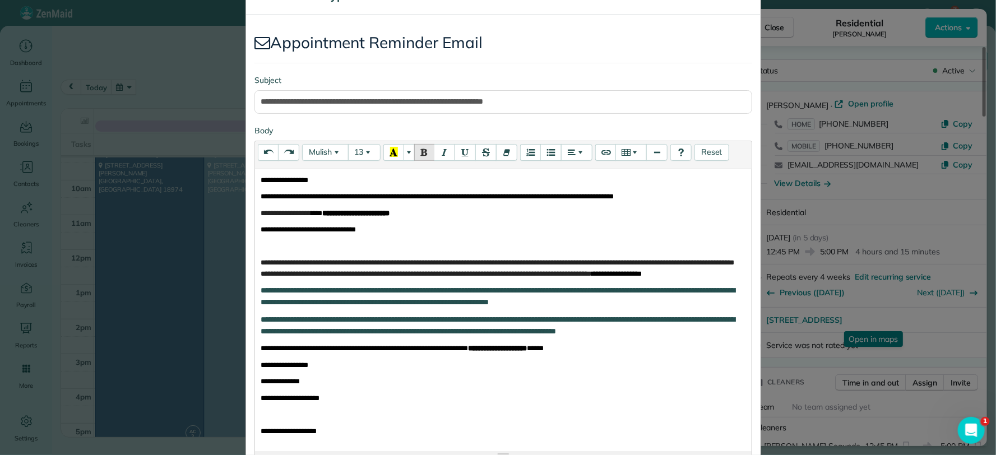
scroll to position [231, 0]
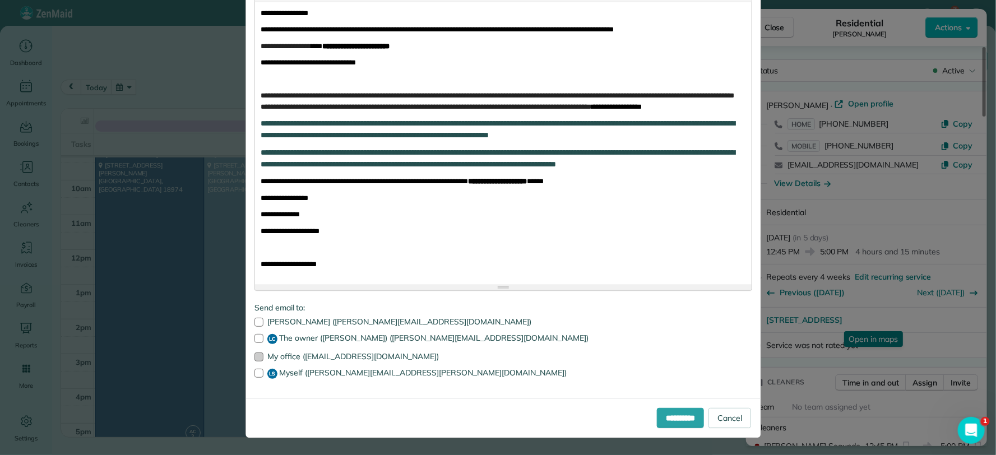
click at [255, 354] on div at bounding box center [259, 357] width 9 height 9
click at [255, 375] on div at bounding box center [259, 373] width 9 height 9
click at [664, 424] on input "**********" at bounding box center [680, 418] width 47 height 20
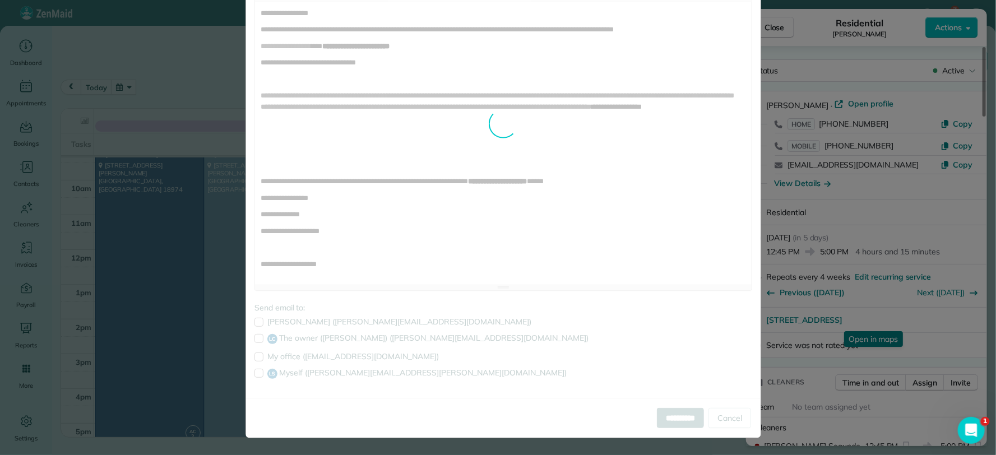
scroll to position [0, 0]
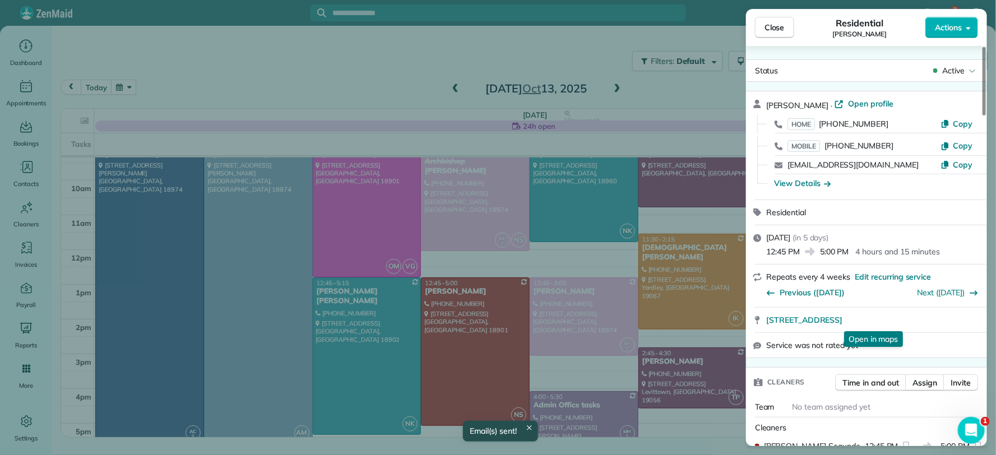
click at [774, 31] on span "Close" at bounding box center [775, 27] width 20 height 11
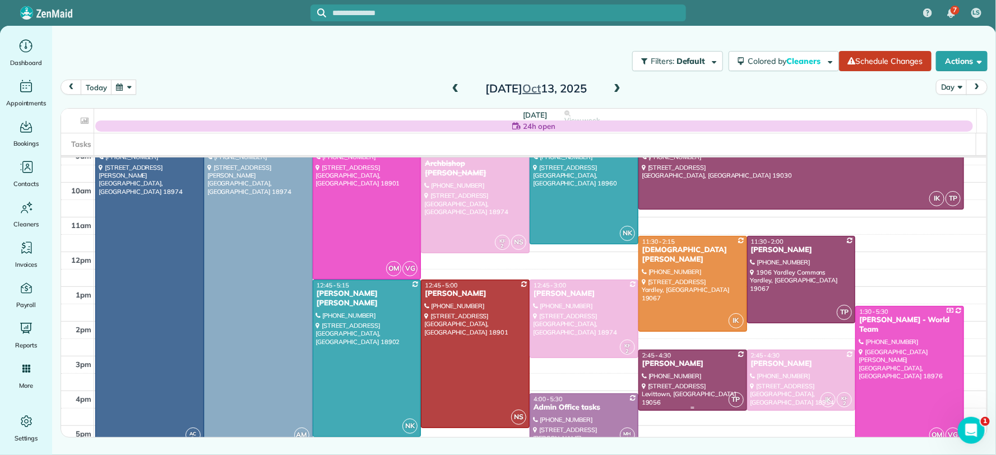
scroll to position [78, 0]
